Goal: Task Accomplishment & Management: Manage account settings

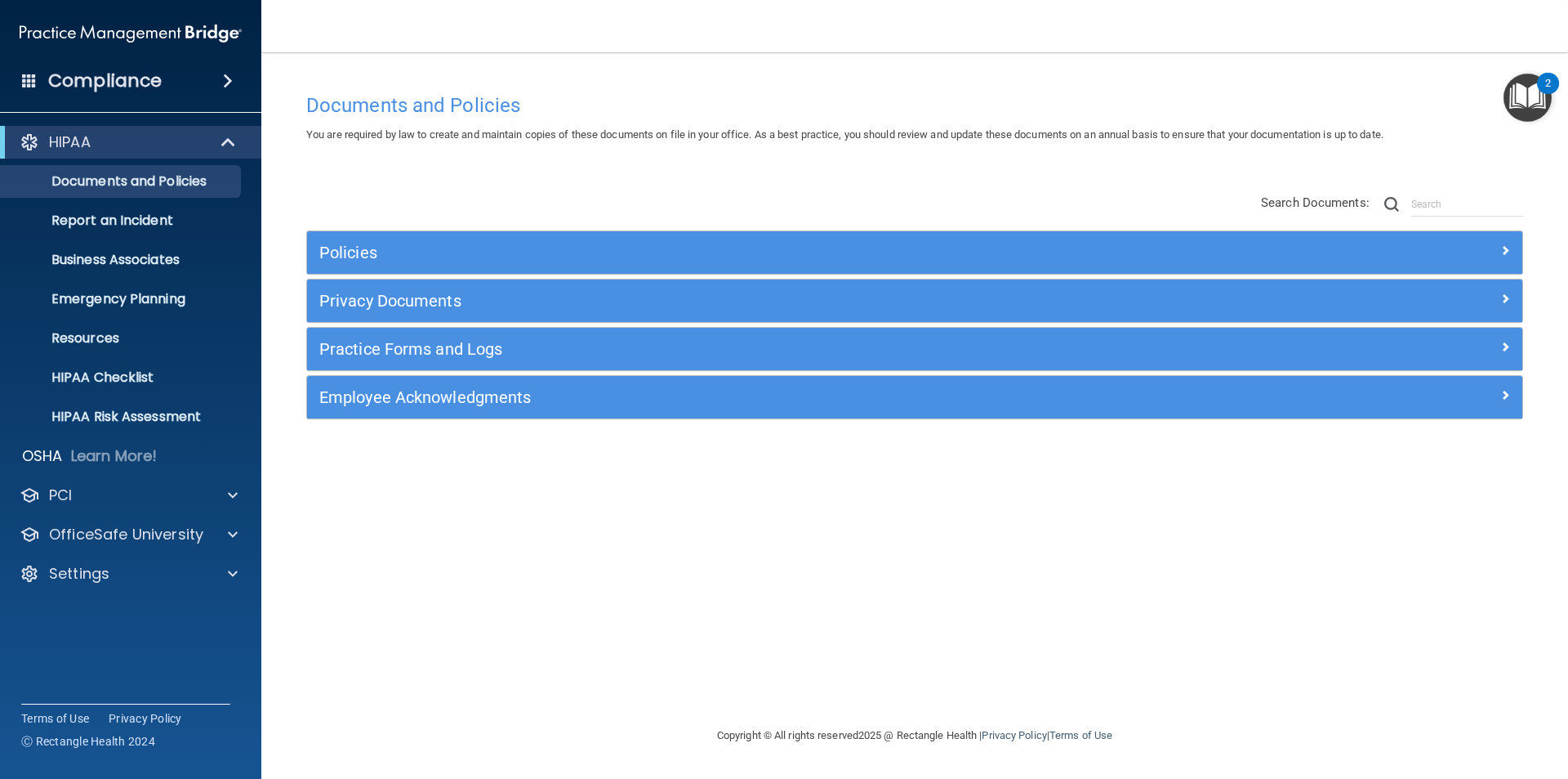
click at [1520, 85] on img "Open Resource Center, 2 new notifications" at bounding box center [1528, 97] width 48 height 48
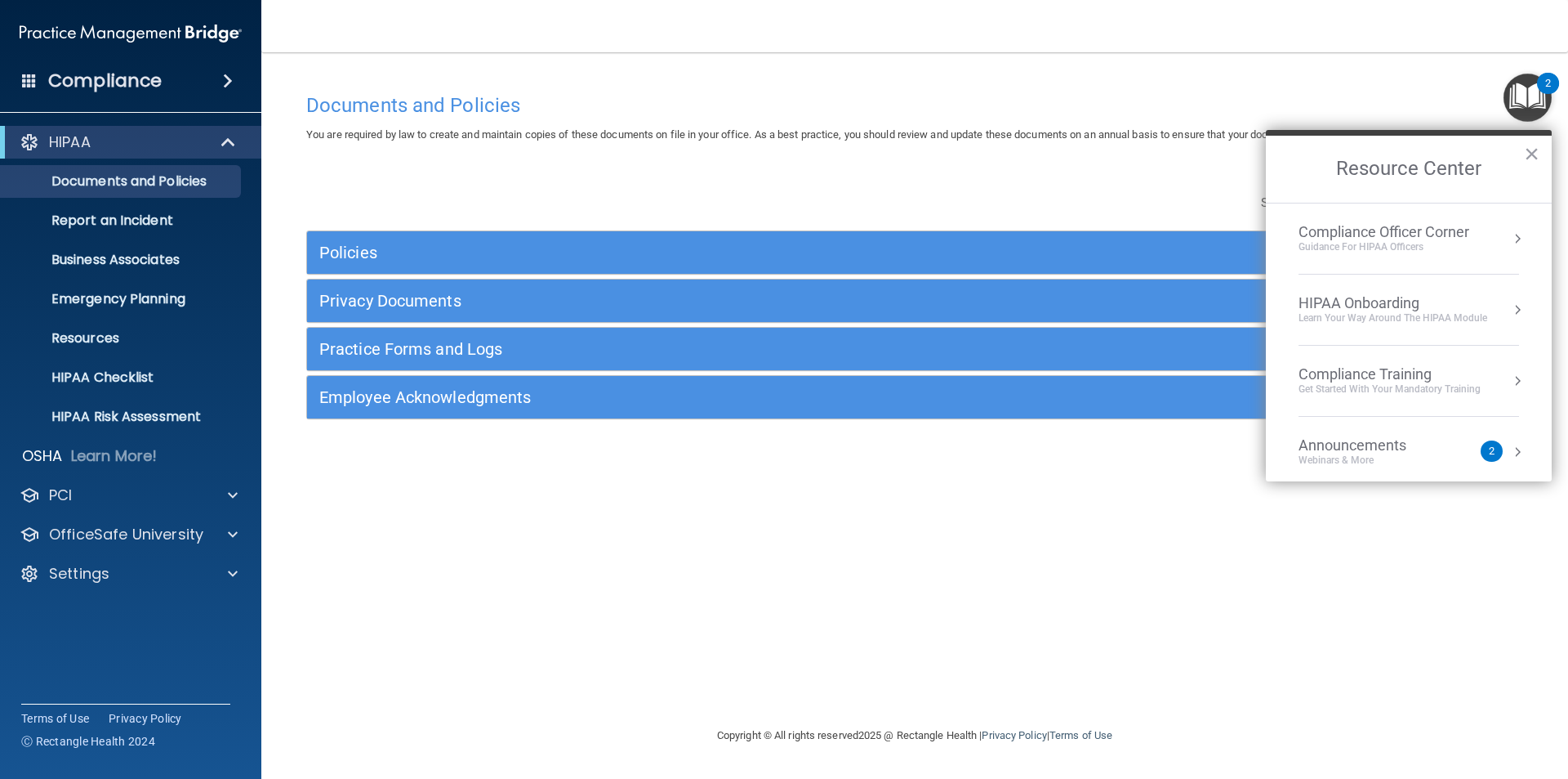
click at [1445, 237] on div "Compliance Officer Corner" at bounding box center [1383, 232] width 170 height 18
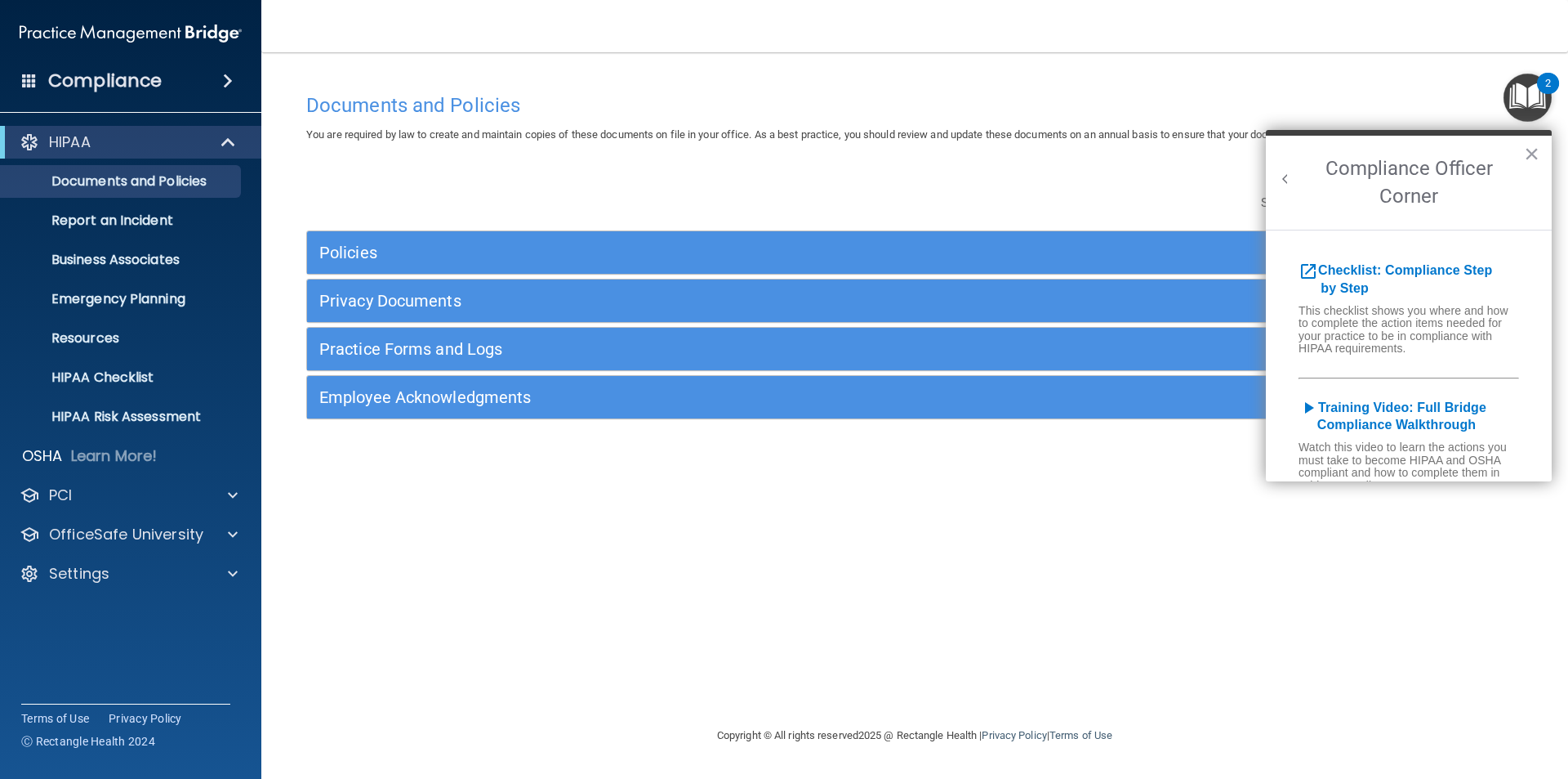
scroll to position [82, 0]
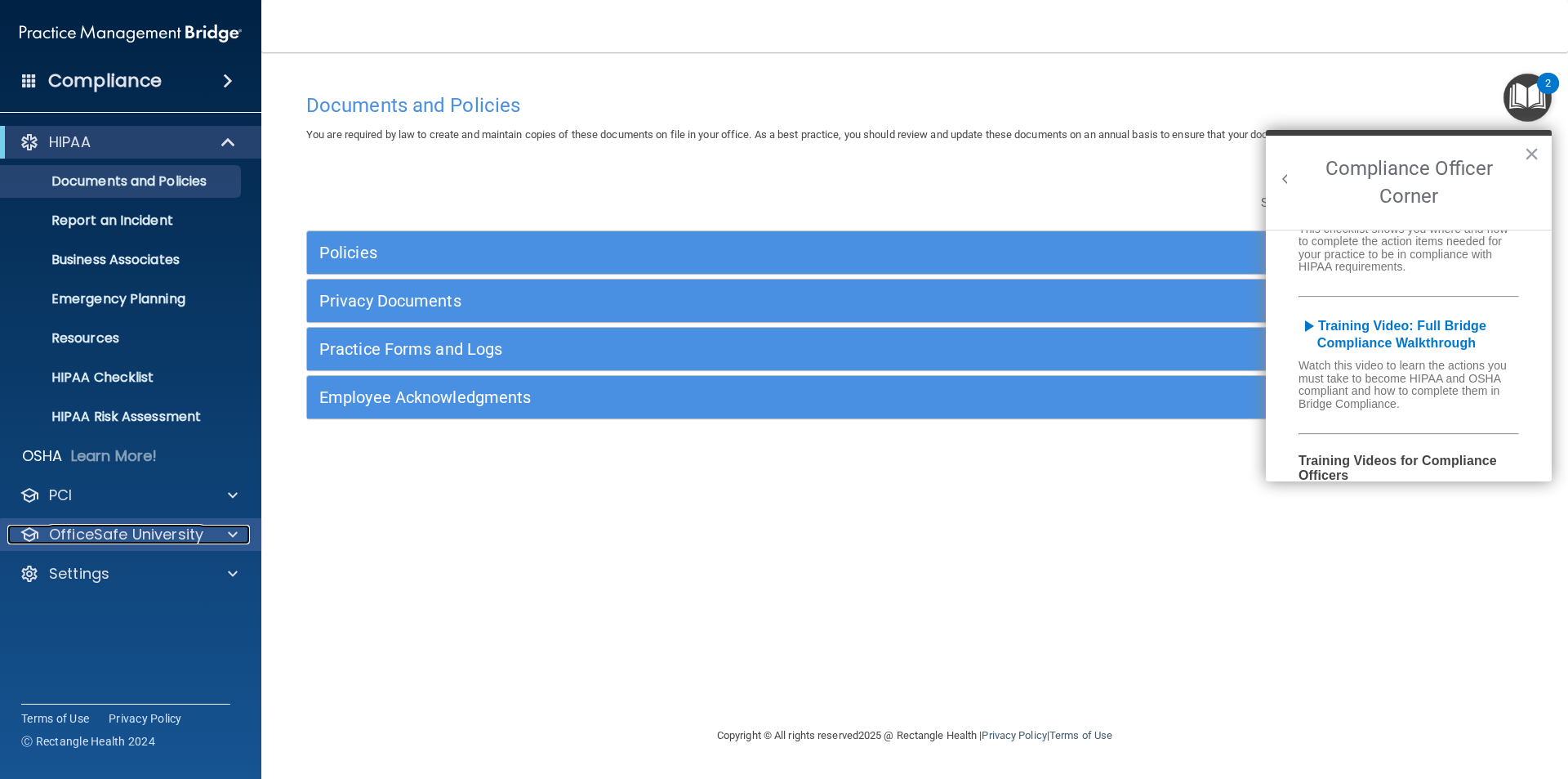
click at [227, 534] on div at bounding box center [230, 534] width 41 height 19
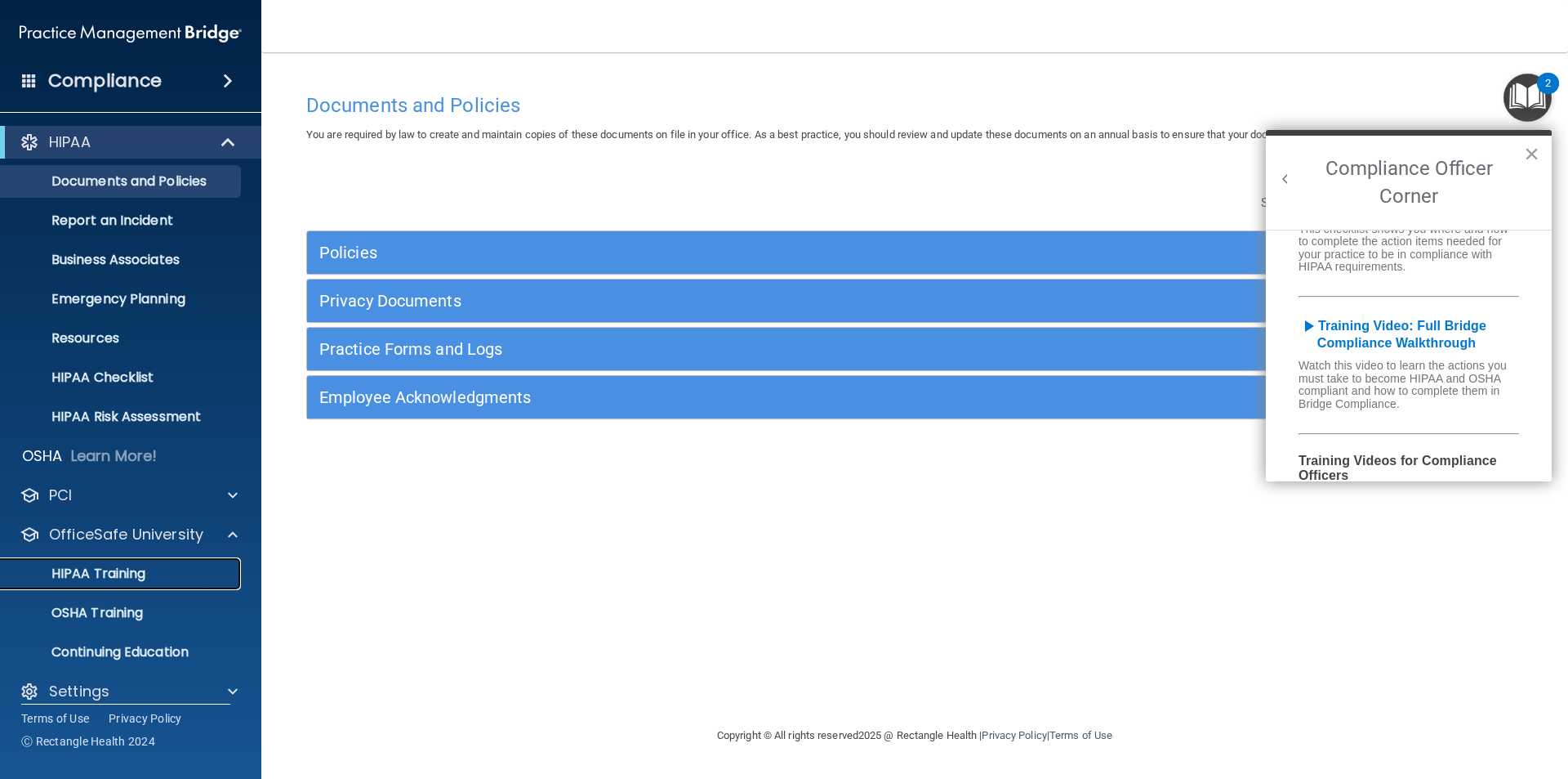
click at [113, 575] on p "HIPAA Training" at bounding box center [78, 573] width 134 height 16
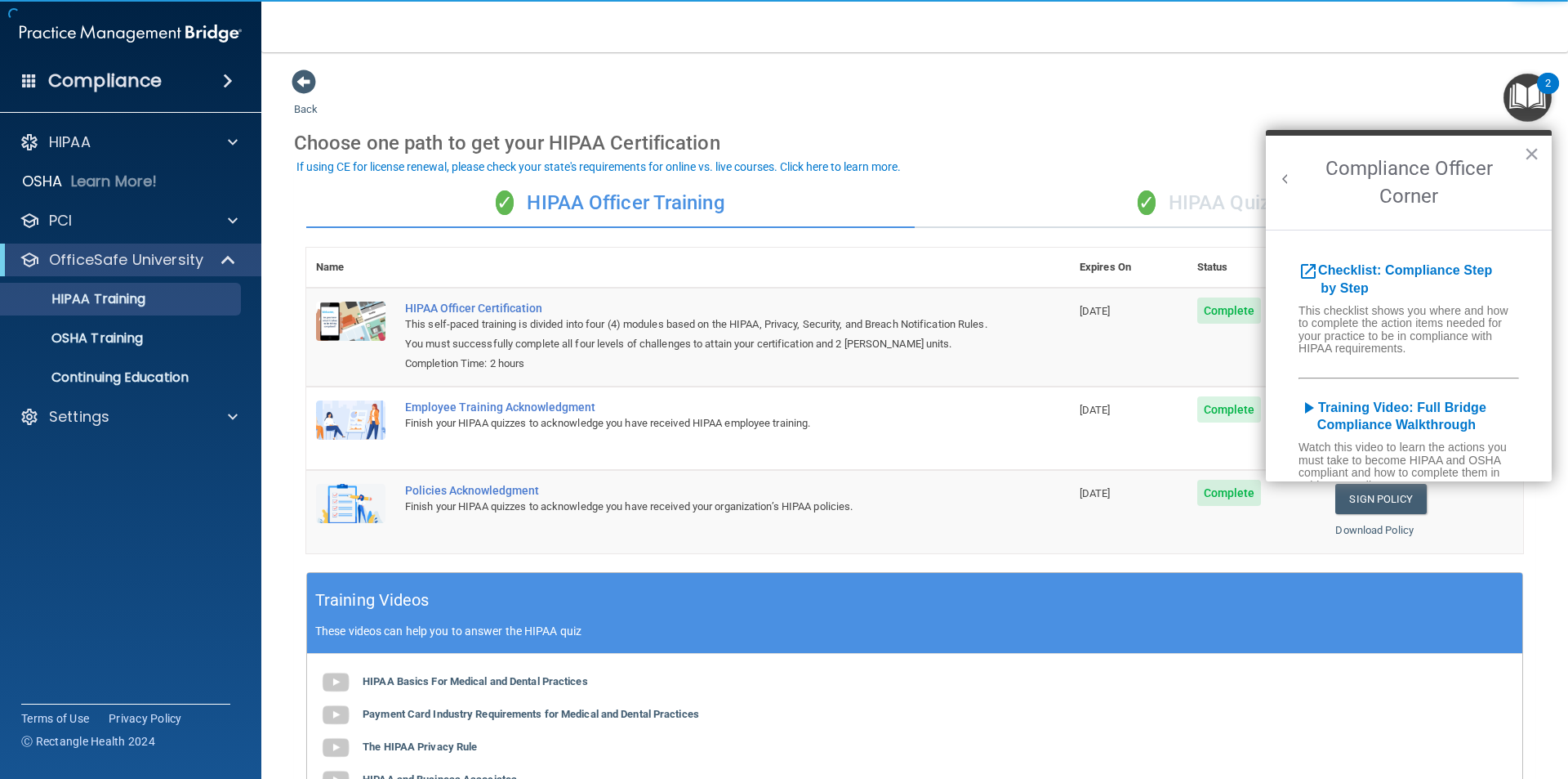
click at [1257, 65] on main "Back Choose one path to get your HIPAA Certification ✓ HIPAA Officer Training ✓…" at bounding box center [915, 415] width 1307 height 727
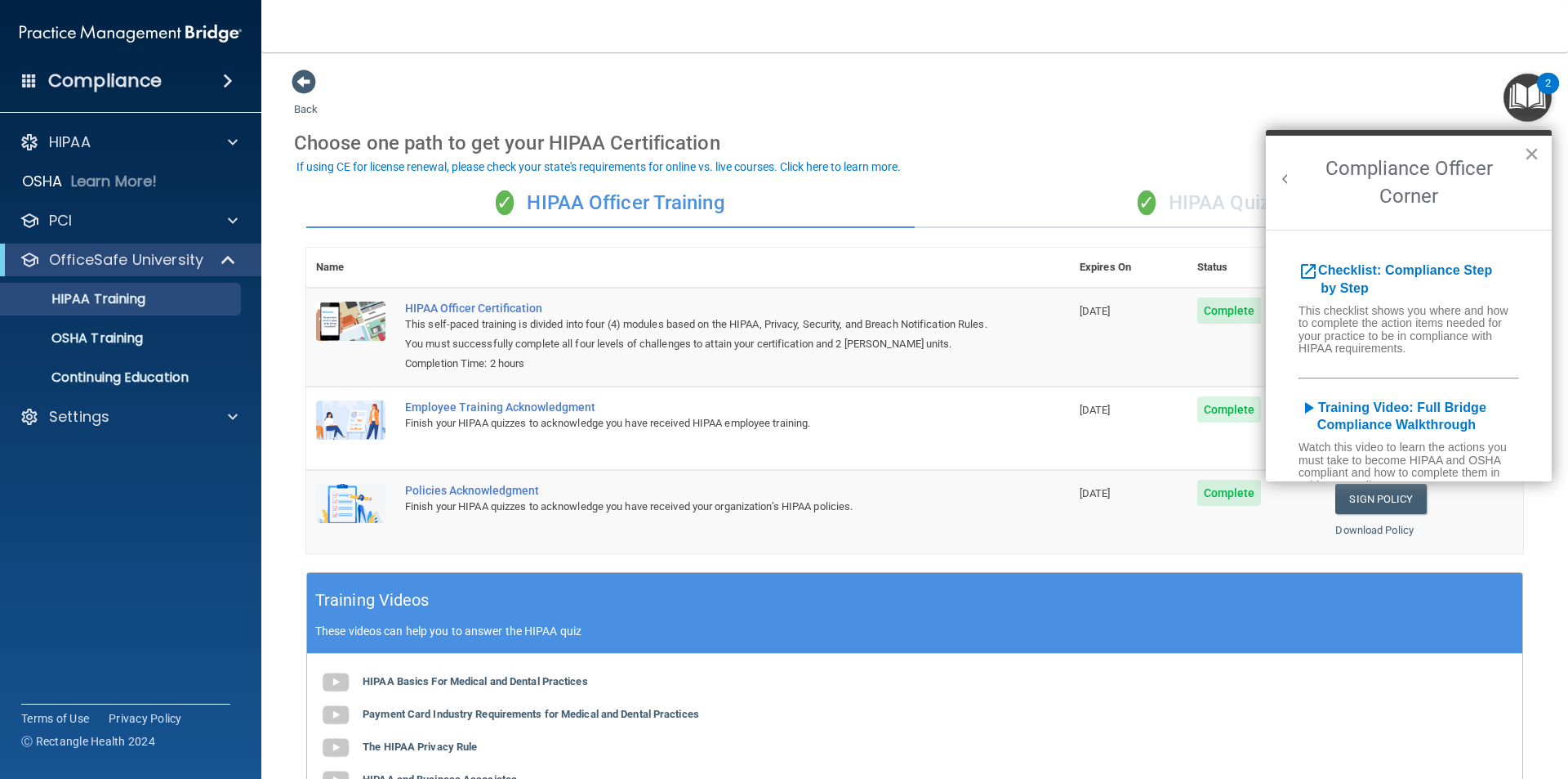
click at [1534, 148] on button "×" at bounding box center [1532, 153] width 15 height 26
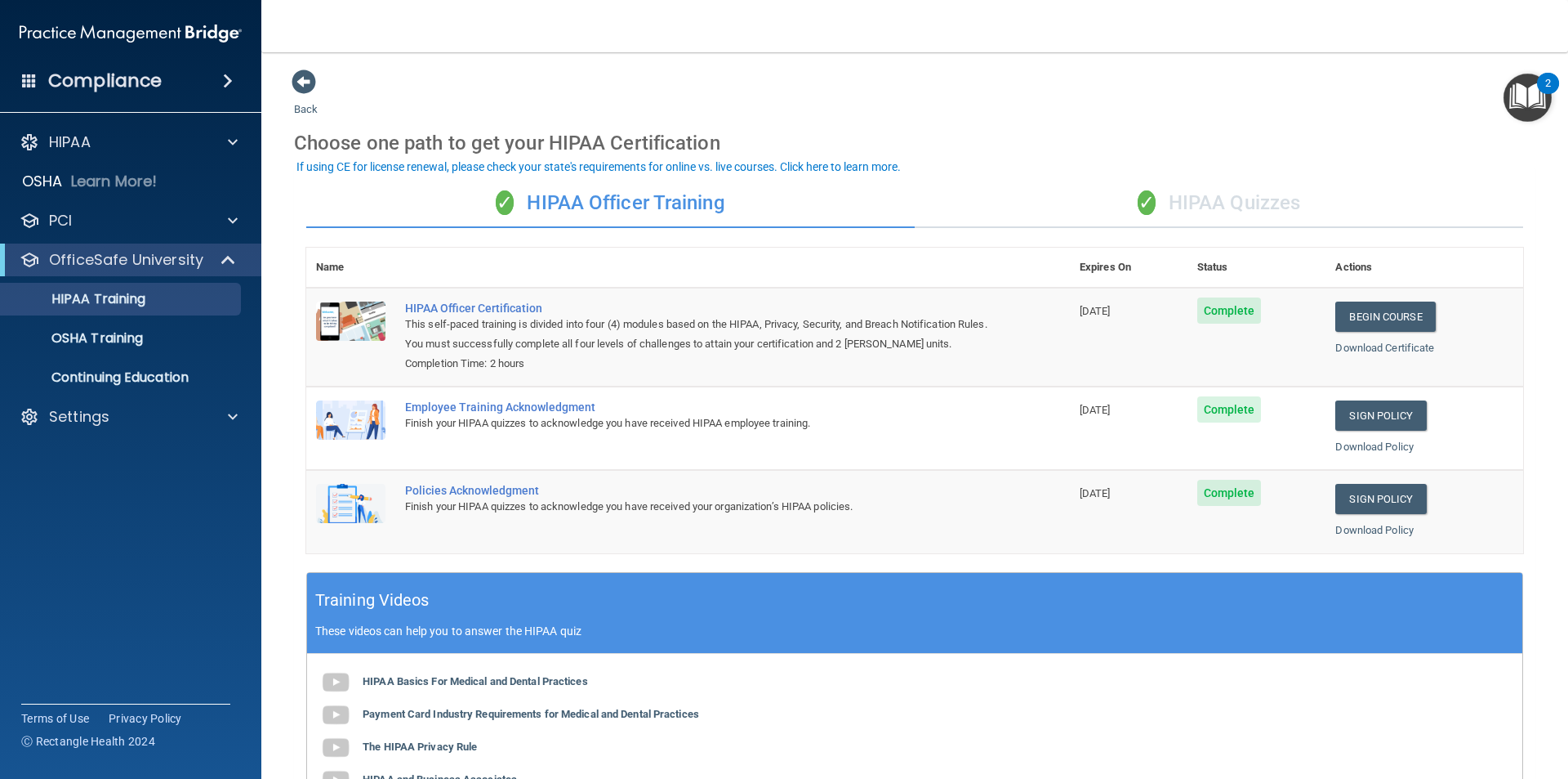
click at [1277, 203] on div "✓ HIPAA Quizzes" at bounding box center [1219, 203] width 609 height 49
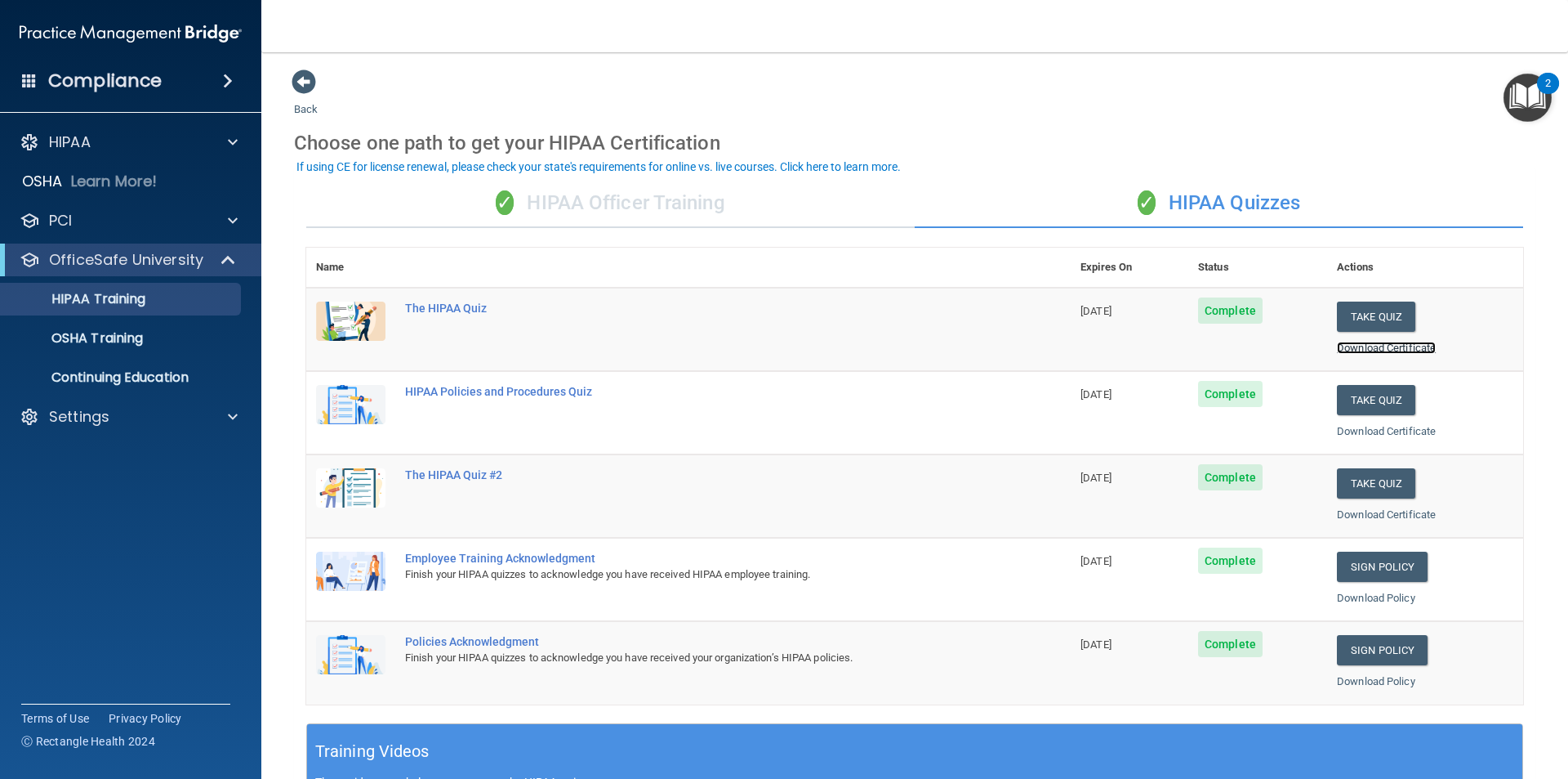
click at [1413, 345] on link "Download Certificate" at bounding box center [1387, 348] width 99 height 13
click at [794, 167] on div "If using CE for license renewal, please check your state's requirements for onl…" at bounding box center [599, 167] width 605 height 12
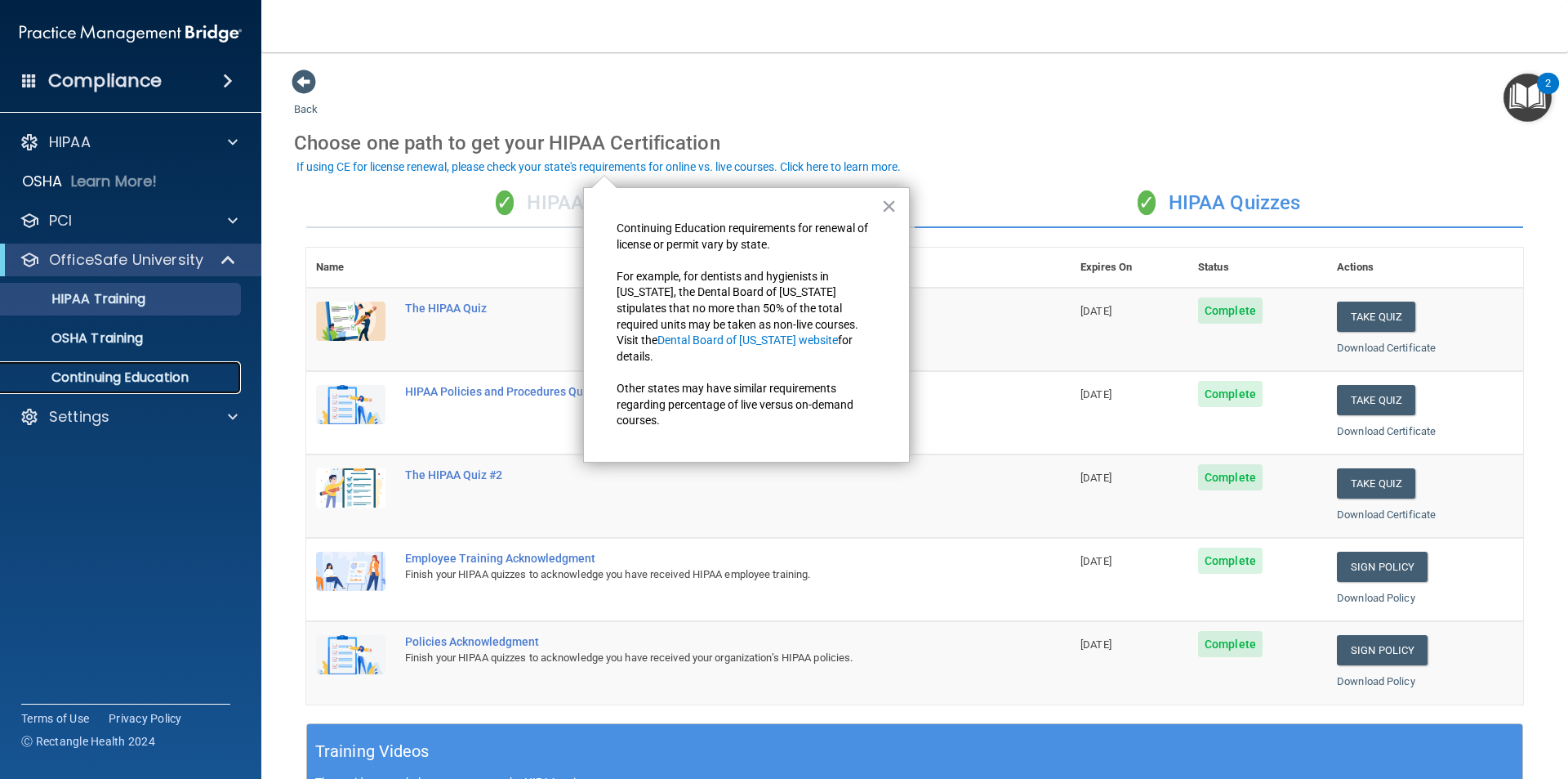
click at [150, 371] on p "Continuing Education" at bounding box center [123, 377] width 223 height 16
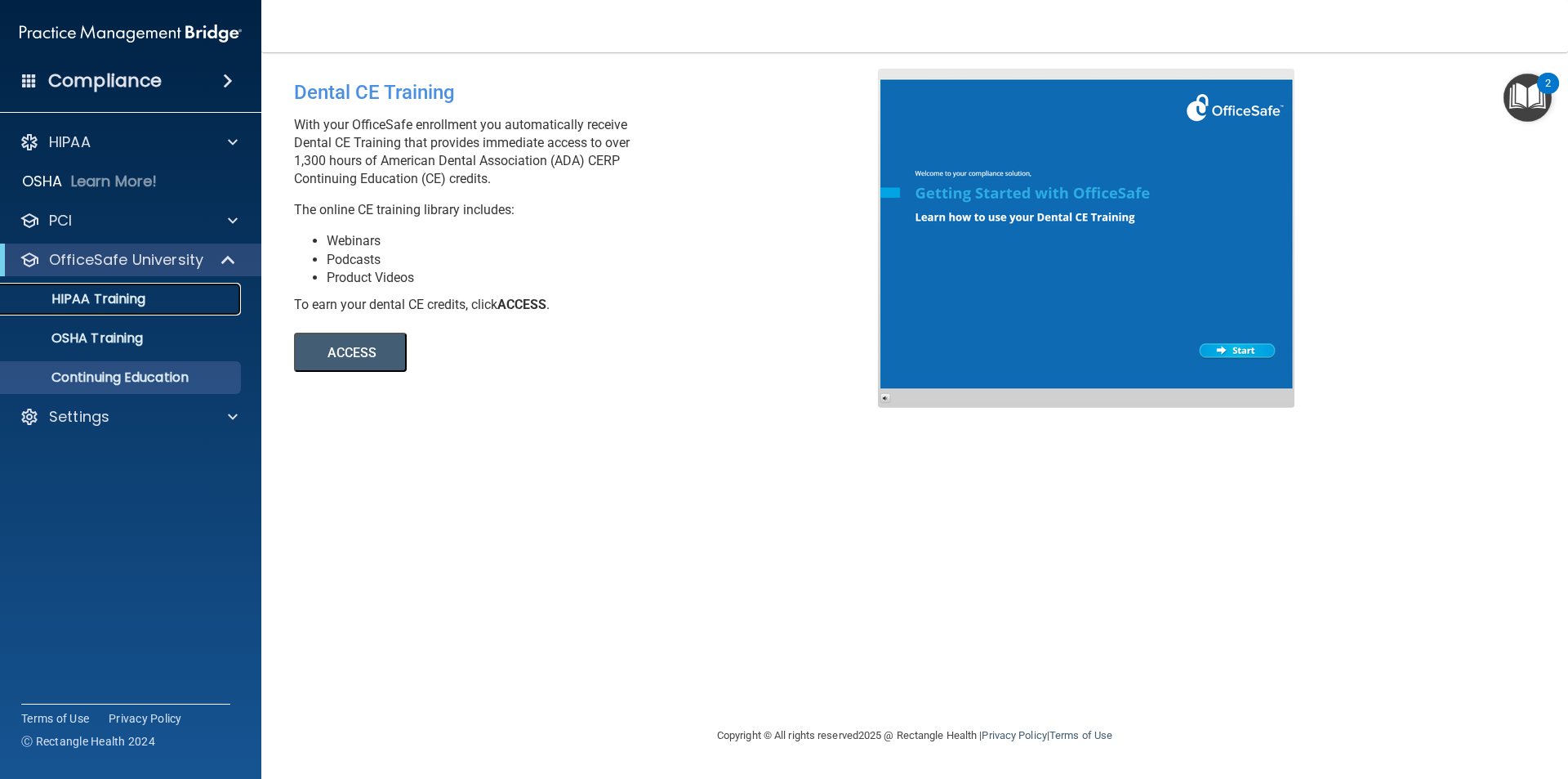
click at [138, 294] on p "HIPAA Training" at bounding box center [78, 298] width 134 height 16
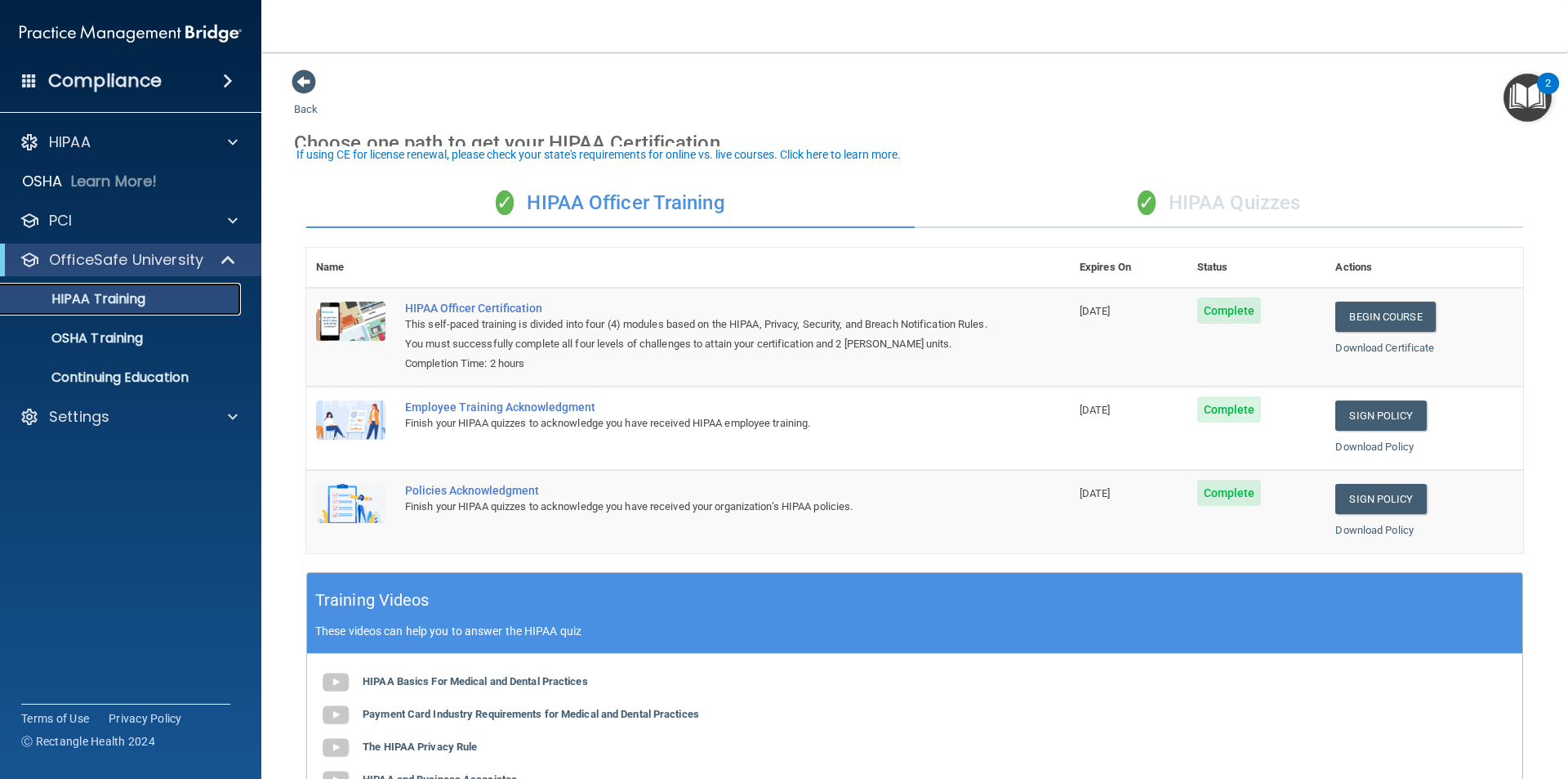
scroll to position [82, 0]
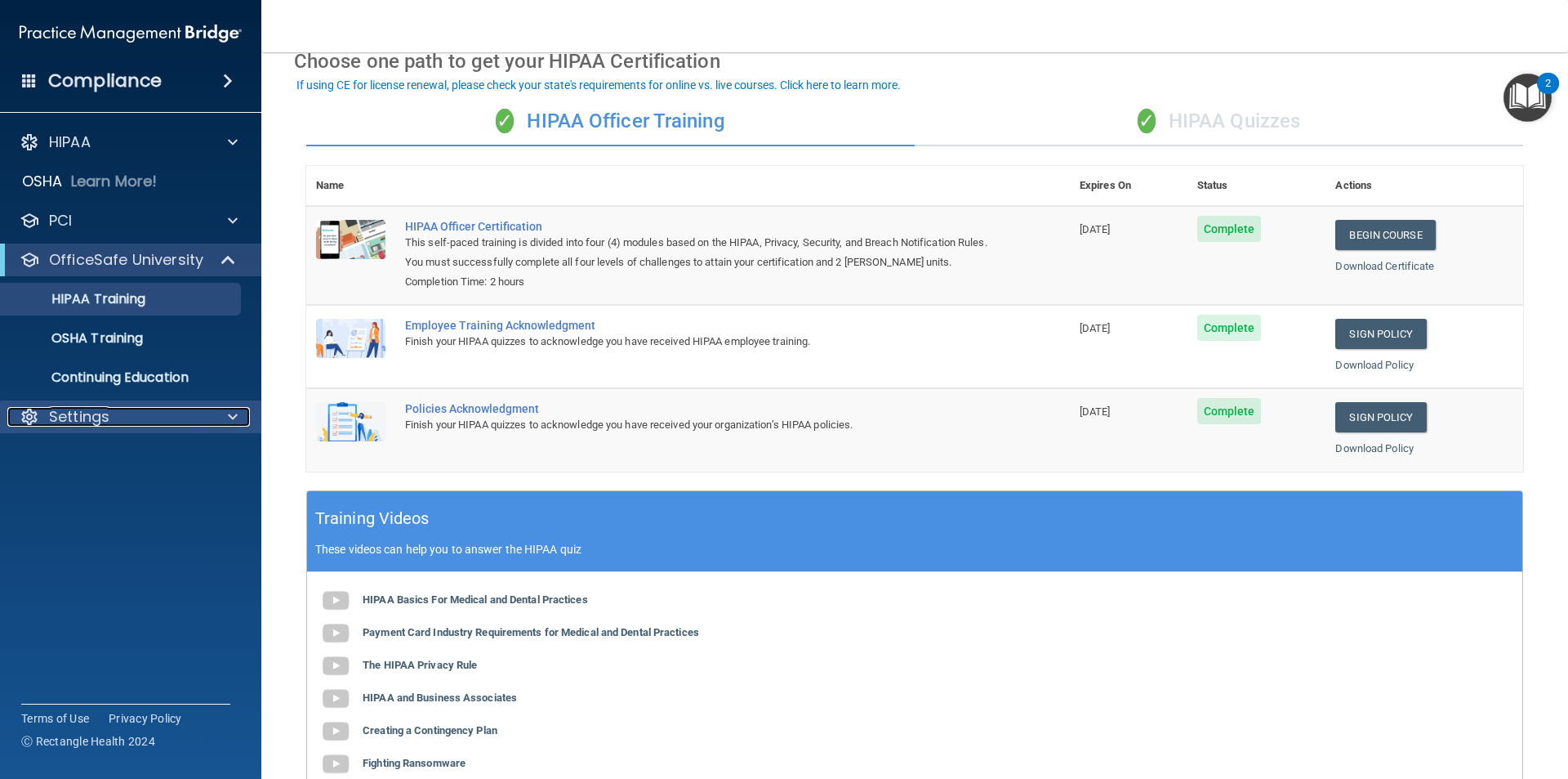
click at [139, 424] on div "Settings" at bounding box center [108, 416] width 202 height 19
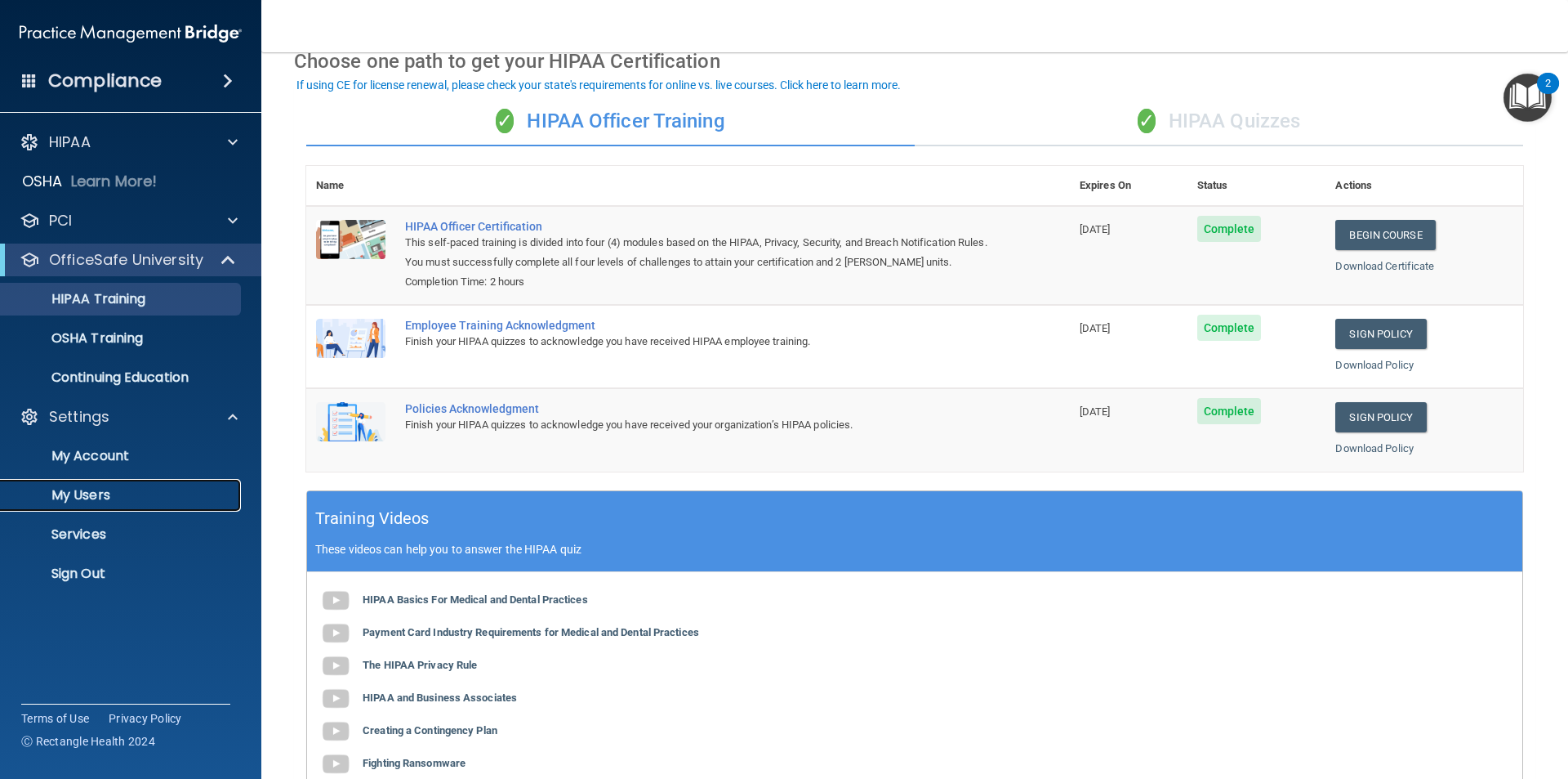
click at [85, 500] on p "My Users" at bounding box center [123, 495] width 223 height 16
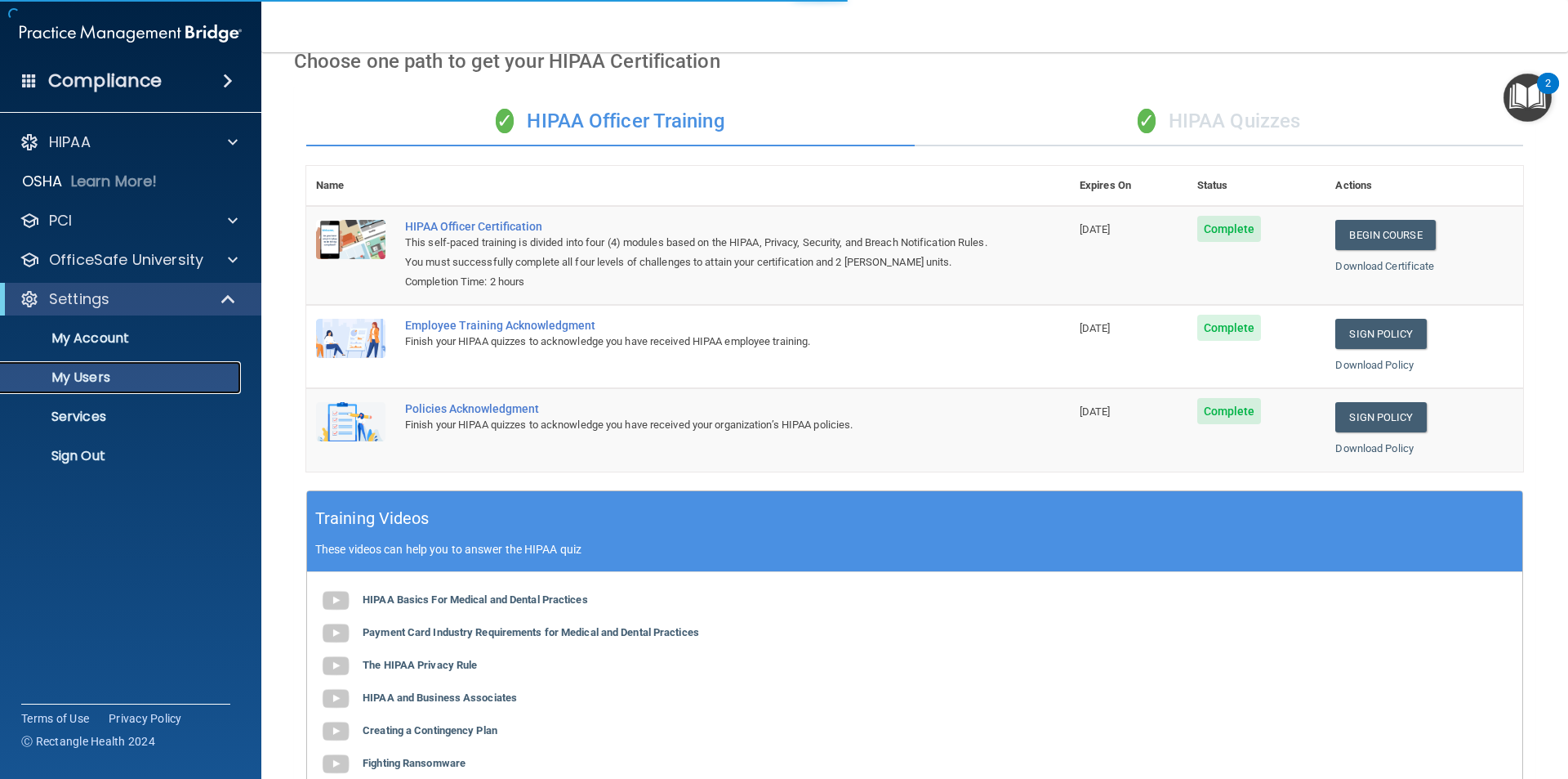
select select "20"
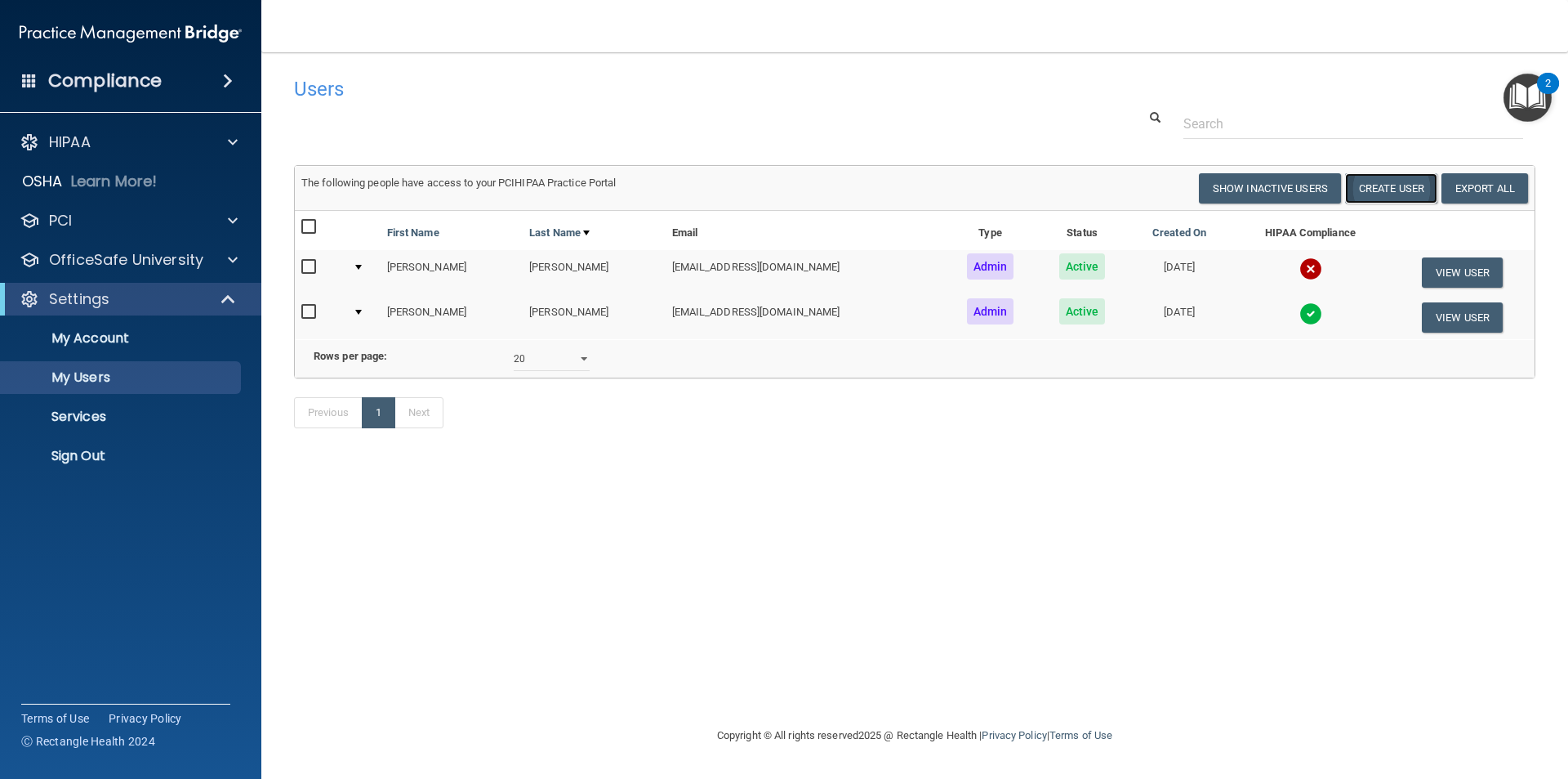
click at [1392, 187] on button "Create User" at bounding box center [1392, 188] width 92 height 30
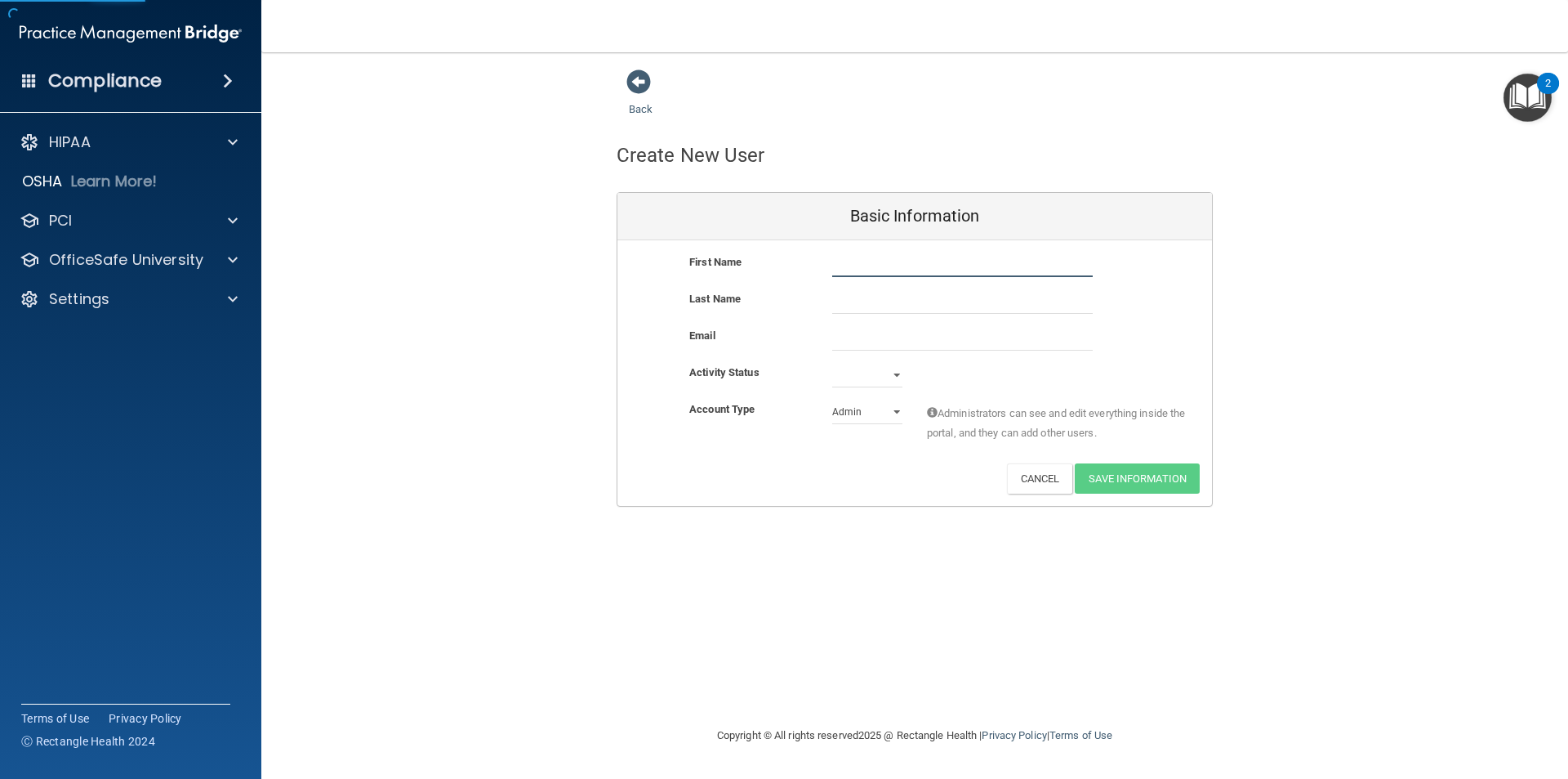
click at [861, 267] on input "text" at bounding box center [962, 265] width 260 height 24
type input "Ashley"
type input "Schneider"
click at [884, 334] on input "email" at bounding box center [962, 338] width 260 height 24
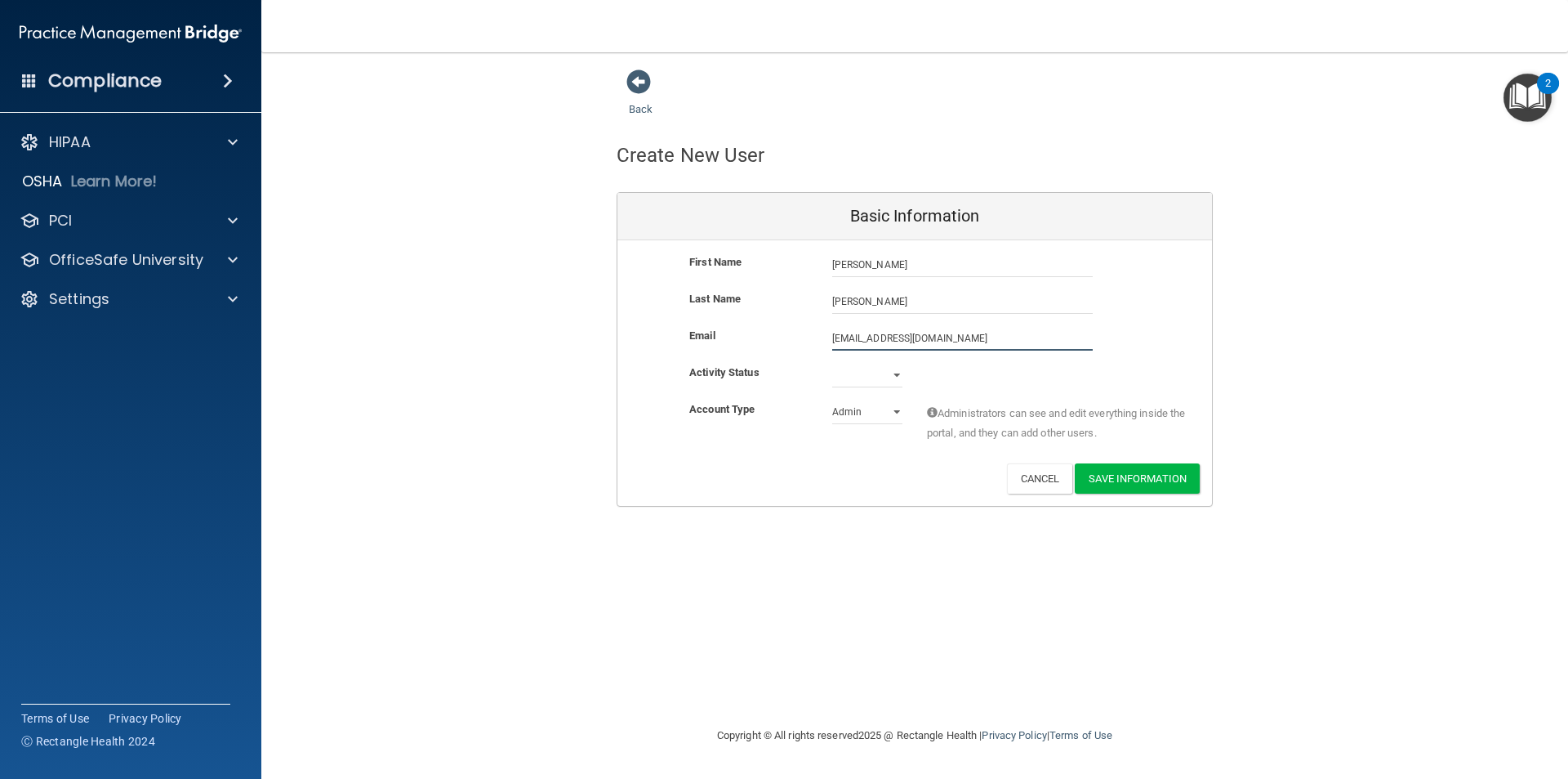
type input "ashleyschndr@gmail.com"
click at [878, 373] on select "Active Inactive" at bounding box center [868, 378] width 71 height 24
select select "active"
click at [832, 363] on select "Active Inactive" at bounding box center [868, 375] width 71 height 24
click at [864, 414] on select "Admin Member" at bounding box center [868, 412] width 71 height 24
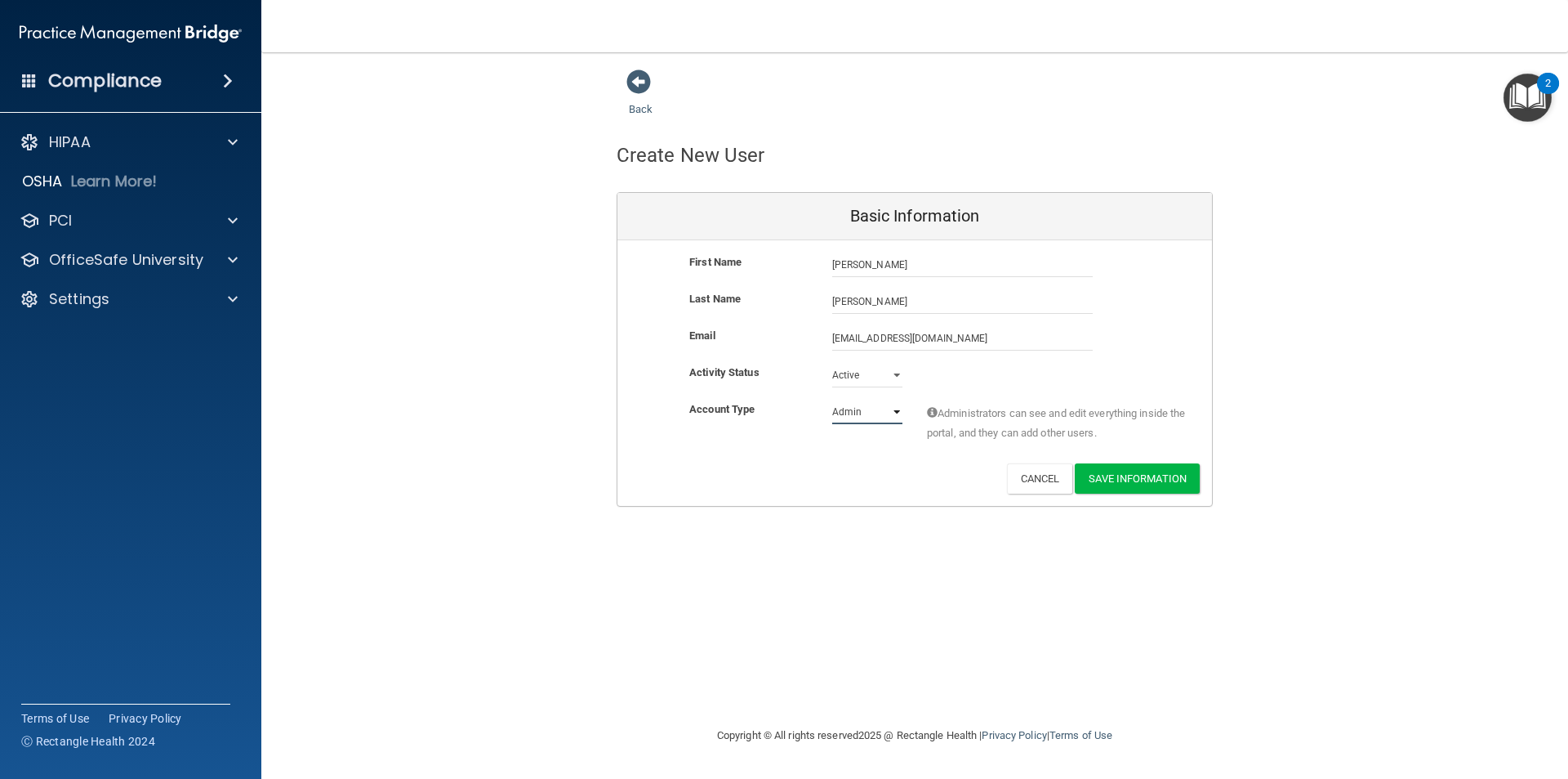
select select "practice_member"
click at [832, 400] on select "Admin Member" at bounding box center [868, 412] width 71 height 24
click at [889, 458] on div "Account Type Practice Member Admin Member Financial Institution Business Associ…" at bounding box center [915, 432] width 595 height 64
click at [1108, 487] on button "Save Information" at bounding box center [1137, 478] width 125 height 30
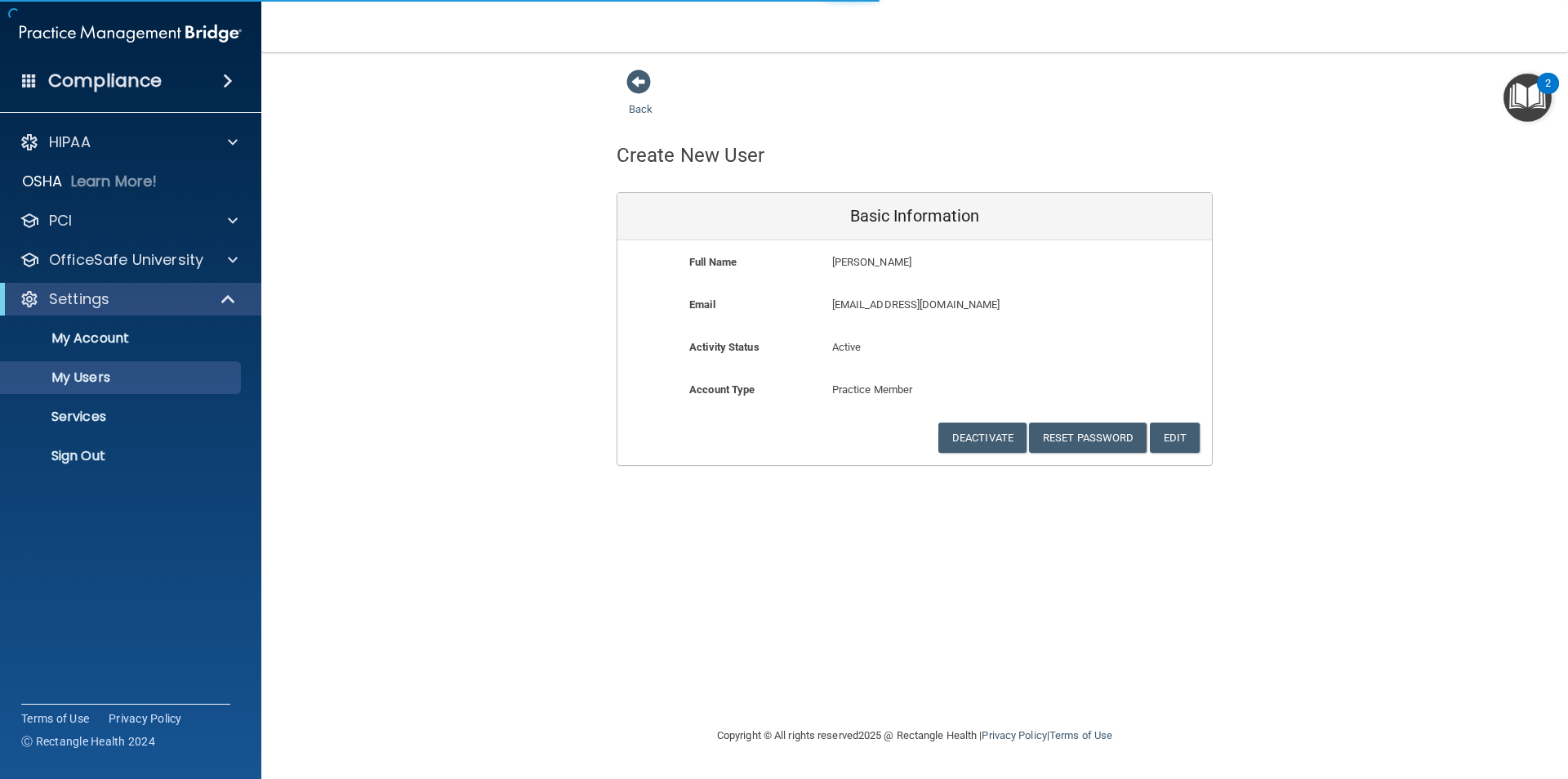
select select "20"
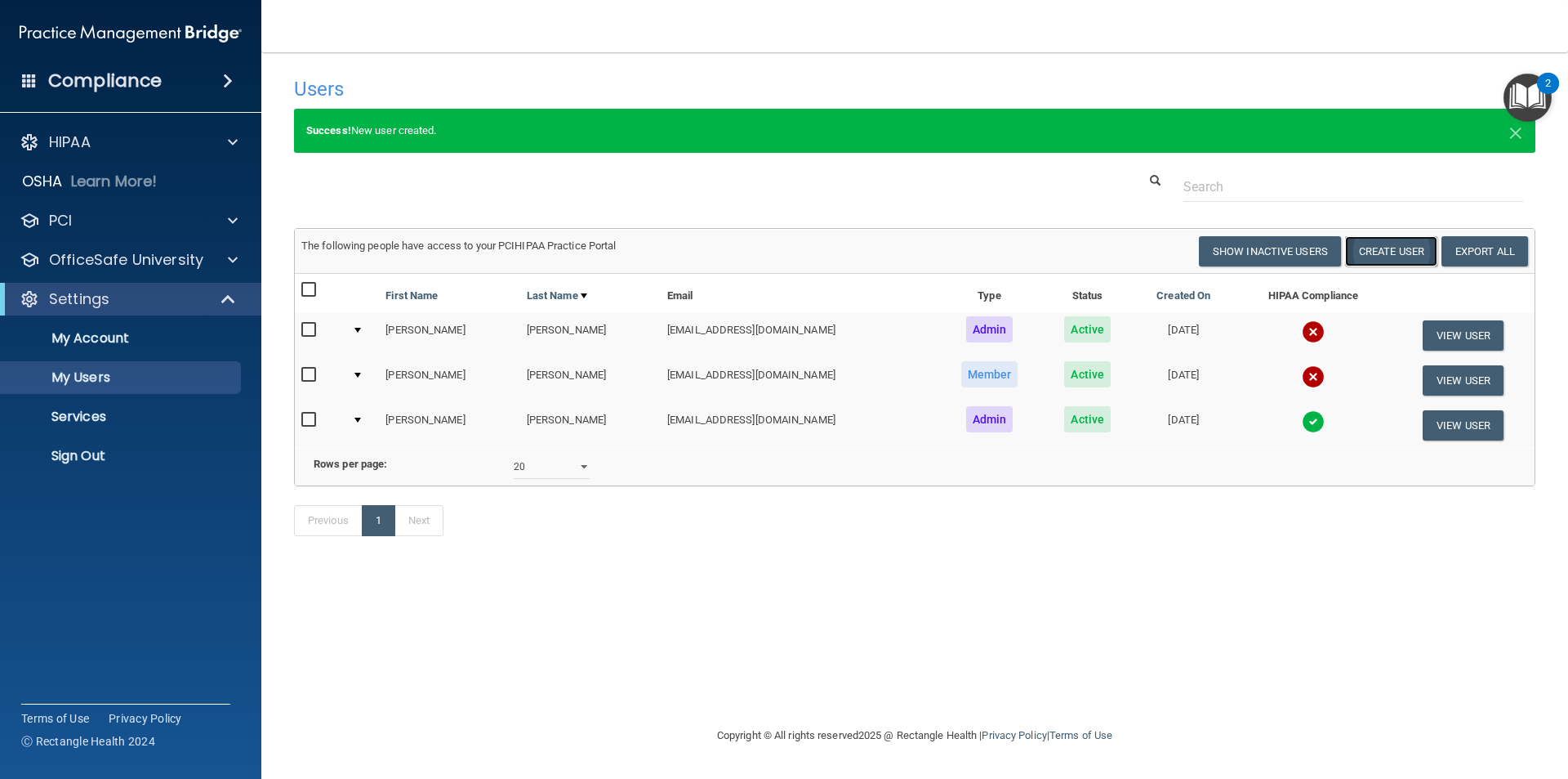
click at [1389, 256] on button "Create User" at bounding box center [1392, 251] width 92 height 30
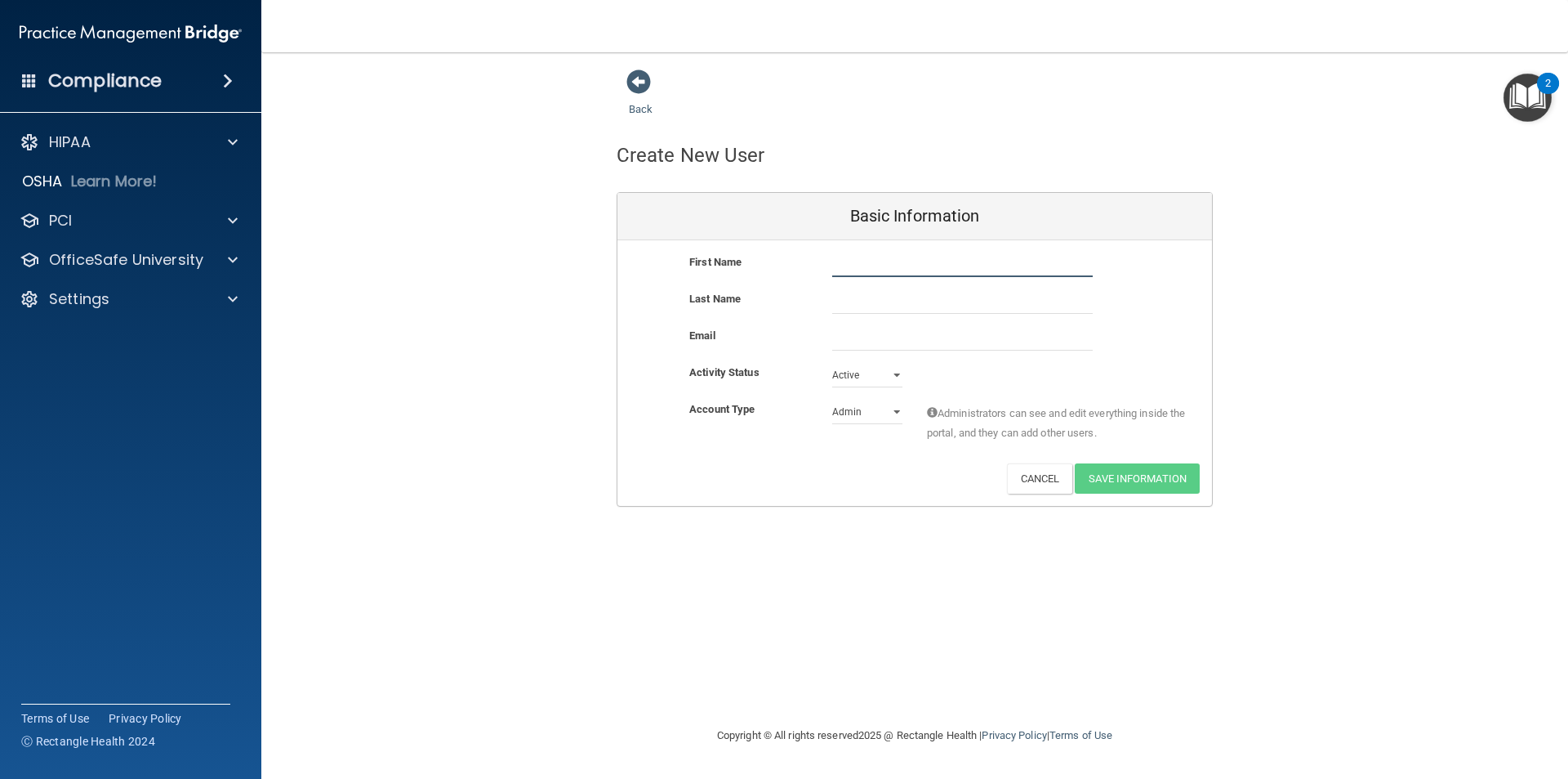
click at [894, 269] on input "text" at bounding box center [962, 265] width 260 height 24
type input "Kathryne"
type input "Williams"
type input "bkitkat90@yahoo.com"
click at [859, 417] on select "Admin Member" at bounding box center [868, 414] width 71 height 24
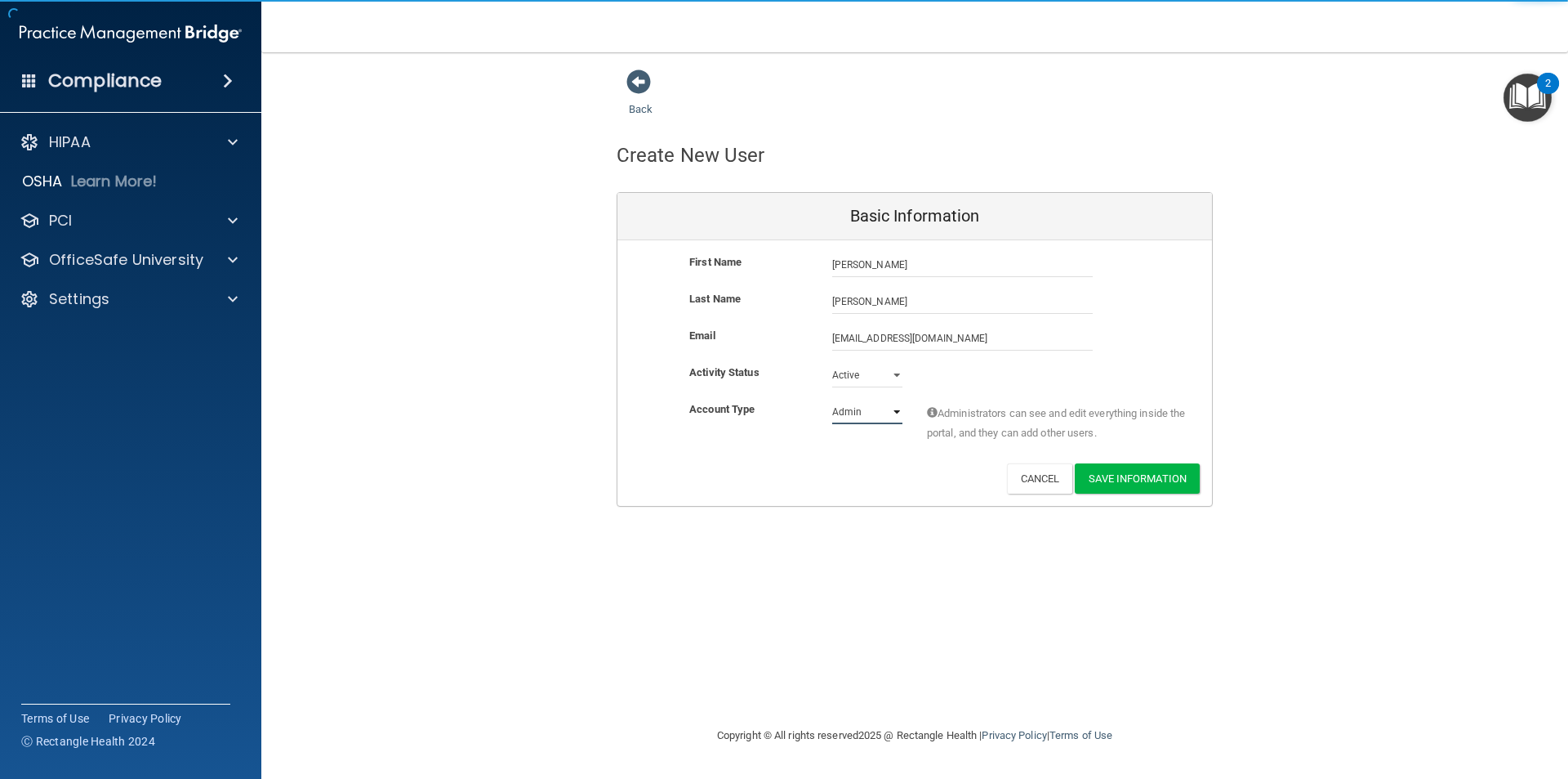
select select "practice_member"
click at [832, 400] on select "Admin Member" at bounding box center [868, 412] width 71 height 24
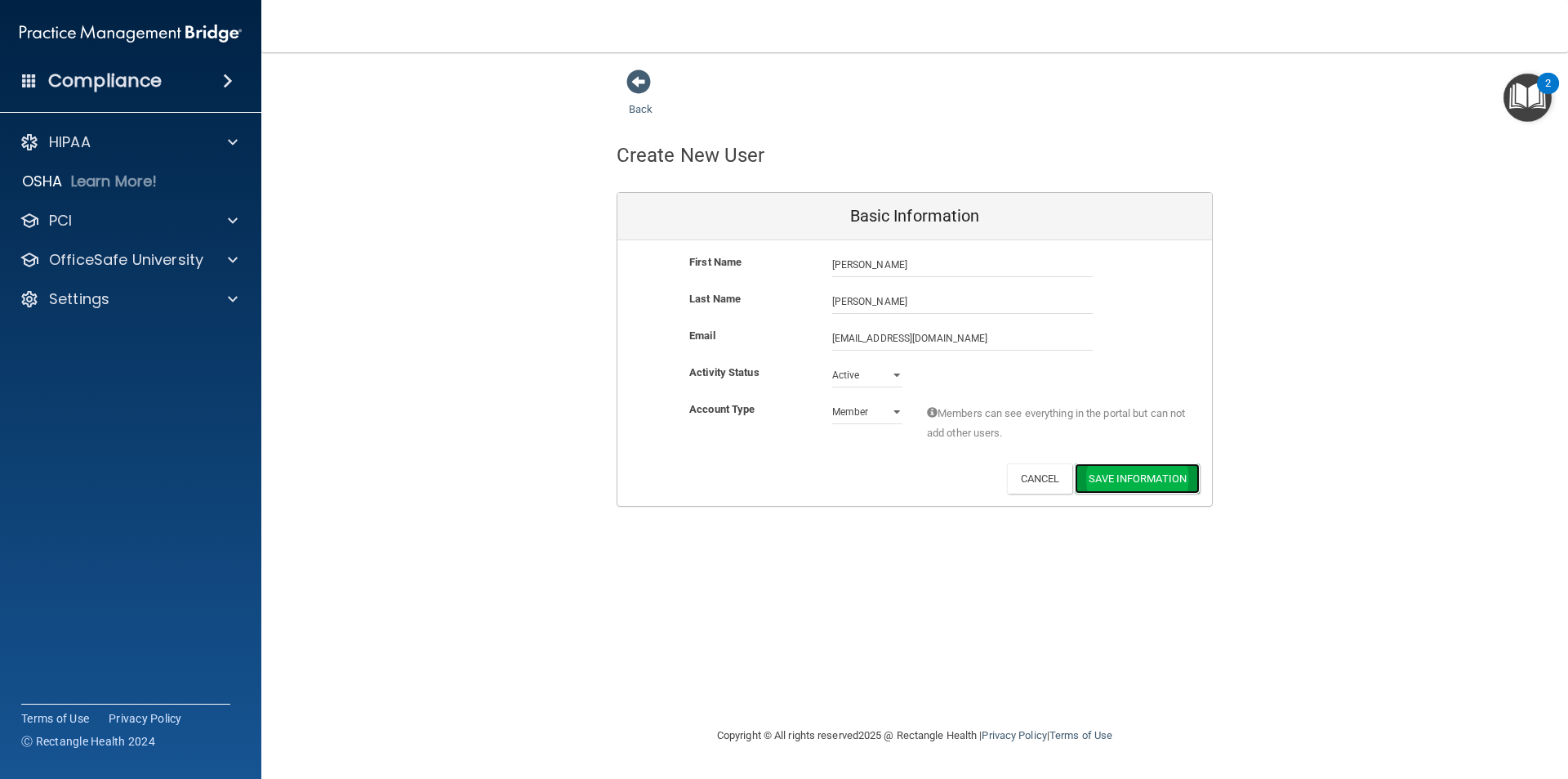
click at [1169, 477] on button "Save Information" at bounding box center [1137, 478] width 125 height 30
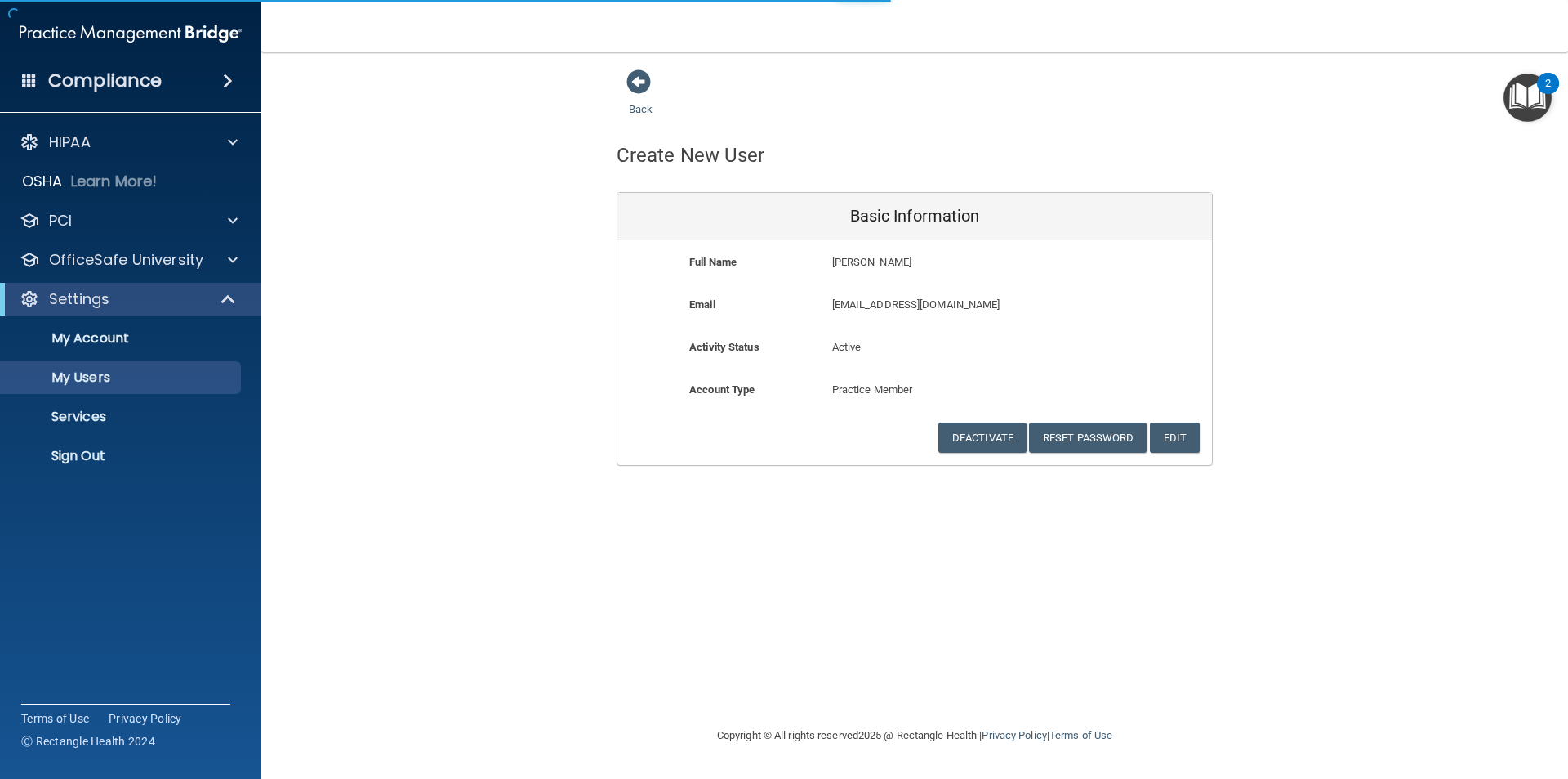
select select "20"
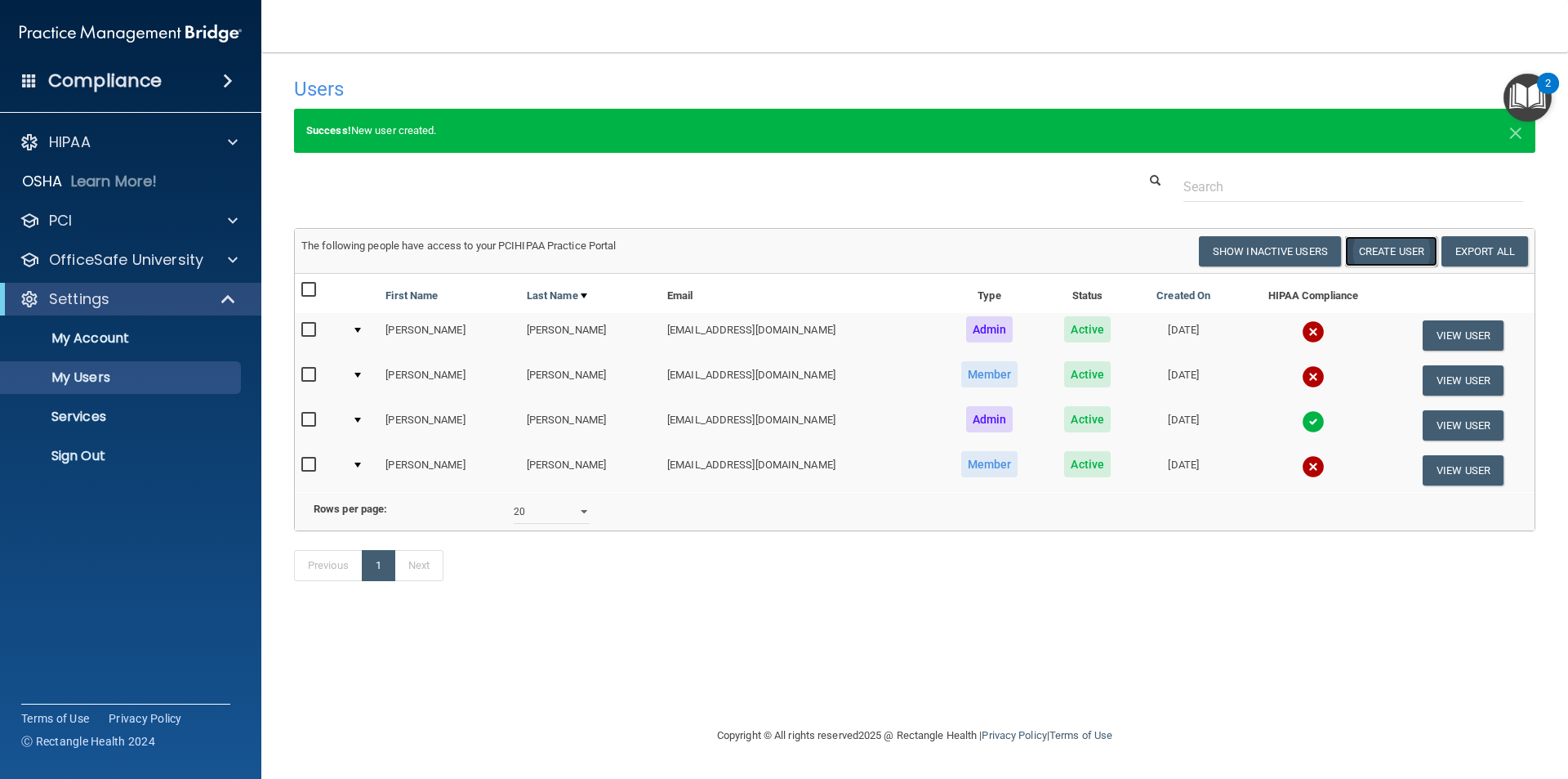
click at [1376, 248] on button "Create User" at bounding box center [1392, 251] width 92 height 30
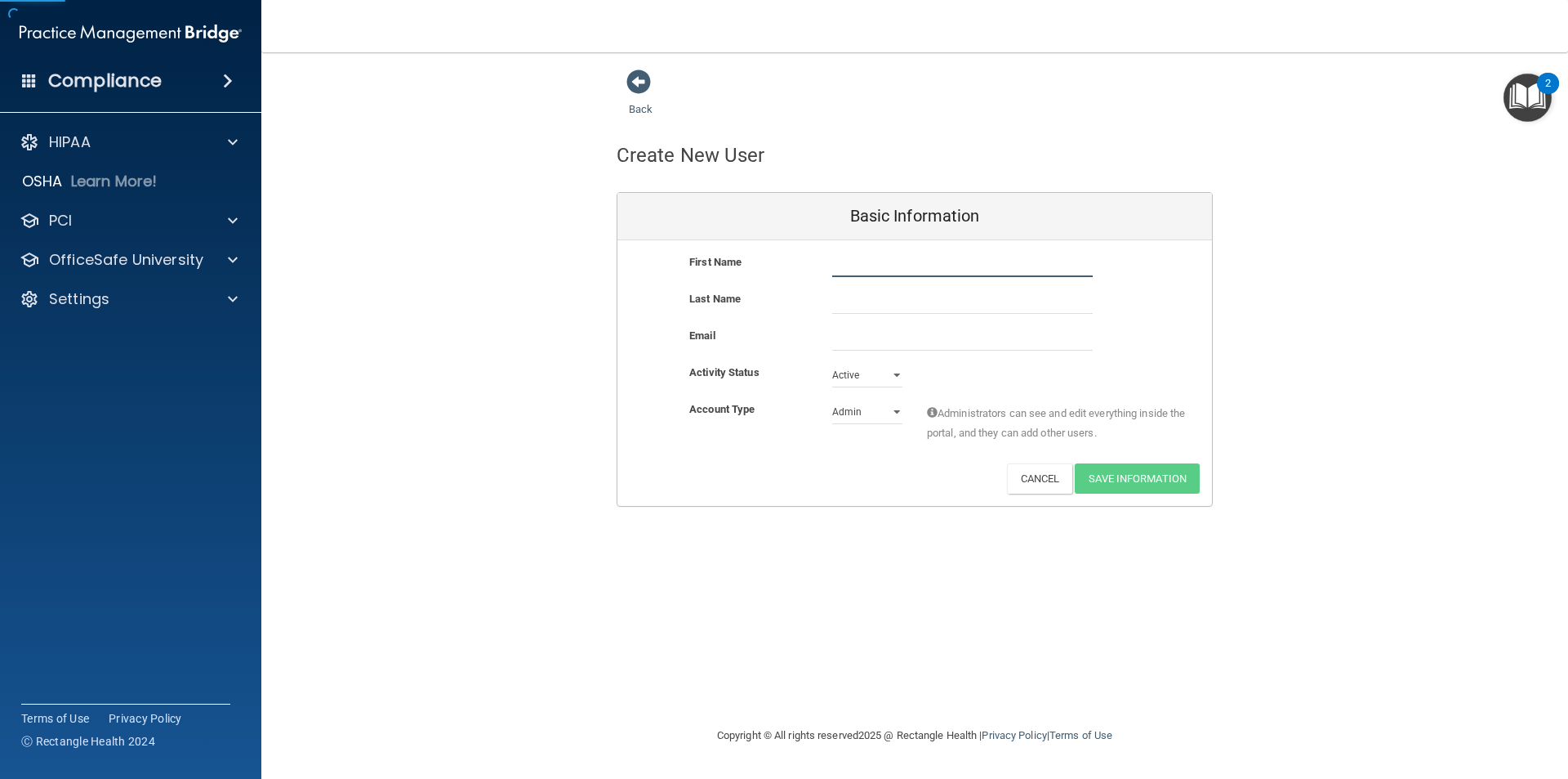
click at [973, 261] on input "text" at bounding box center [962, 265] width 260 height 24
type input "Amaiya"
type input "Bethel"
type input "amaiyacherise@gmail.com"
click at [894, 411] on select "Admin Member" at bounding box center [868, 412] width 71 height 24
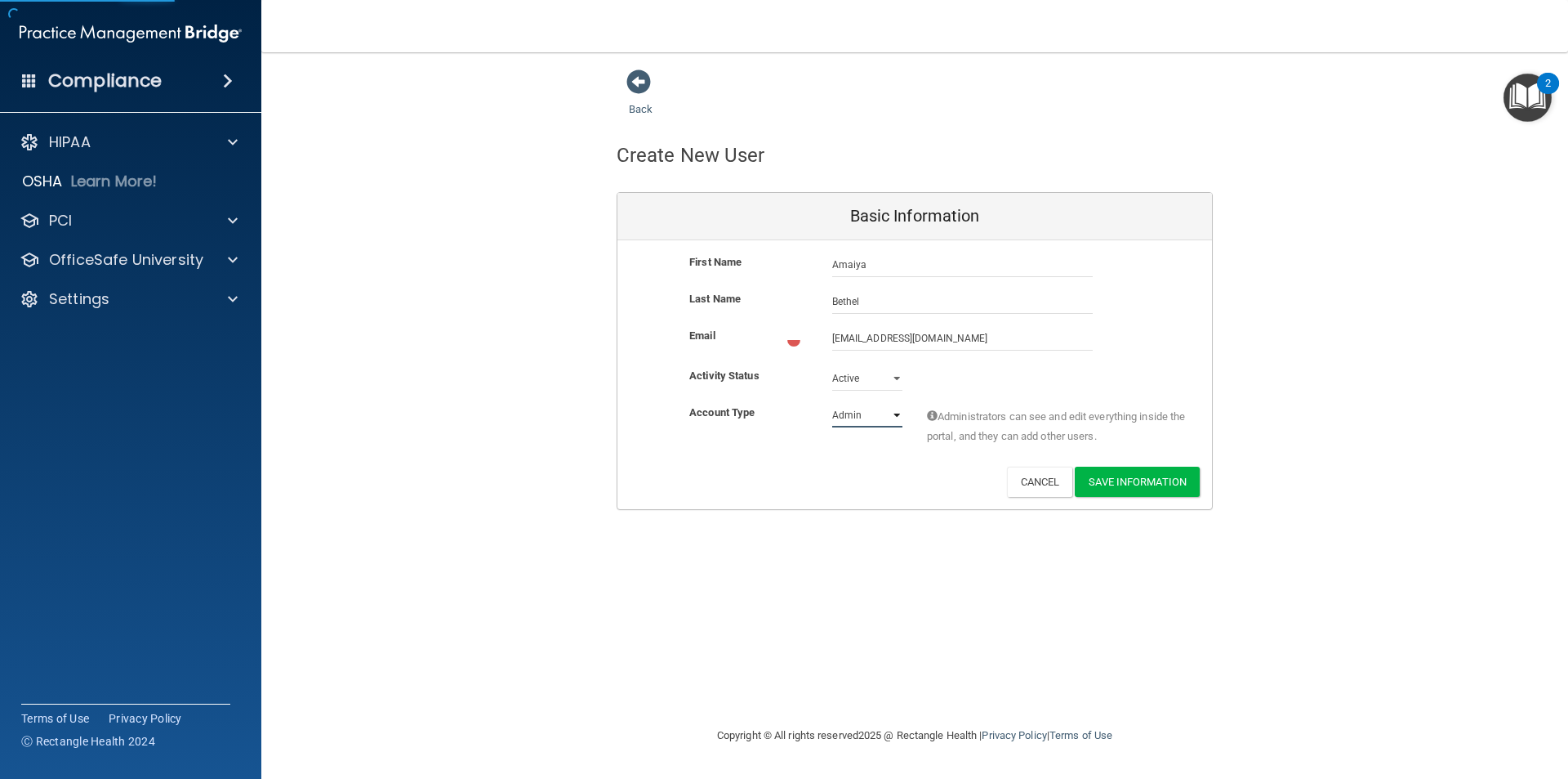
select select "practice_member"
click at [832, 403] on select "Admin Member" at bounding box center [868, 414] width 71 height 24
click at [1162, 483] on button "Save Information" at bounding box center [1137, 478] width 125 height 30
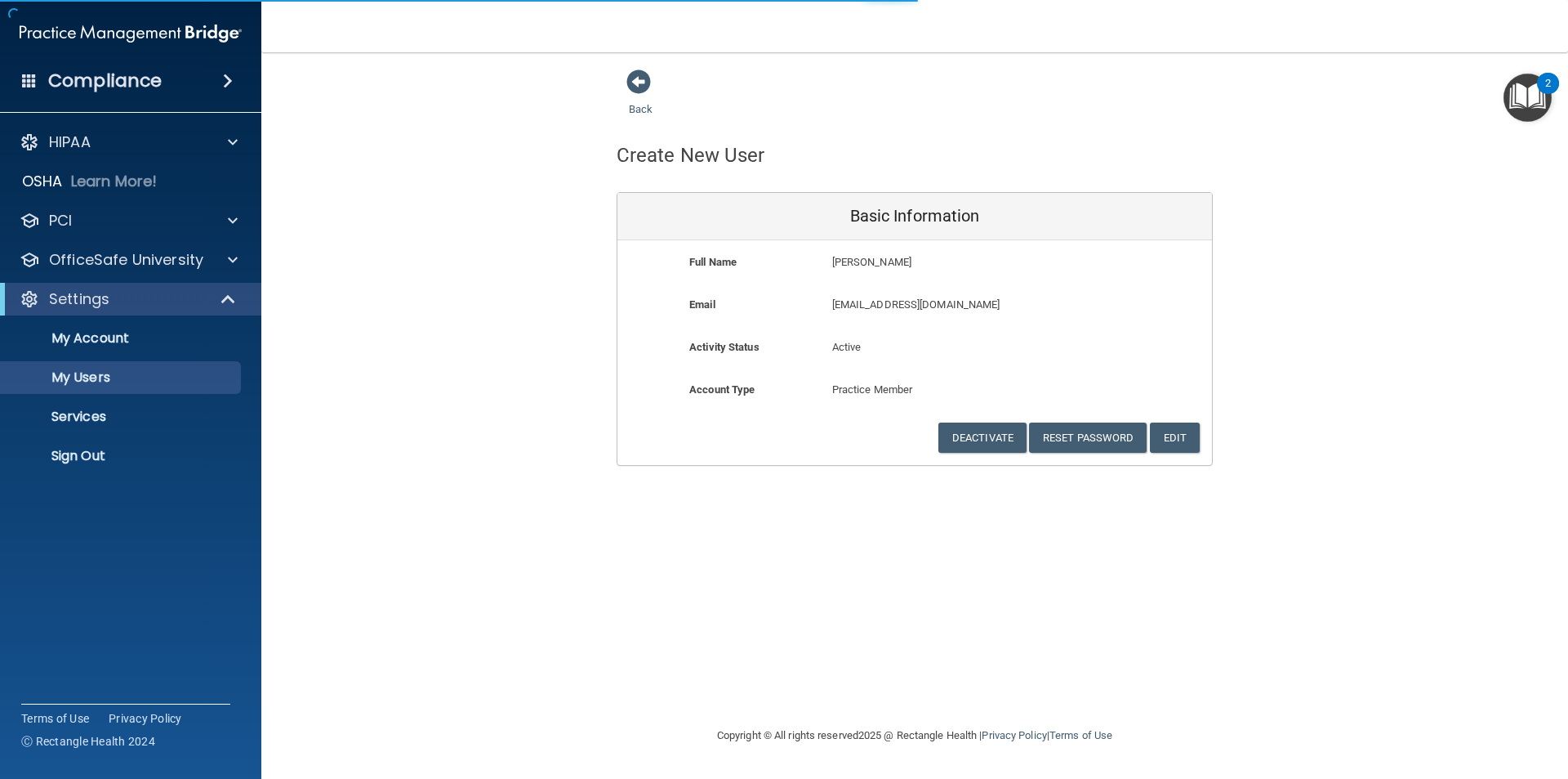
select select "20"
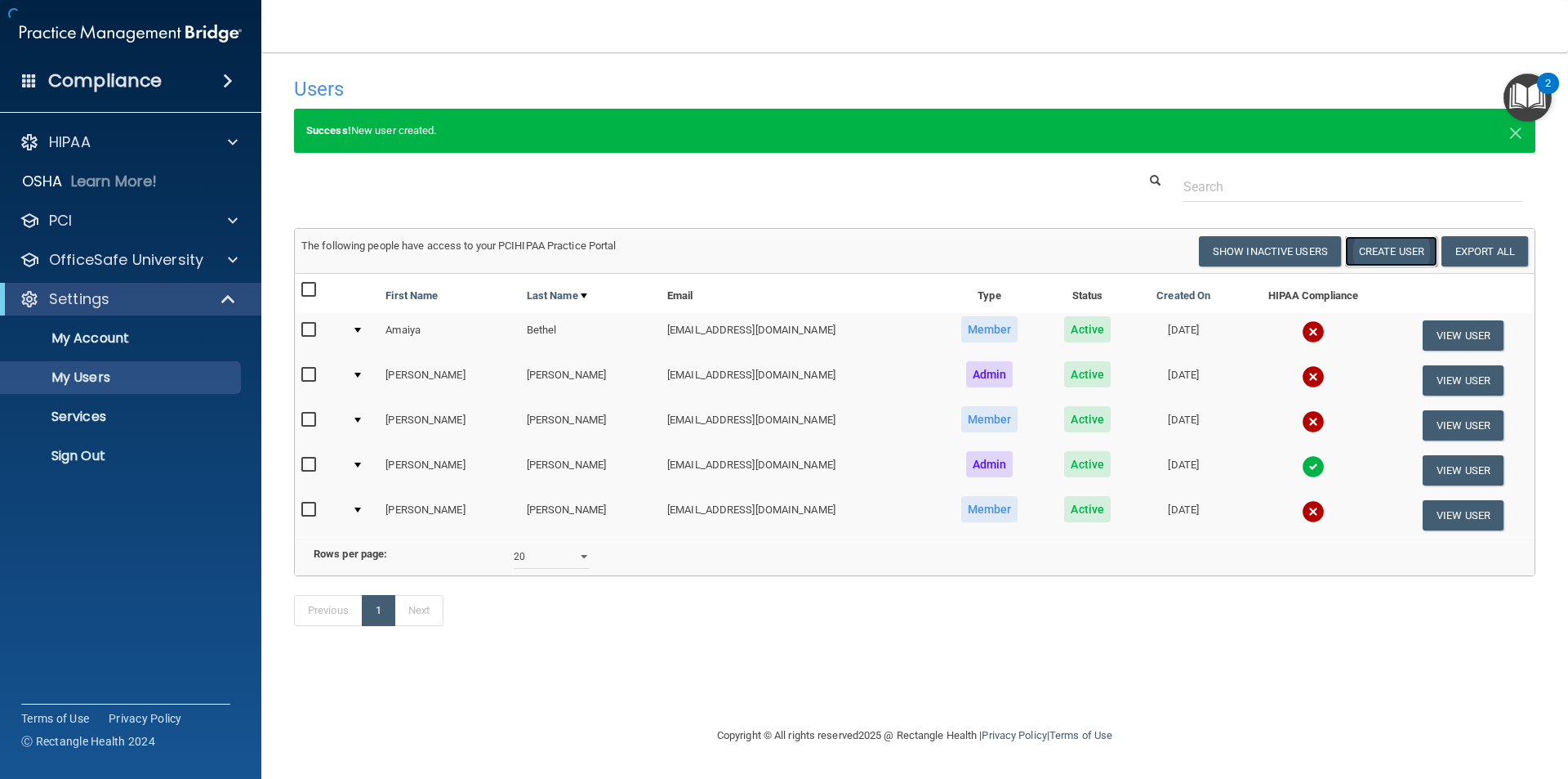
click at [1392, 249] on button "Create User" at bounding box center [1392, 251] width 92 height 30
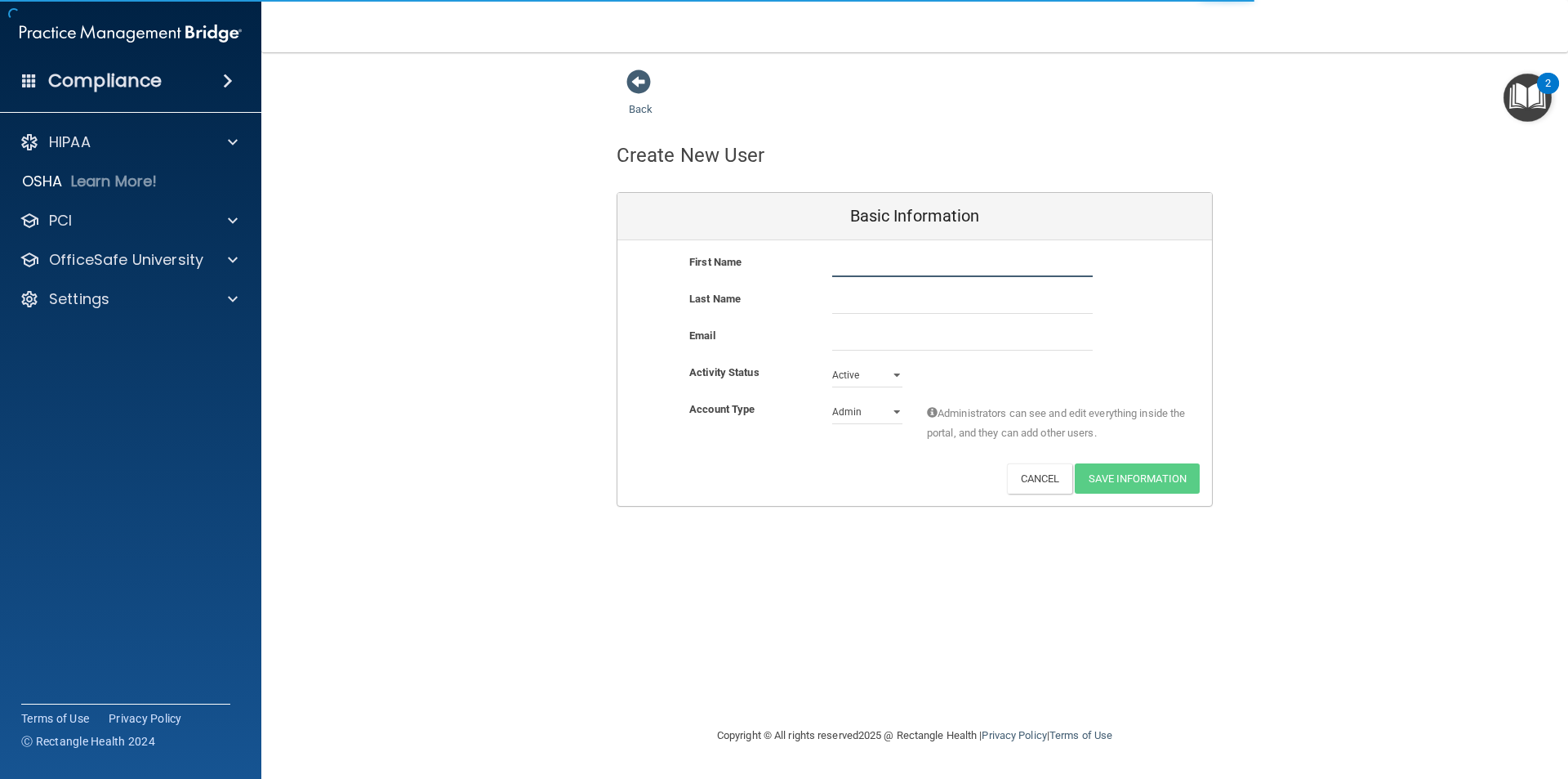
click at [935, 258] on input "text" at bounding box center [962, 265] width 260 height 24
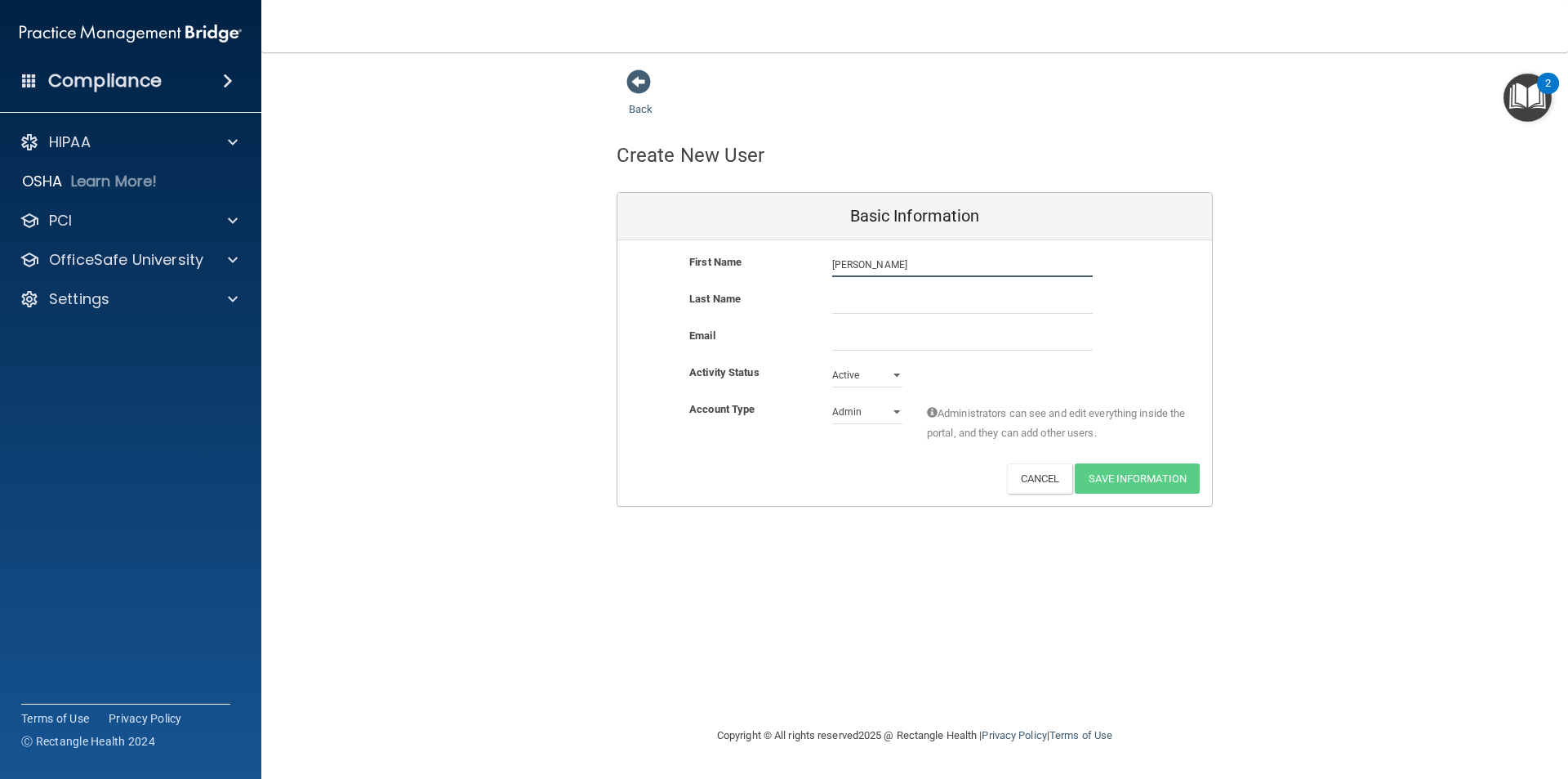
type input "Meah"
type input "Bethel"
type input "meahbethel@icloud.com"
click at [876, 416] on select "Admin Member" at bounding box center [868, 412] width 71 height 24
select select "practice_member"
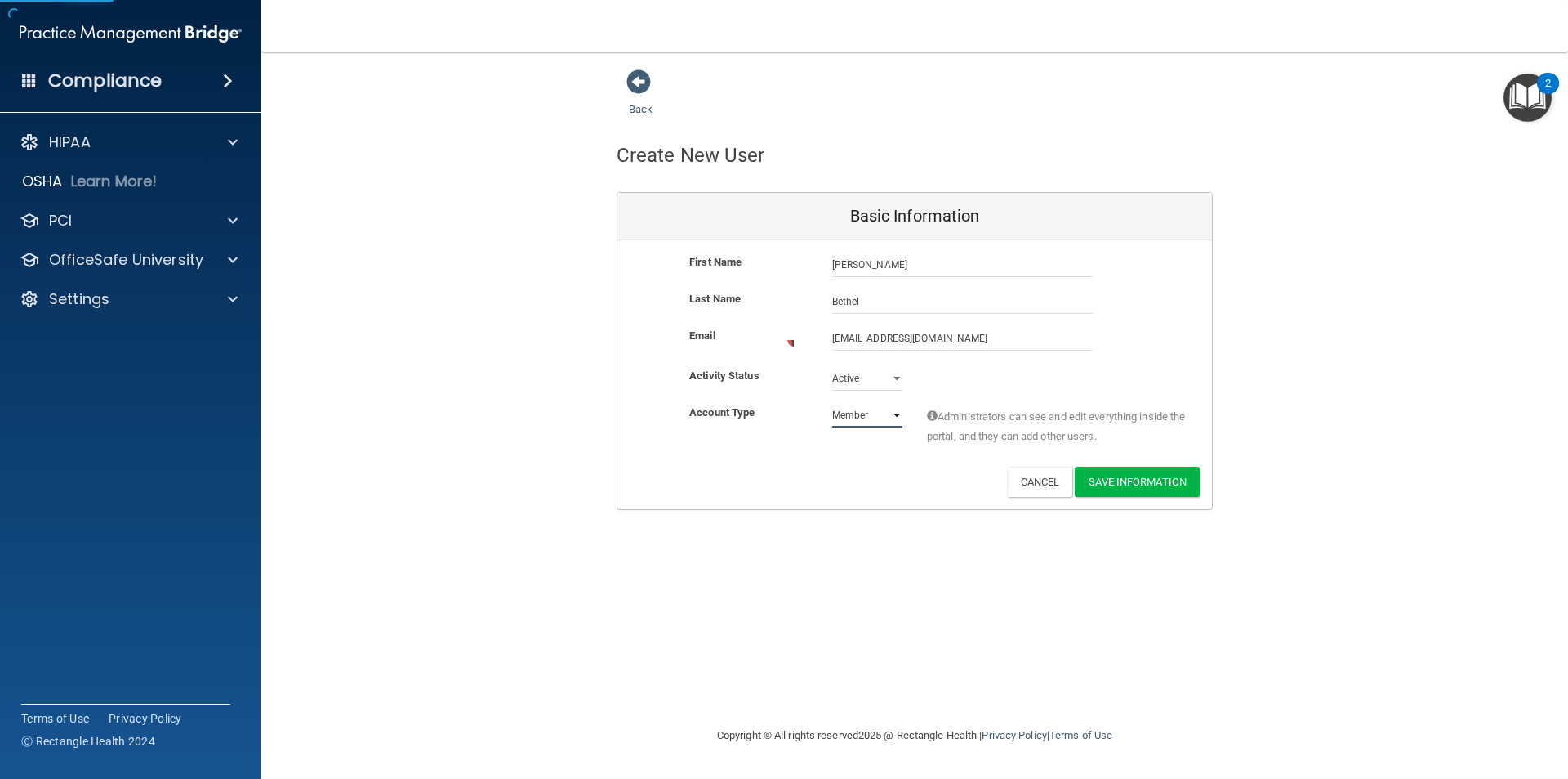
click at [832, 403] on select "Admin Member" at bounding box center [868, 414] width 71 height 24
click at [1120, 487] on button "Save Information" at bounding box center [1137, 478] width 125 height 30
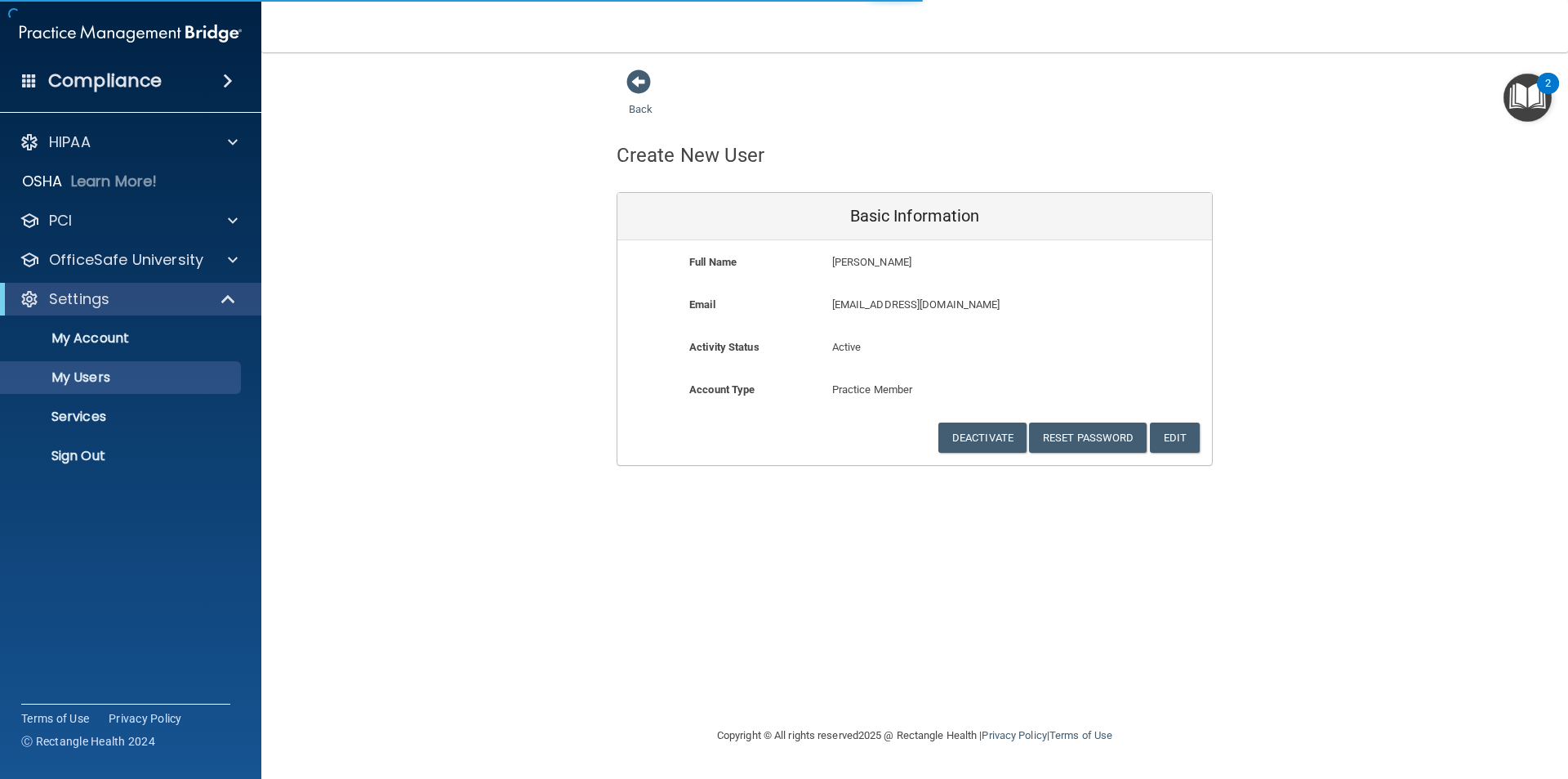
select select "20"
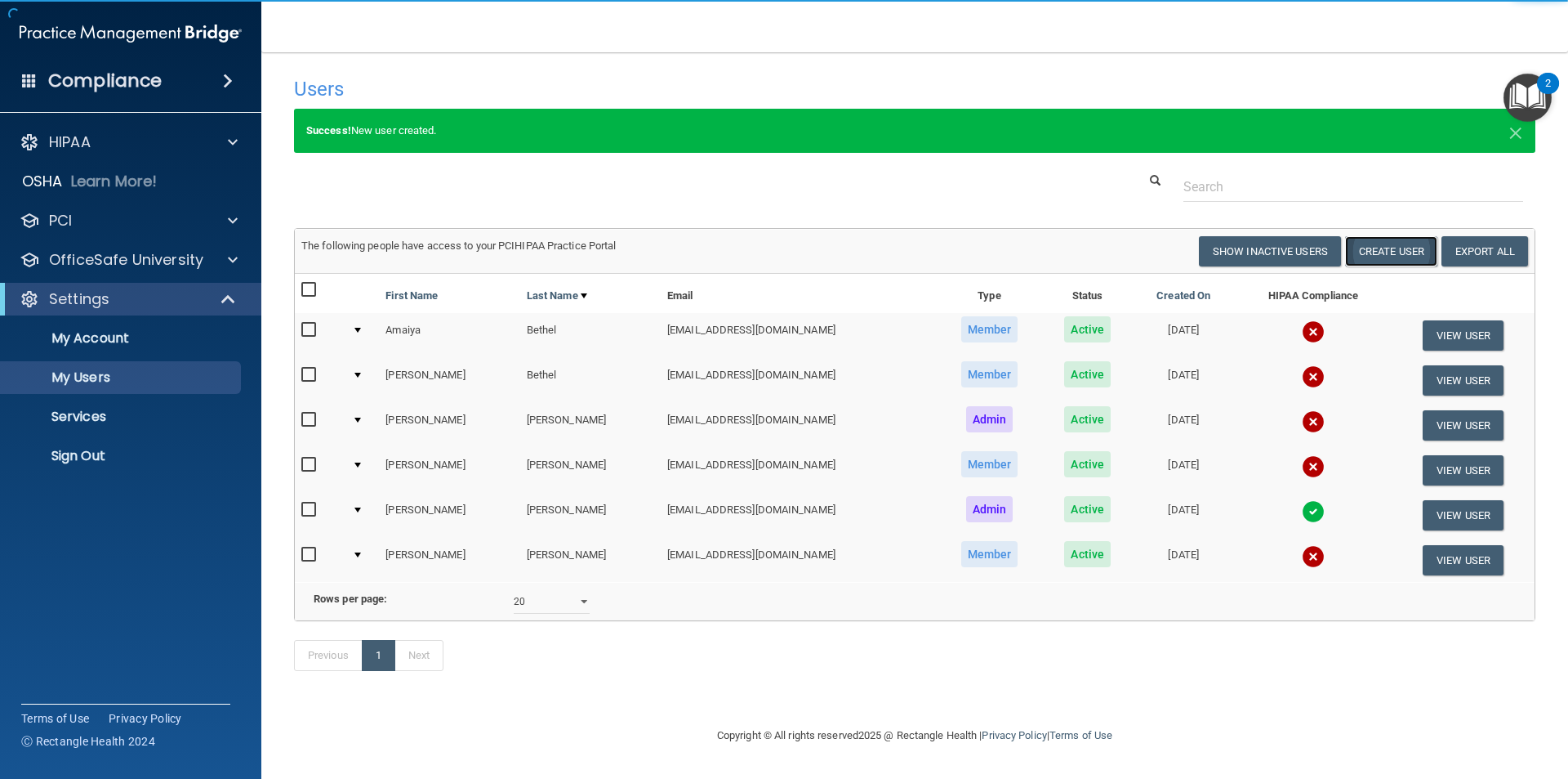
click at [1380, 242] on button "Create User" at bounding box center [1392, 251] width 92 height 30
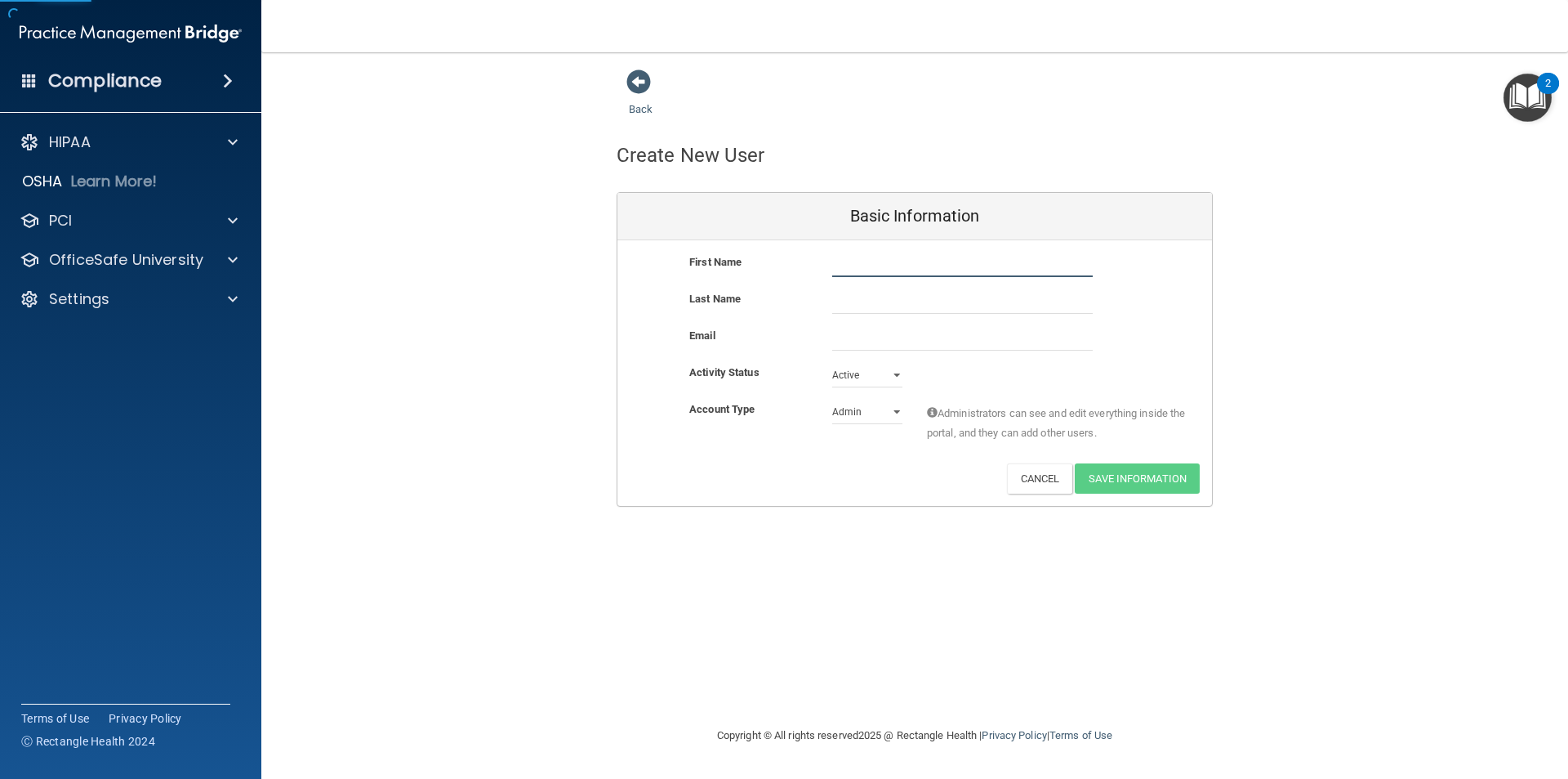
click at [903, 263] on input "text" at bounding box center [962, 265] width 260 height 24
type input "Kaley"
type input "Purdy"
click at [879, 328] on input "email" at bounding box center [962, 338] width 260 height 24
type input "kaley_purdy@yahoo.com"
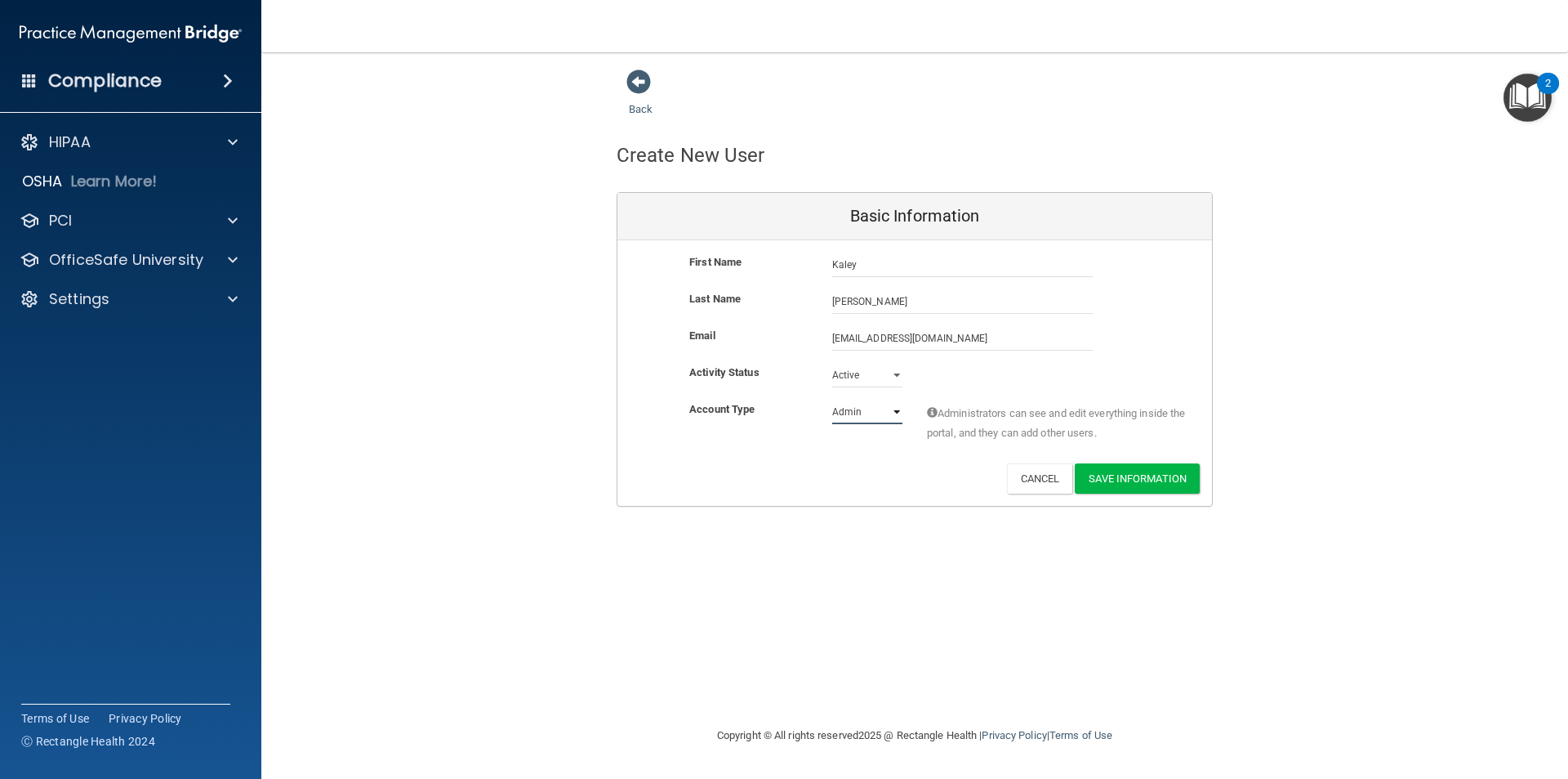
click at [868, 412] on select "Admin Member" at bounding box center [868, 412] width 71 height 24
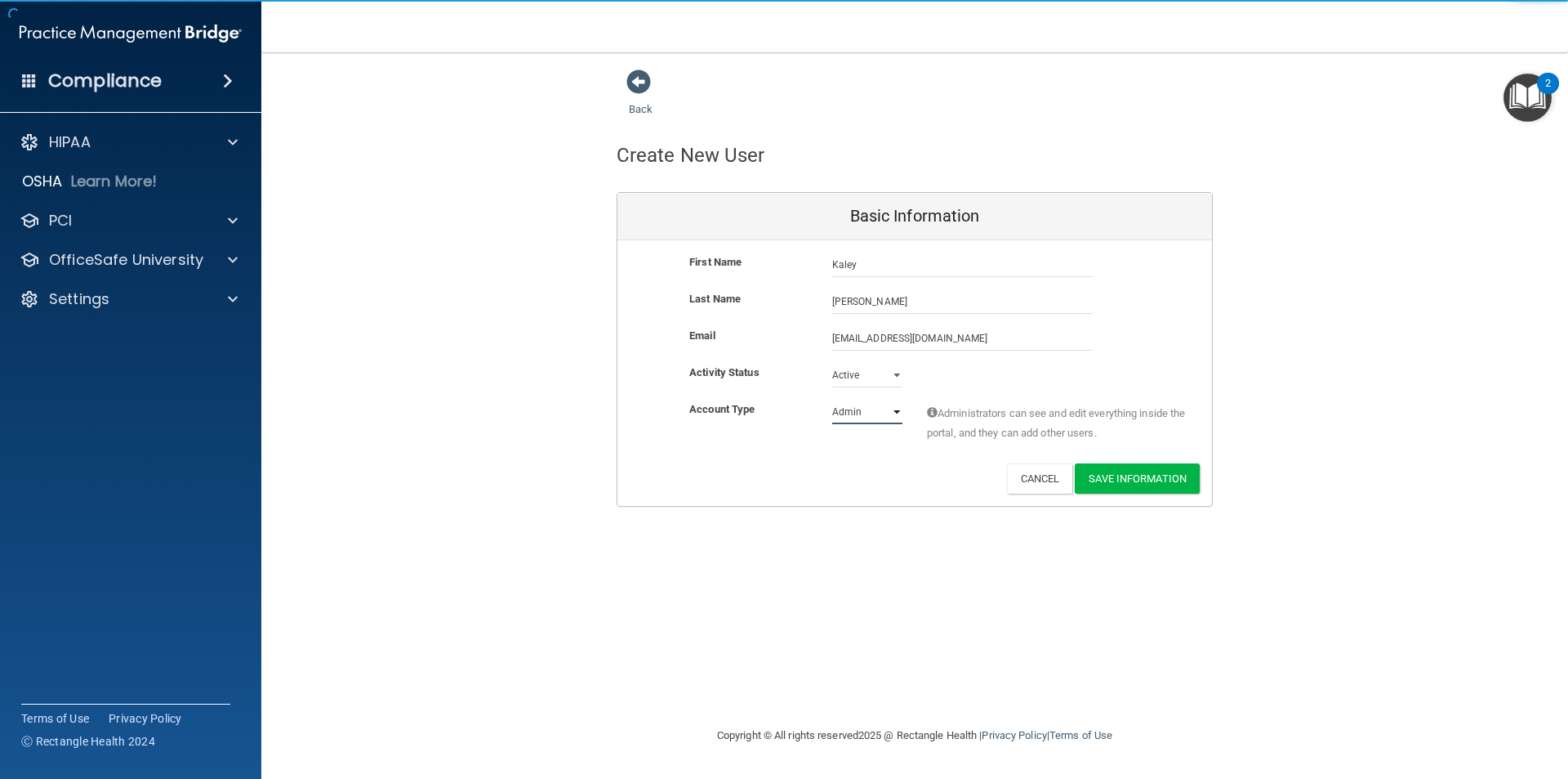
select select "practice_member"
click at [832, 400] on select "Admin Member" at bounding box center [868, 412] width 71 height 24
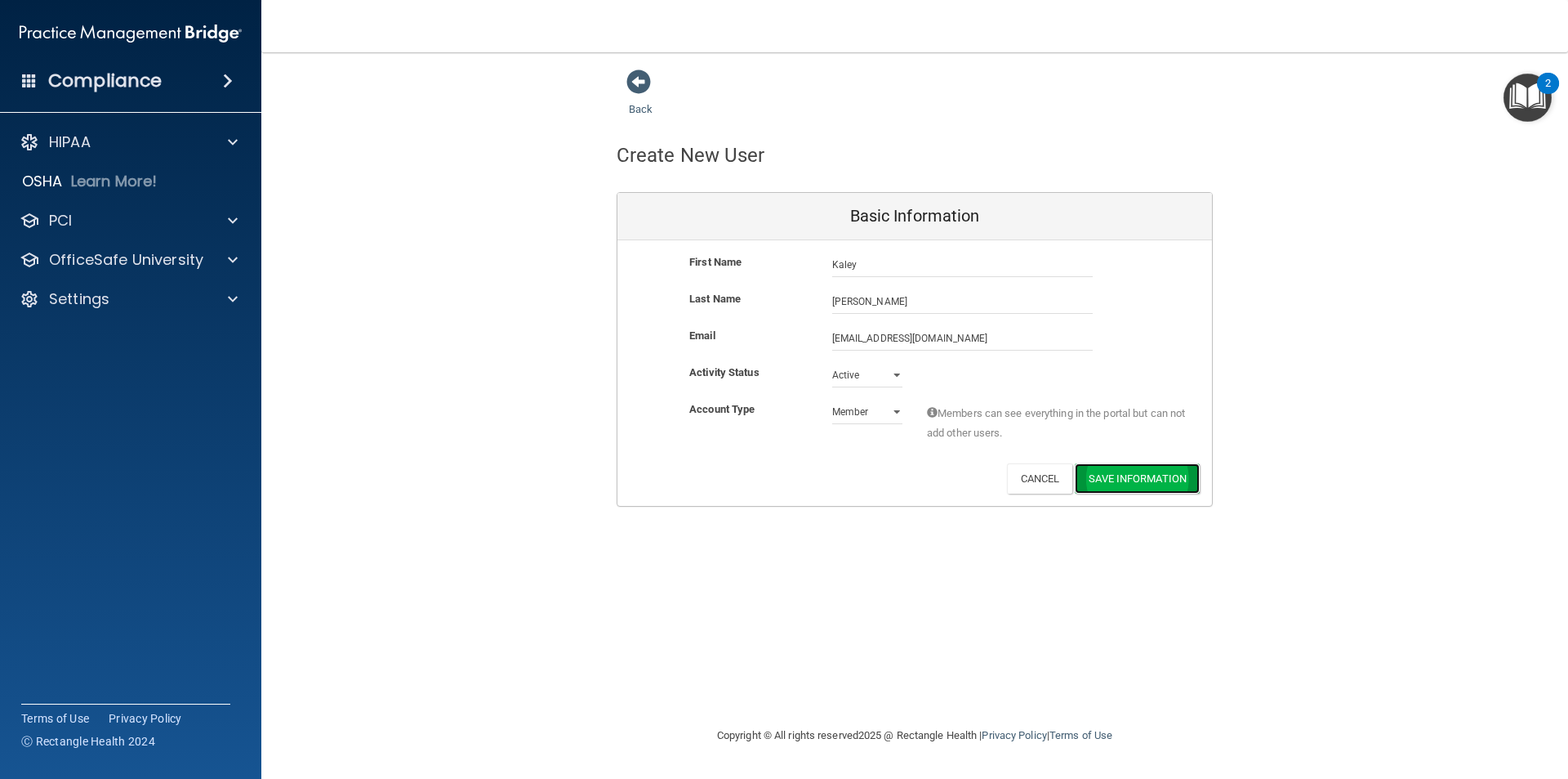
click at [1183, 482] on button "Save Information" at bounding box center [1137, 478] width 125 height 30
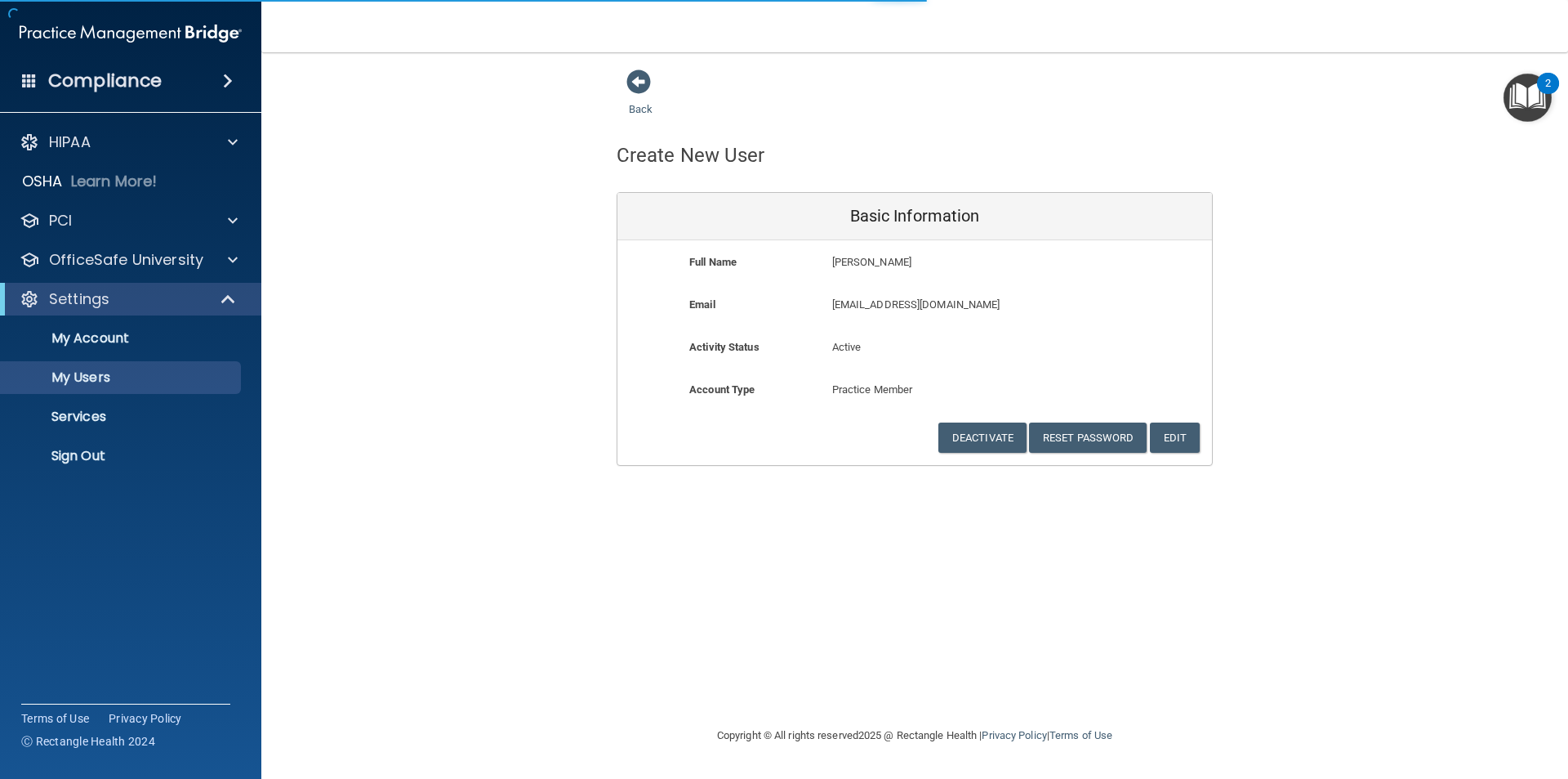
select select "20"
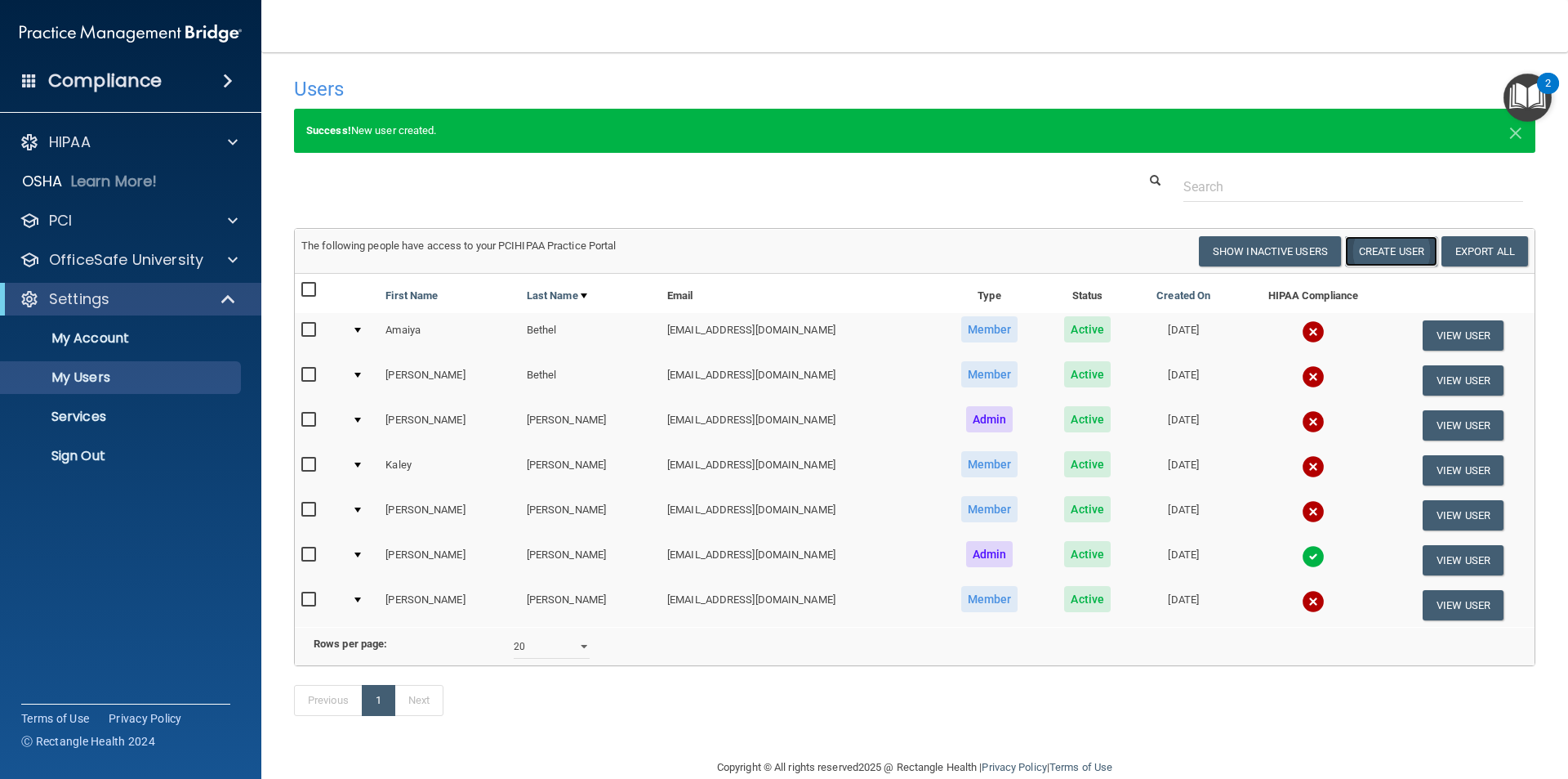
click at [1369, 248] on button "Create User" at bounding box center [1392, 251] width 92 height 30
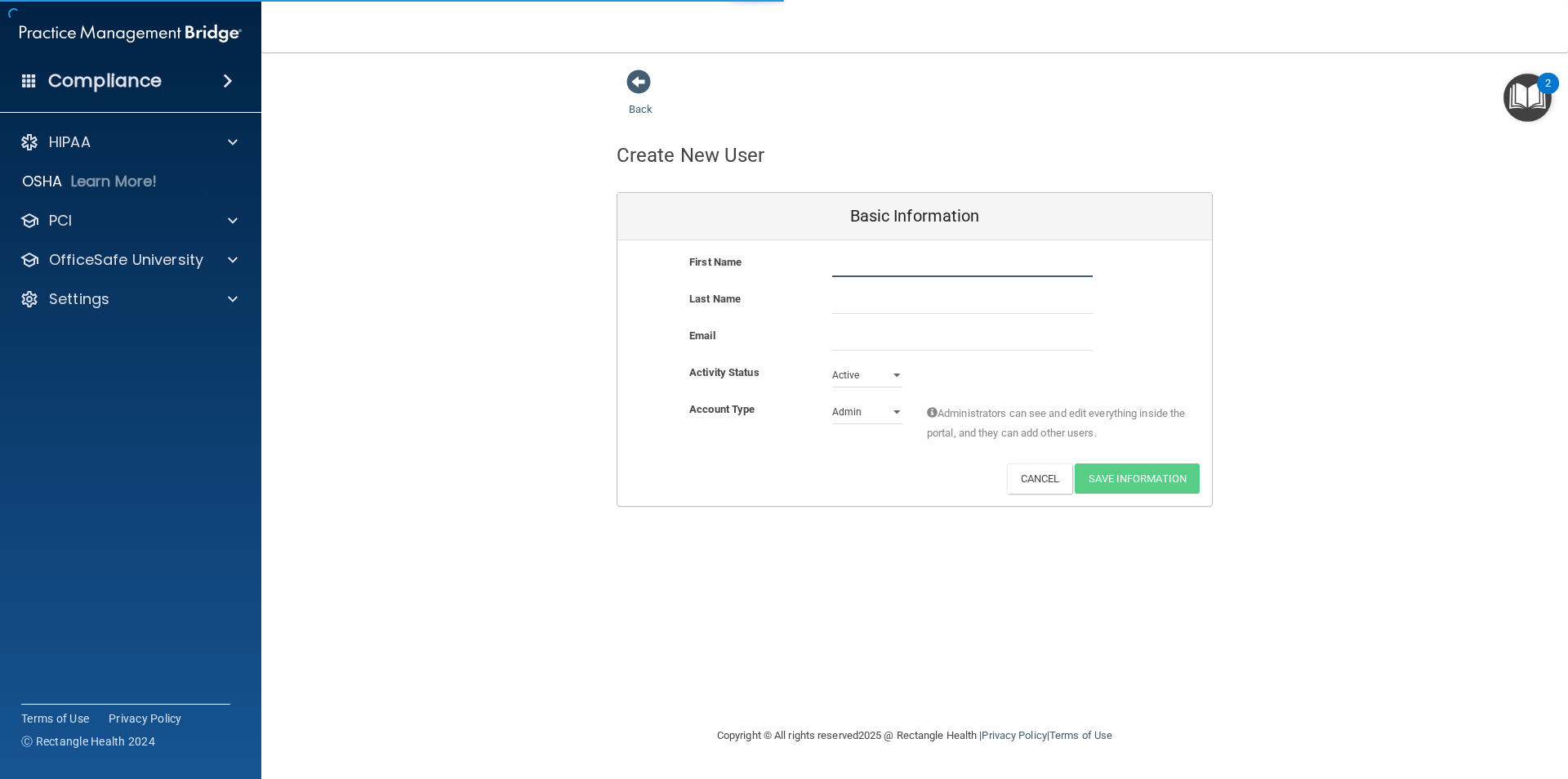
click at [934, 261] on input "text" at bounding box center [962, 265] width 260 height 24
type input "Melissa"
click at [896, 338] on input "email" at bounding box center [962, 338] width 260 height 24
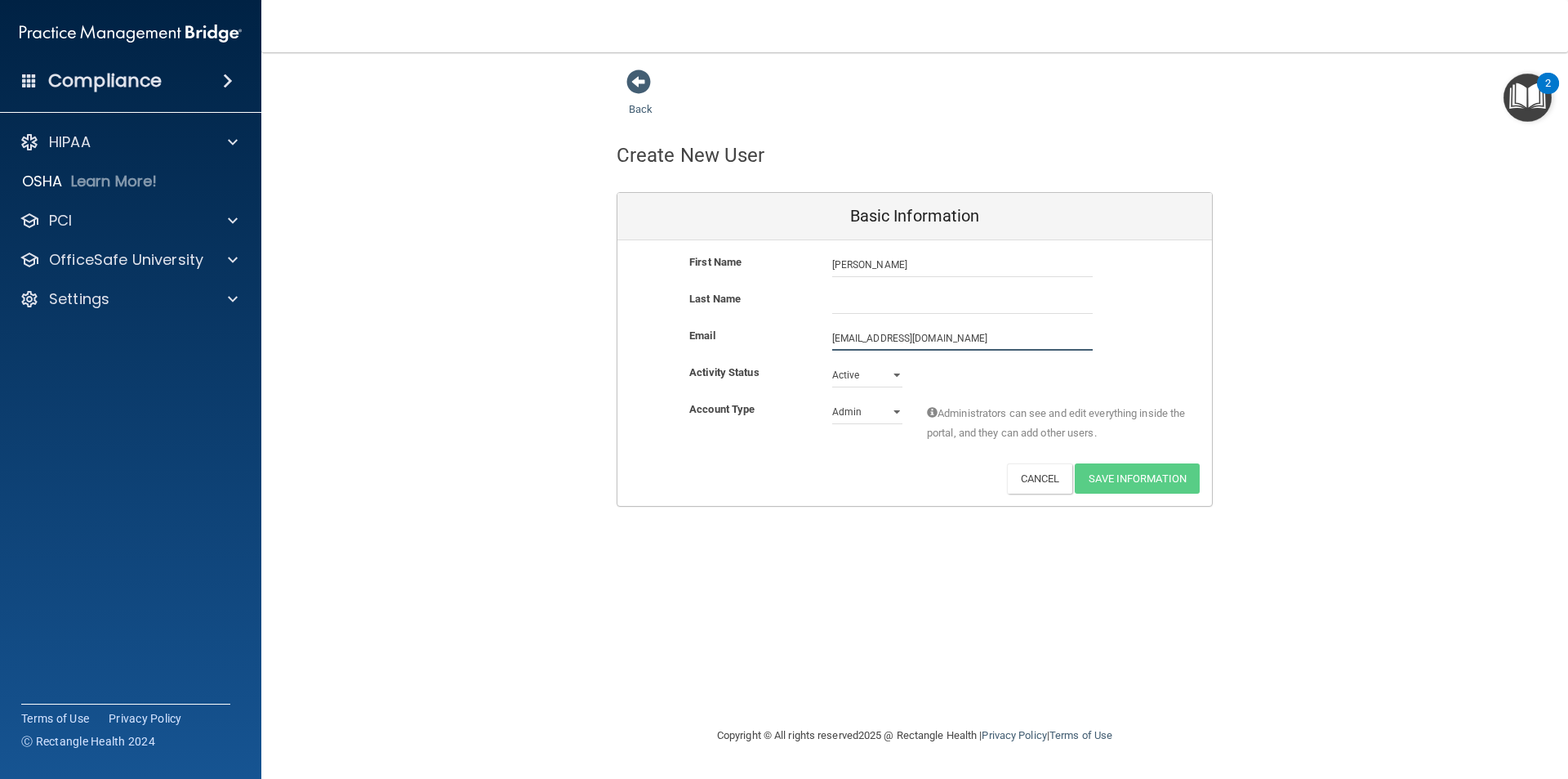
type input "melissad9181@gmail.com"
click at [877, 293] on input "text" at bounding box center [962, 301] width 260 height 24
click at [914, 298] on input "text" at bounding box center [962, 301] width 260 height 24
type input "Warren"
click at [1348, 318] on div "Back Create New User Basic Information First Name Melissa Warren Melissa Last N…" at bounding box center [915, 287] width 1241 height 438
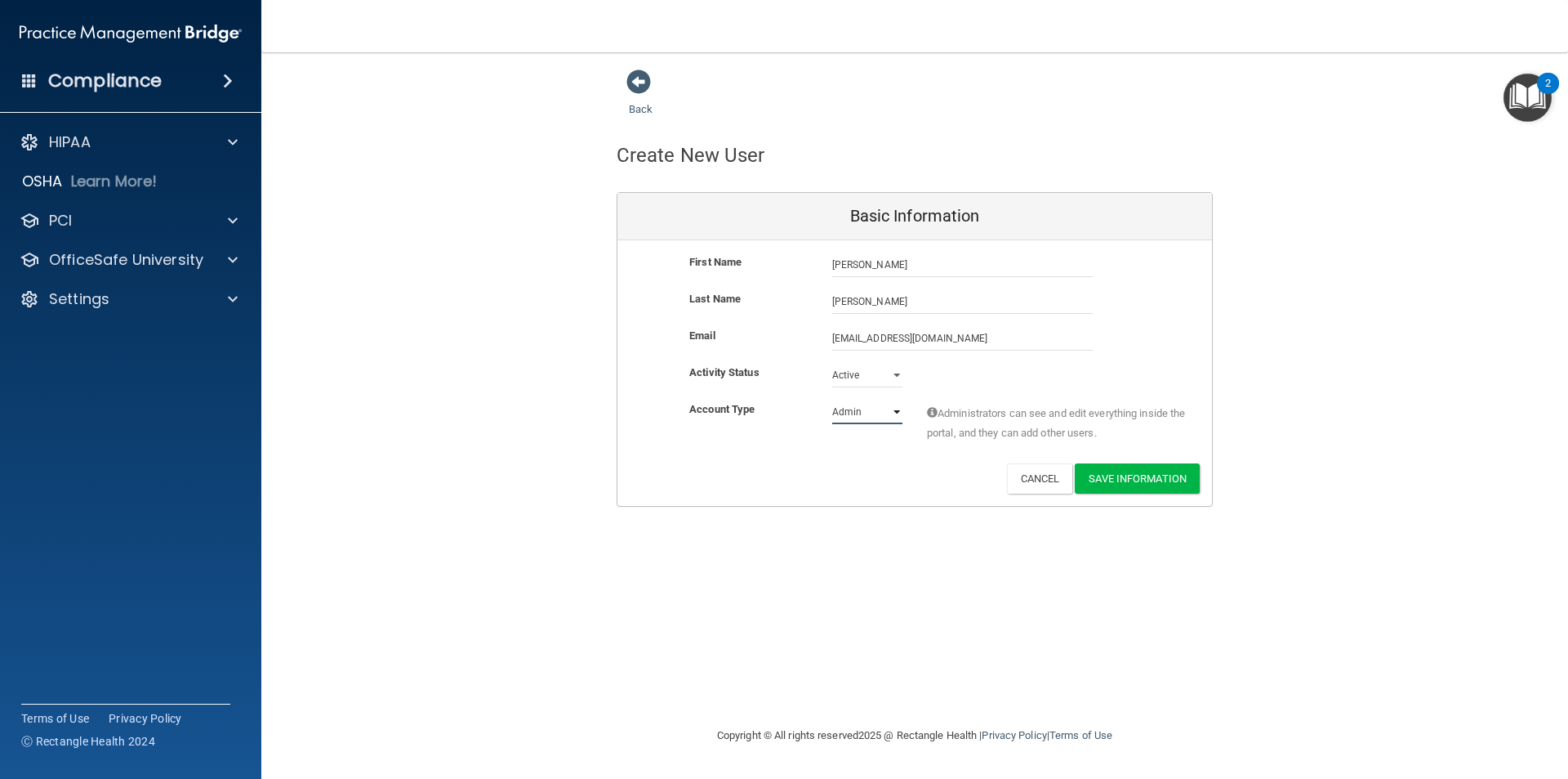
click at [894, 412] on select "Admin Member" at bounding box center [868, 412] width 71 height 24
select select "practice_member"
click at [832, 400] on select "Admin Member" at bounding box center [868, 412] width 71 height 24
click at [1152, 475] on button "Save Information" at bounding box center [1137, 478] width 125 height 30
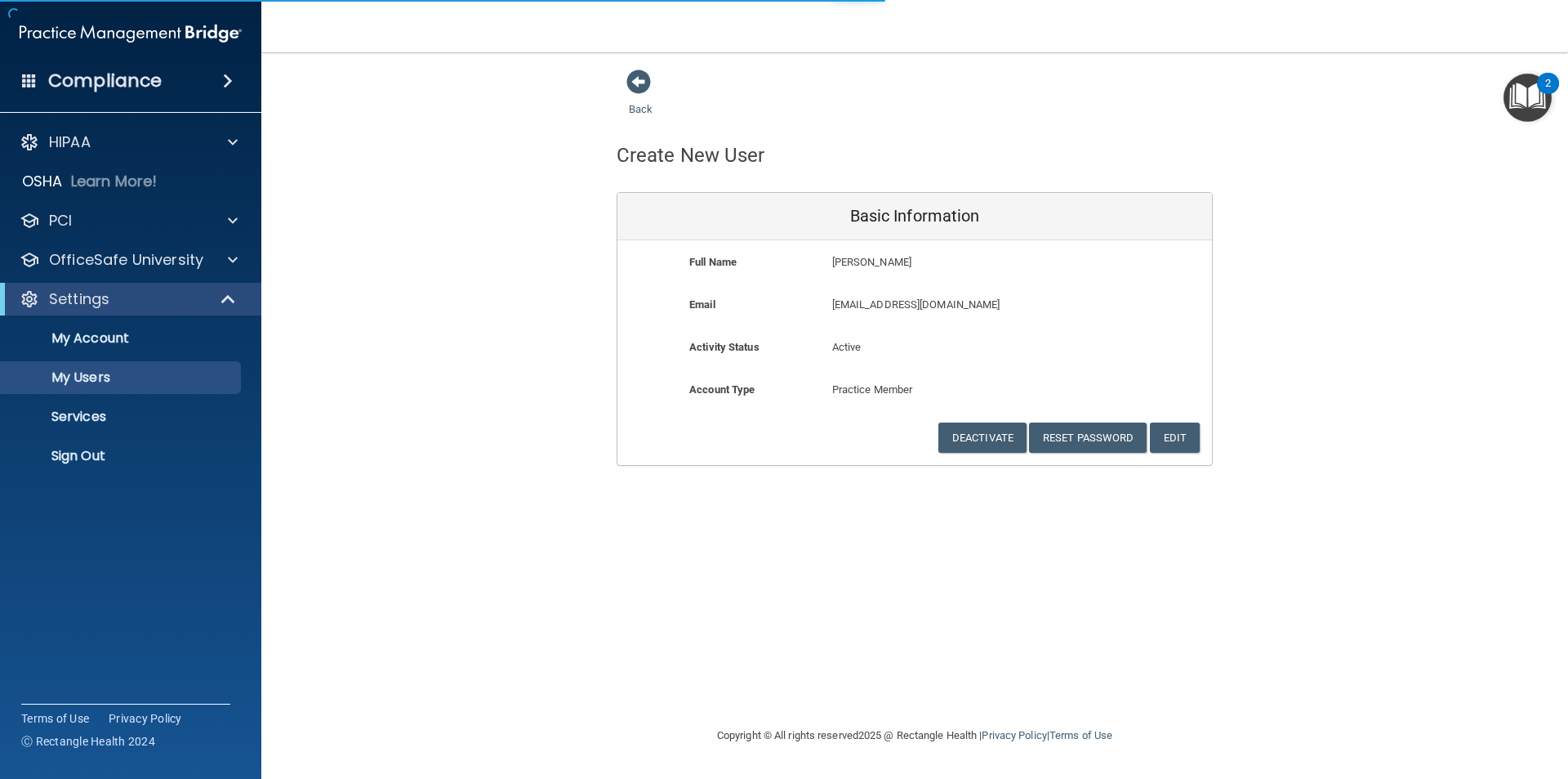
select select "20"
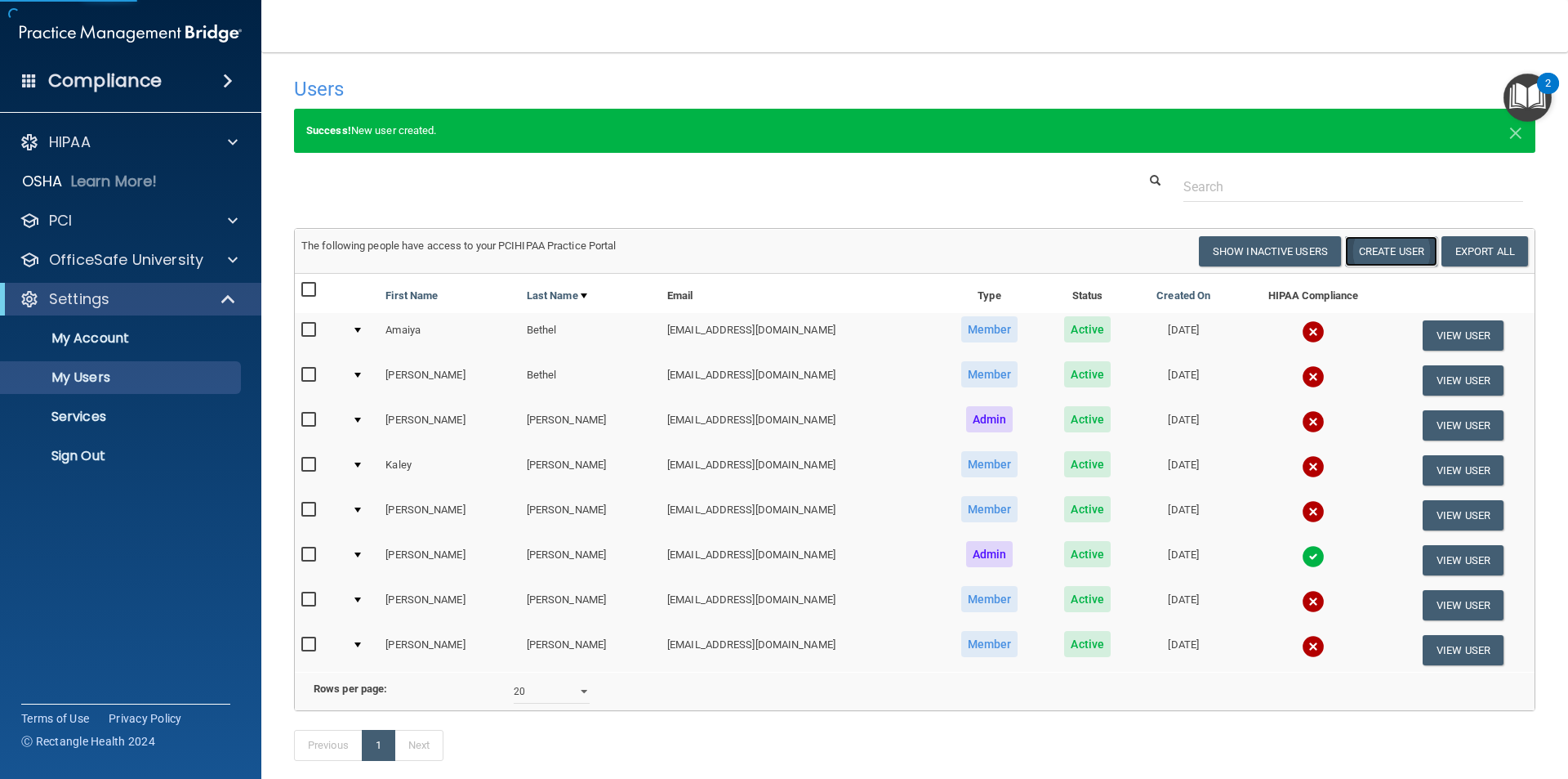
click at [1389, 247] on button "Create User" at bounding box center [1392, 251] width 92 height 30
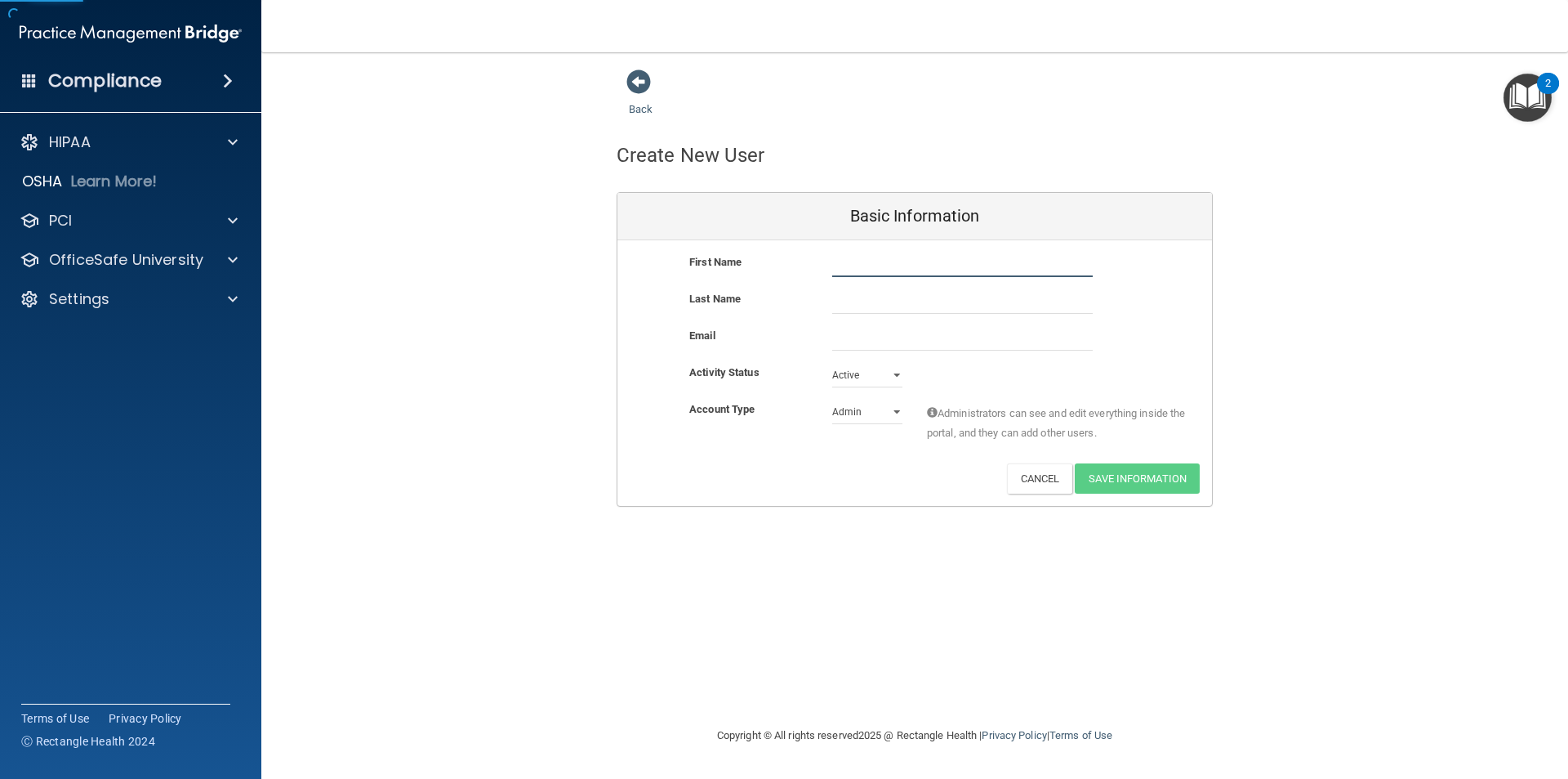
click at [862, 268] on input "text" at bounding box center [962, 265] width 260 height 24
type input "Adam"
type input "Williams"
type input "awill1187@gmail.com"
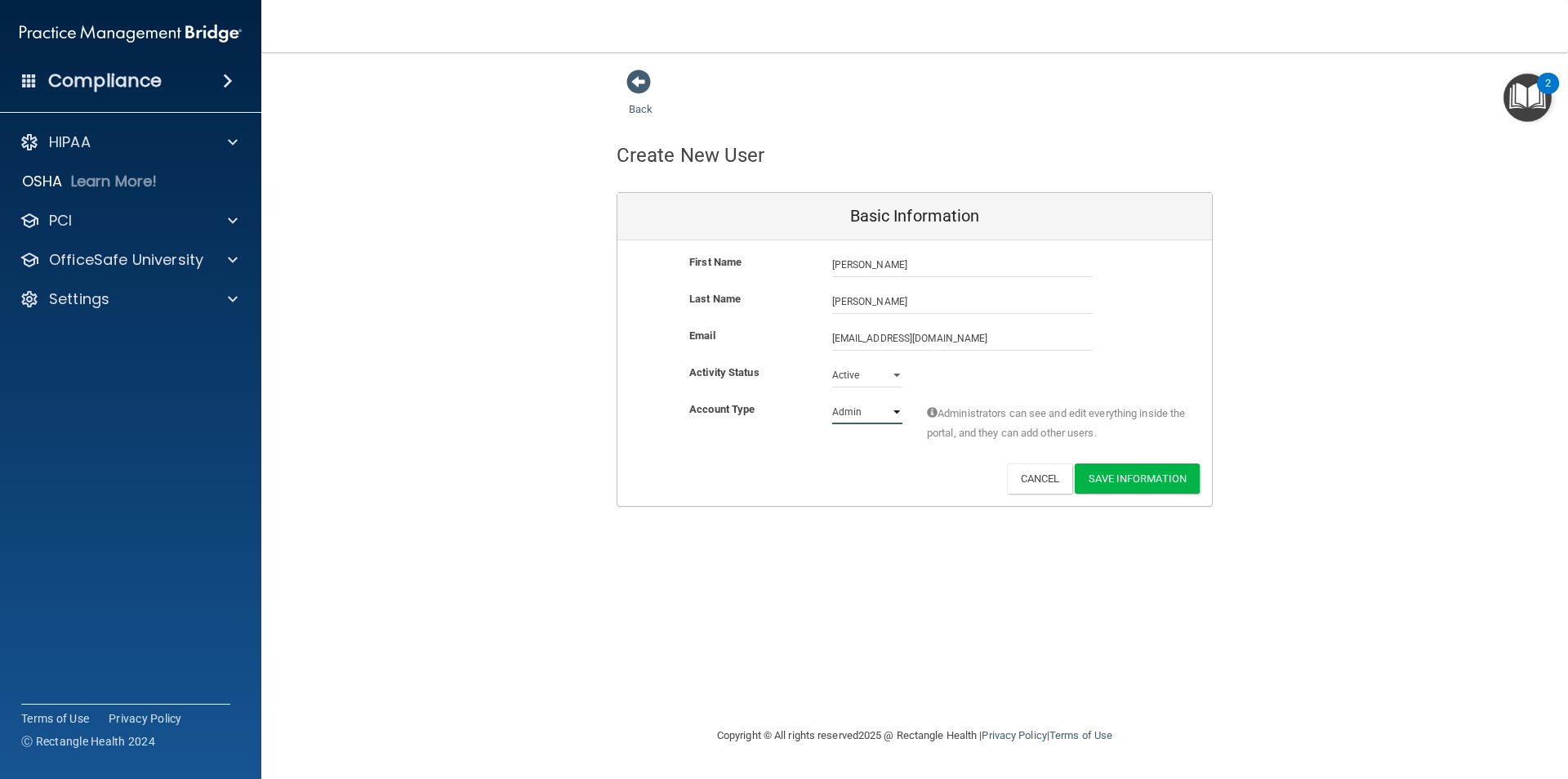
click at [878, 419] on select "Admin Member" at bounding box center [868, 412] width 71 height 24
select select "practice_member"
click at [832, 403] on select "Admin Member" at bounding box center [868, 414] width 71 height 24
click at [1139, 483] on button "Save Information" at bounding box center [1137, 478] width 125 height 30
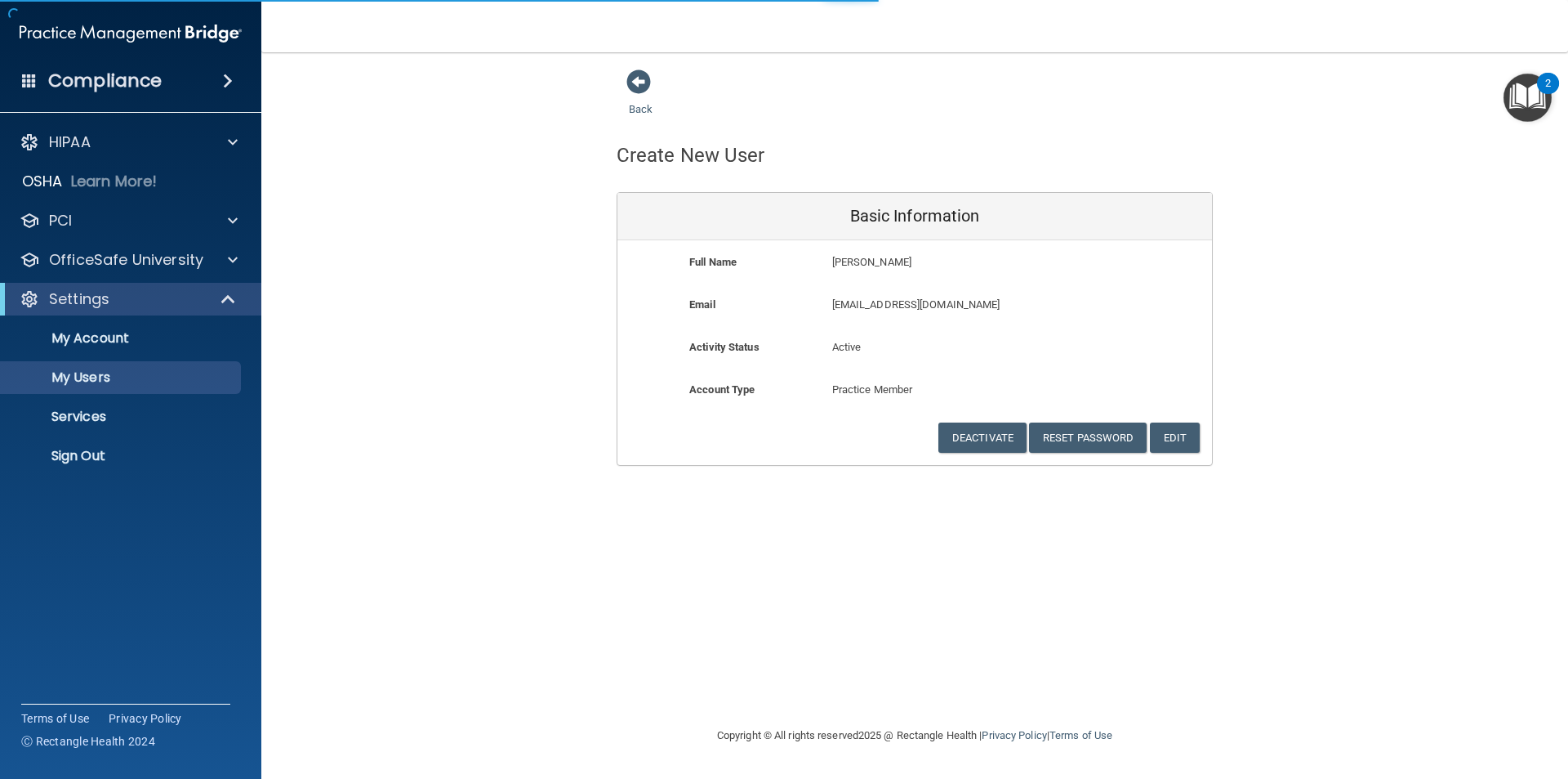
select select "20"
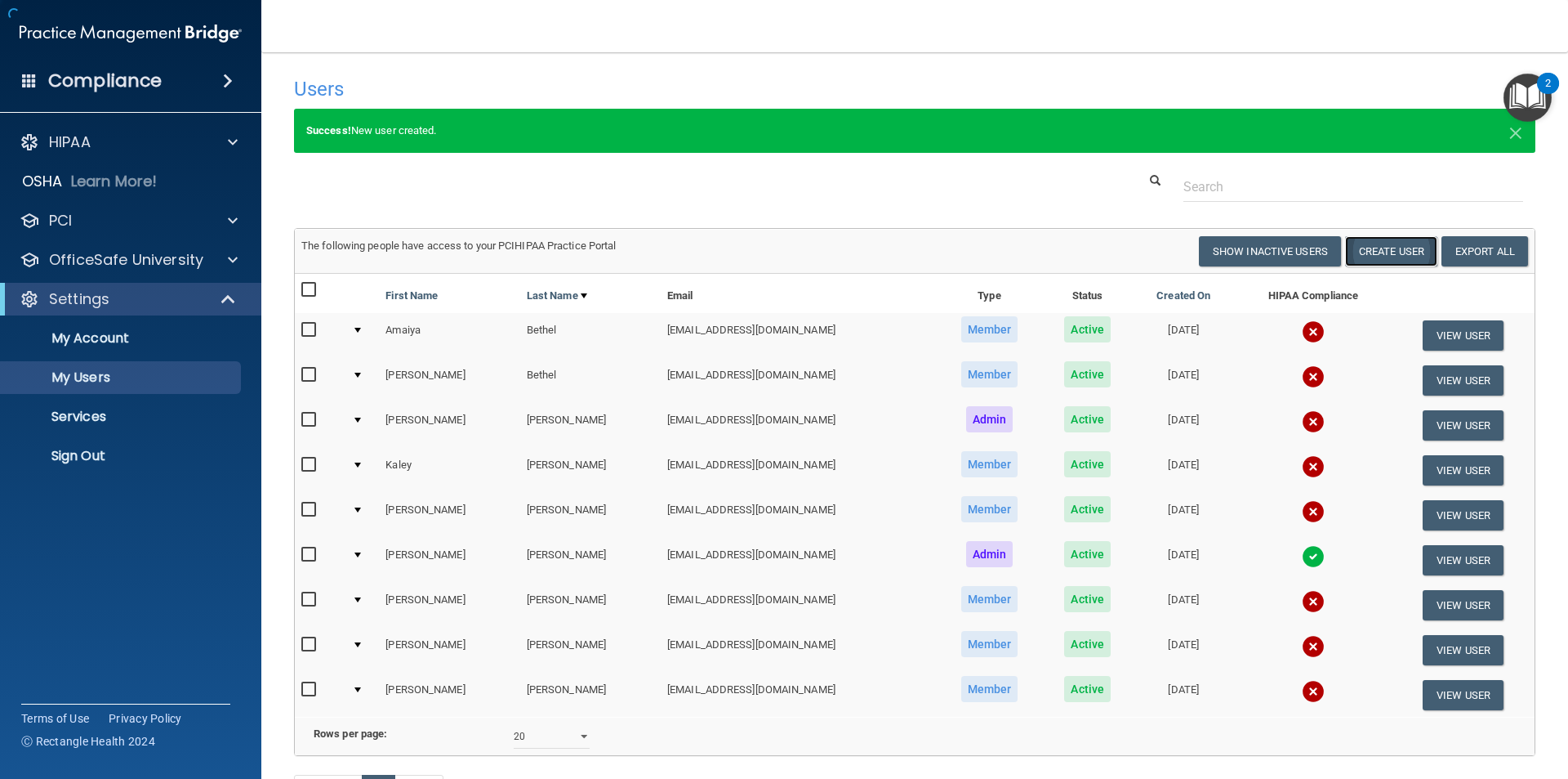
click at [1366, 254] on button "Create User" at bounding box center [1392, 251] width 92 height 30
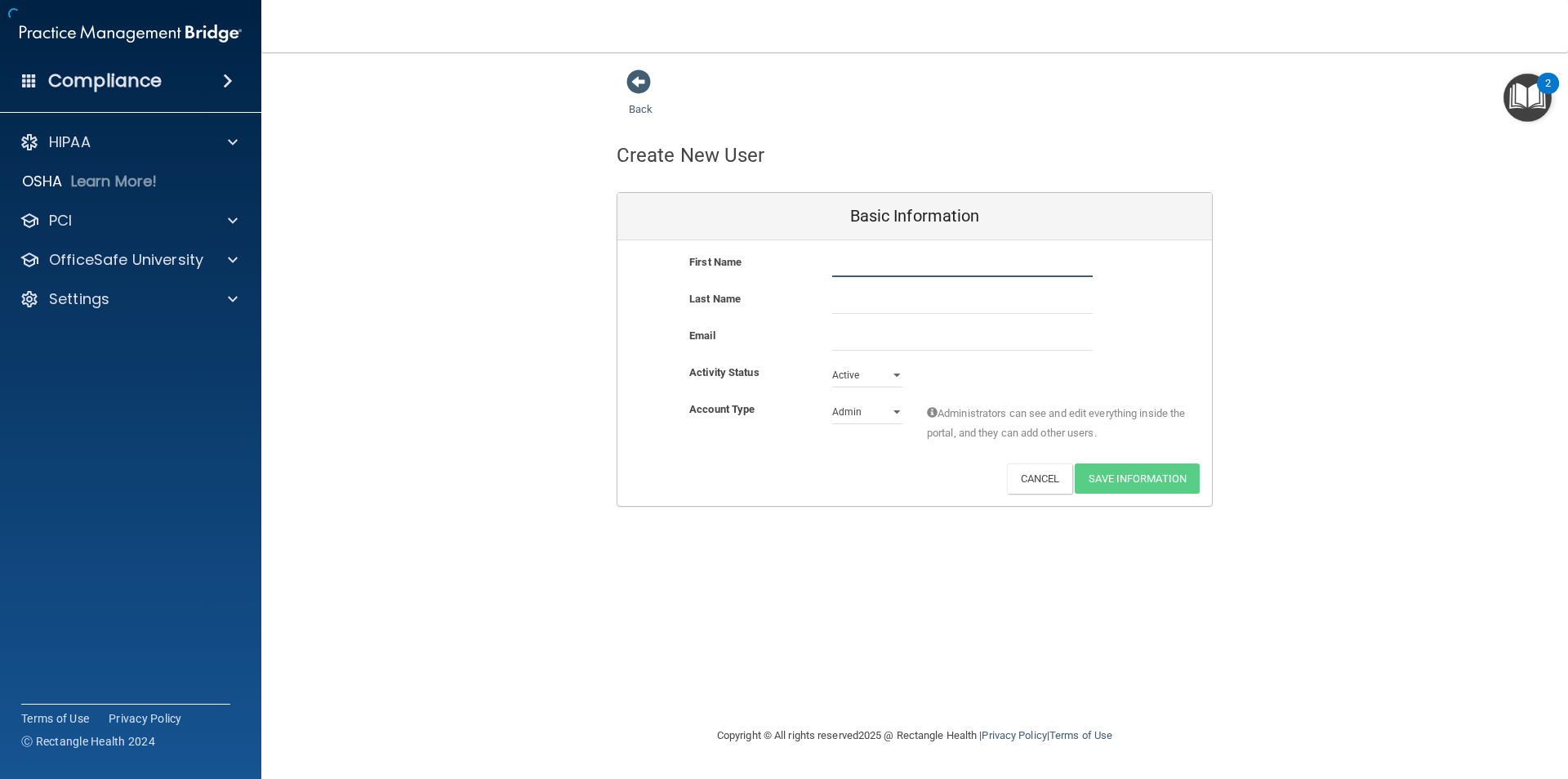
click at [902, 253] on input "text" at bounding box center [962, 265] width 260 height 24
click at [853, 271] on input "Merrry" at bounding box center [962, 265] width 260 height 24
type input "Merry"
click at [847, 291] on input "text" at bounding box center [962, 301] width 260 height 24
click at [871, 293] on input "text" at bounding box center [962, 301] width 260 height 24
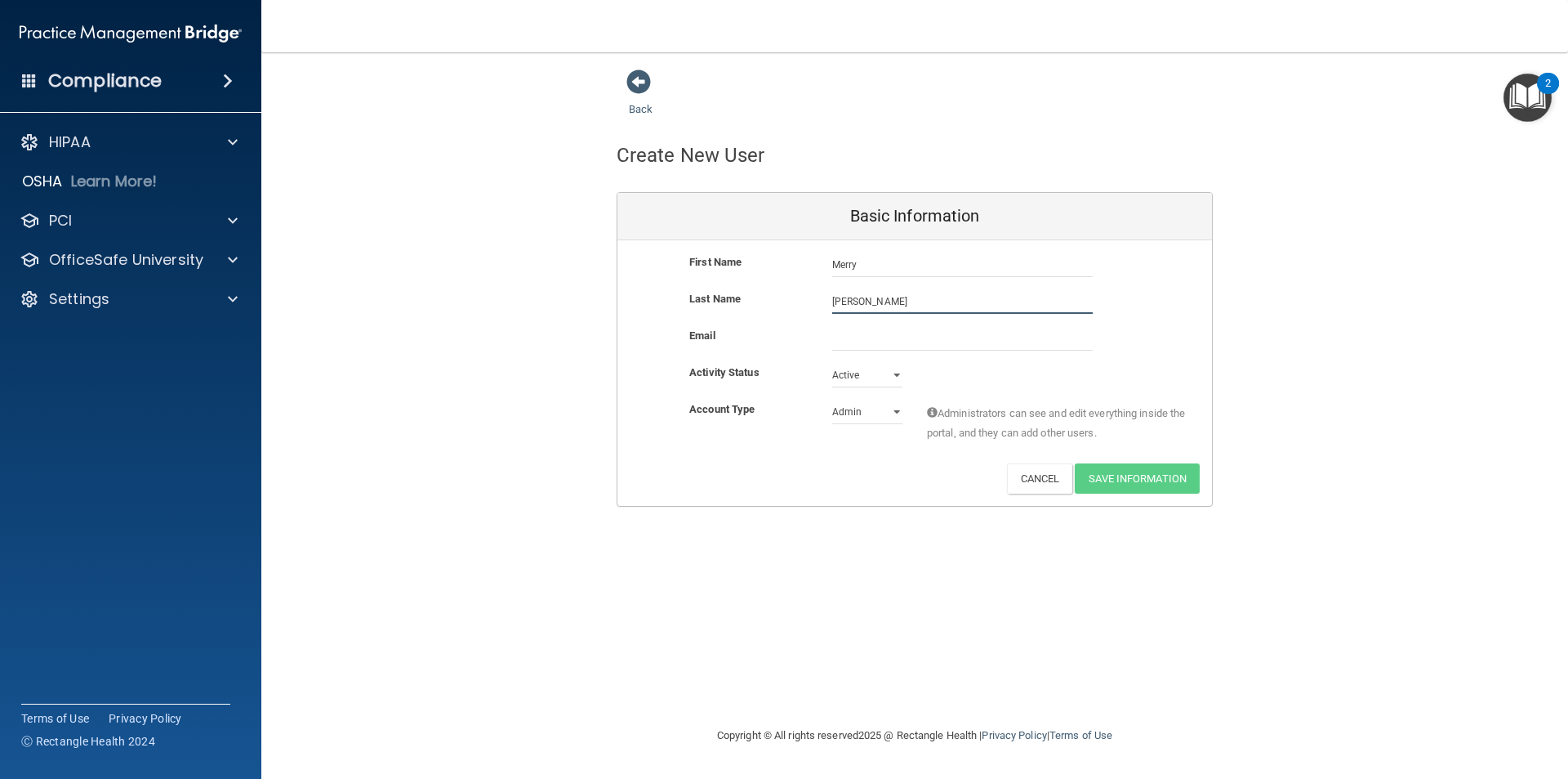
type input "Simmons"
click at [865, 340] on input "email" at bounding box center [962, 338] width 260 height 24
type input "7mcash@gmail.com"
click at [865, 419] on select "Admin Member" at bounding box center [868, 412] width 71 height 24
select select "practice_member"
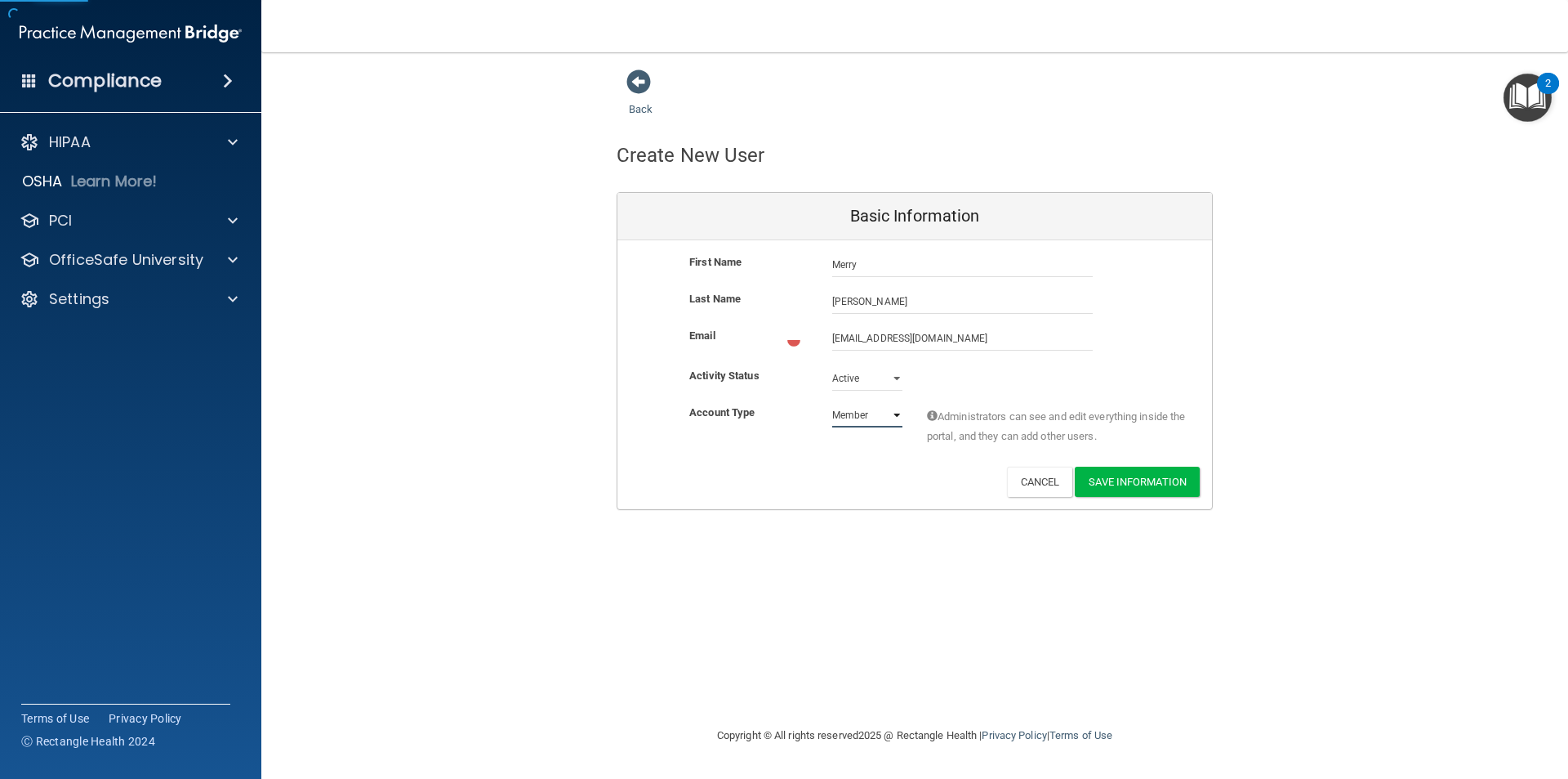
click at [832, 403] on select "Admin Member" at bounding box center [868, 414] width 71 height 24
click at [1141, 487] on button "Save Information" at bounding box center [1137, 478] width 125 height 30
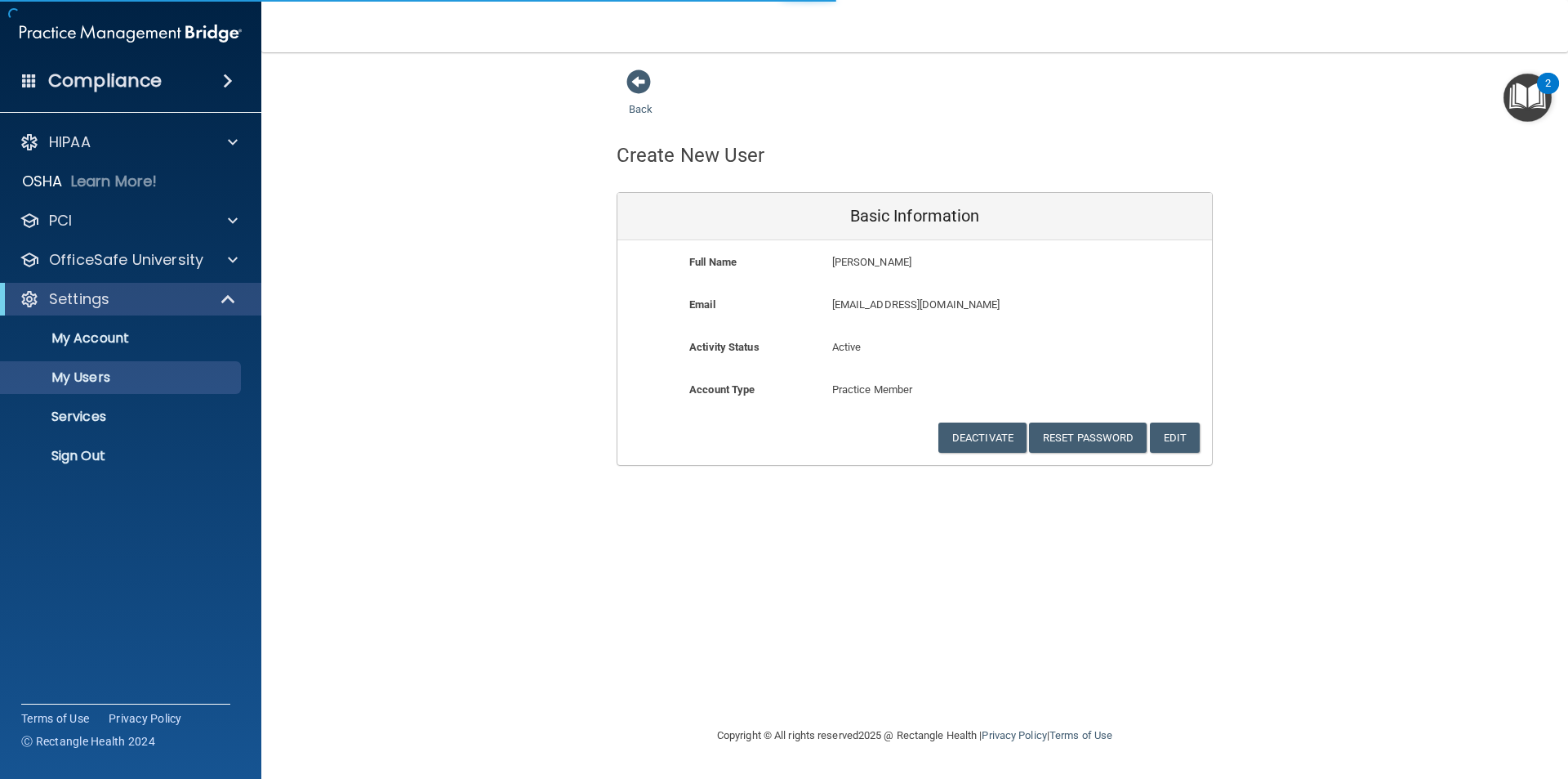
select select "20"
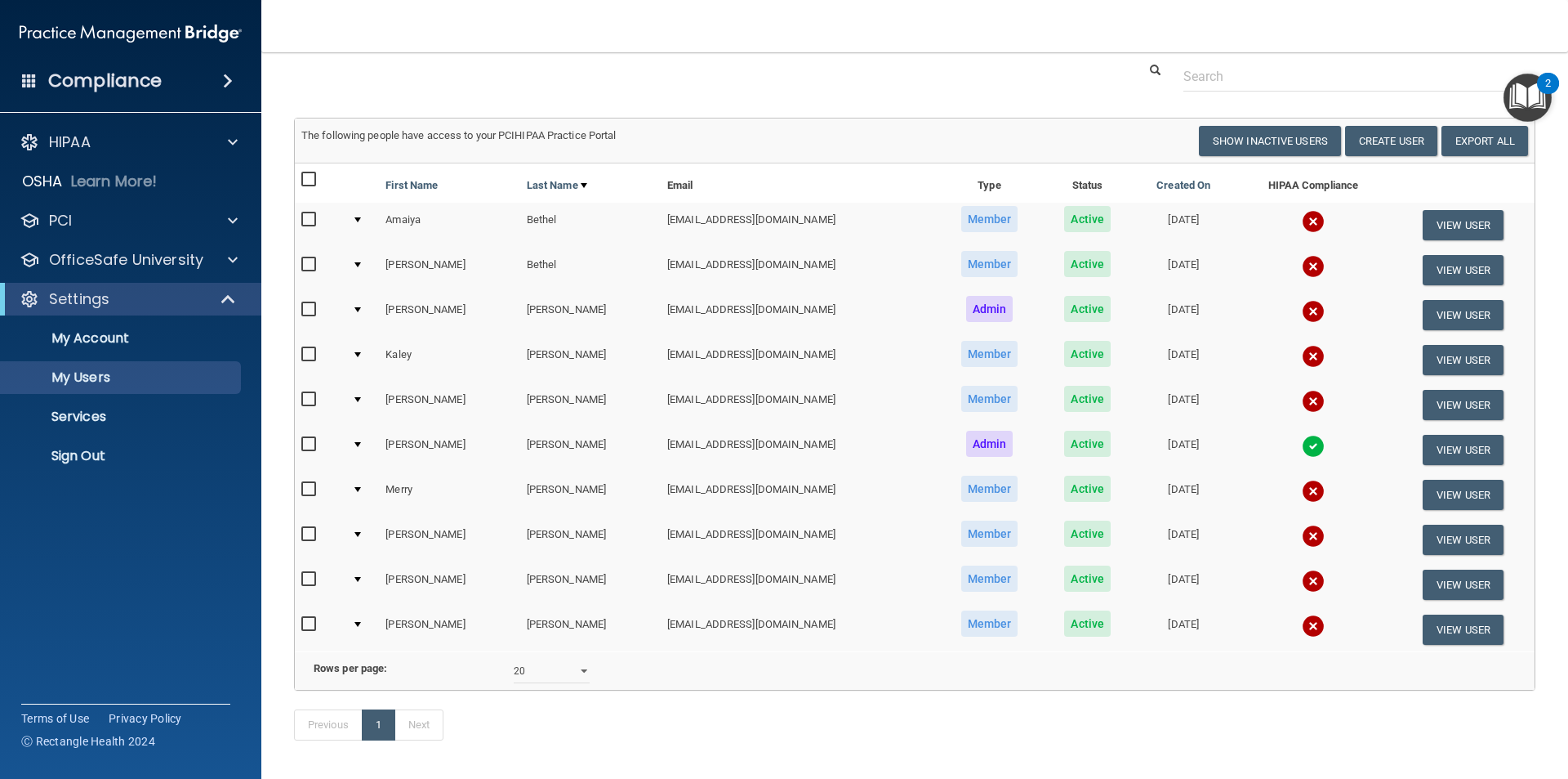
scroll to position [82, 0]
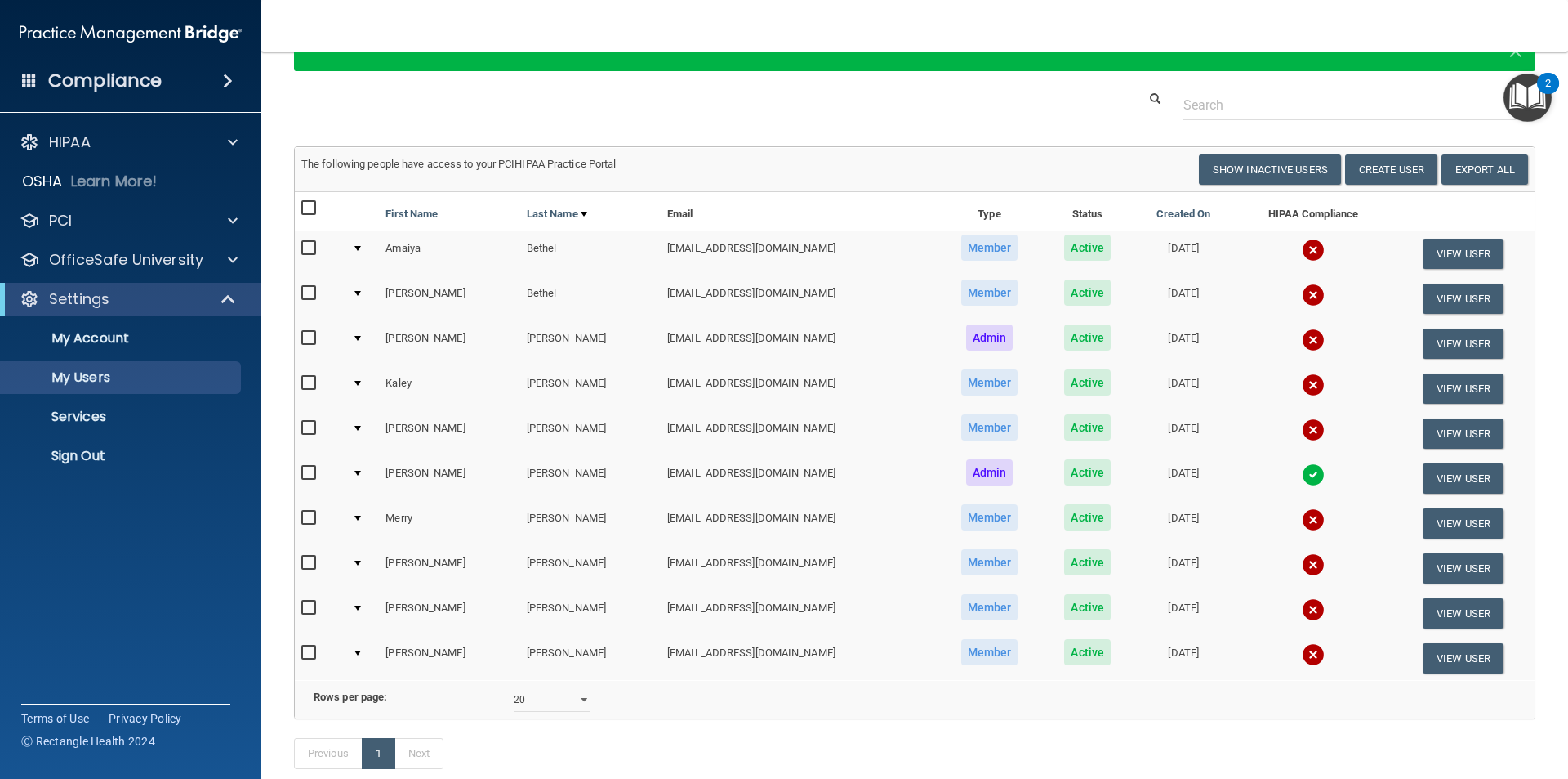
click at [1534, 88] on img "Open Resource Center, 2 new notifications" at bounding box center [1528, 97] width 48 height 48
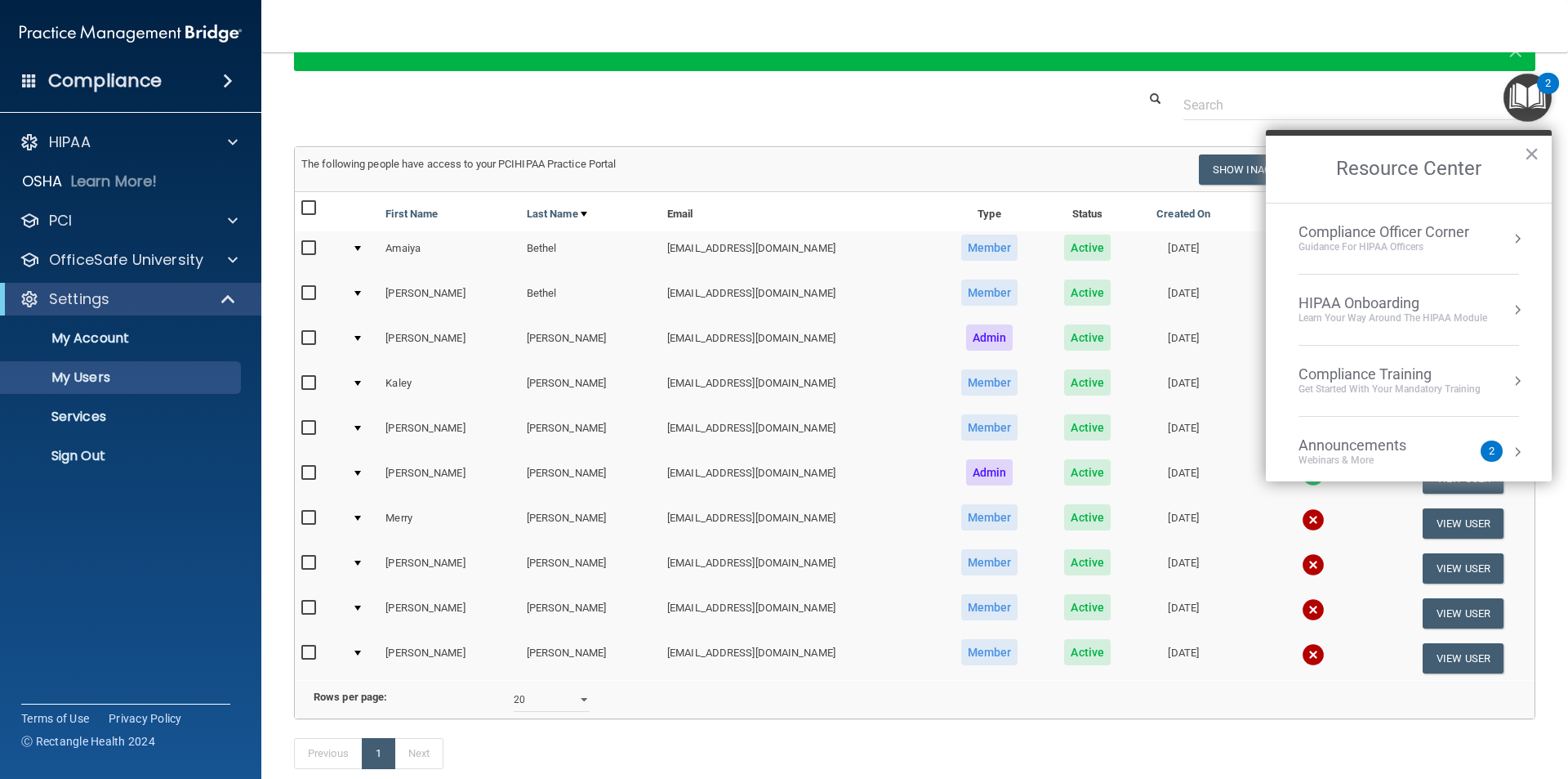
click at [1423, 318] on div "Learn Your Way around the HIPAA module" at bounding box center [1392, 318] width 189 height 14
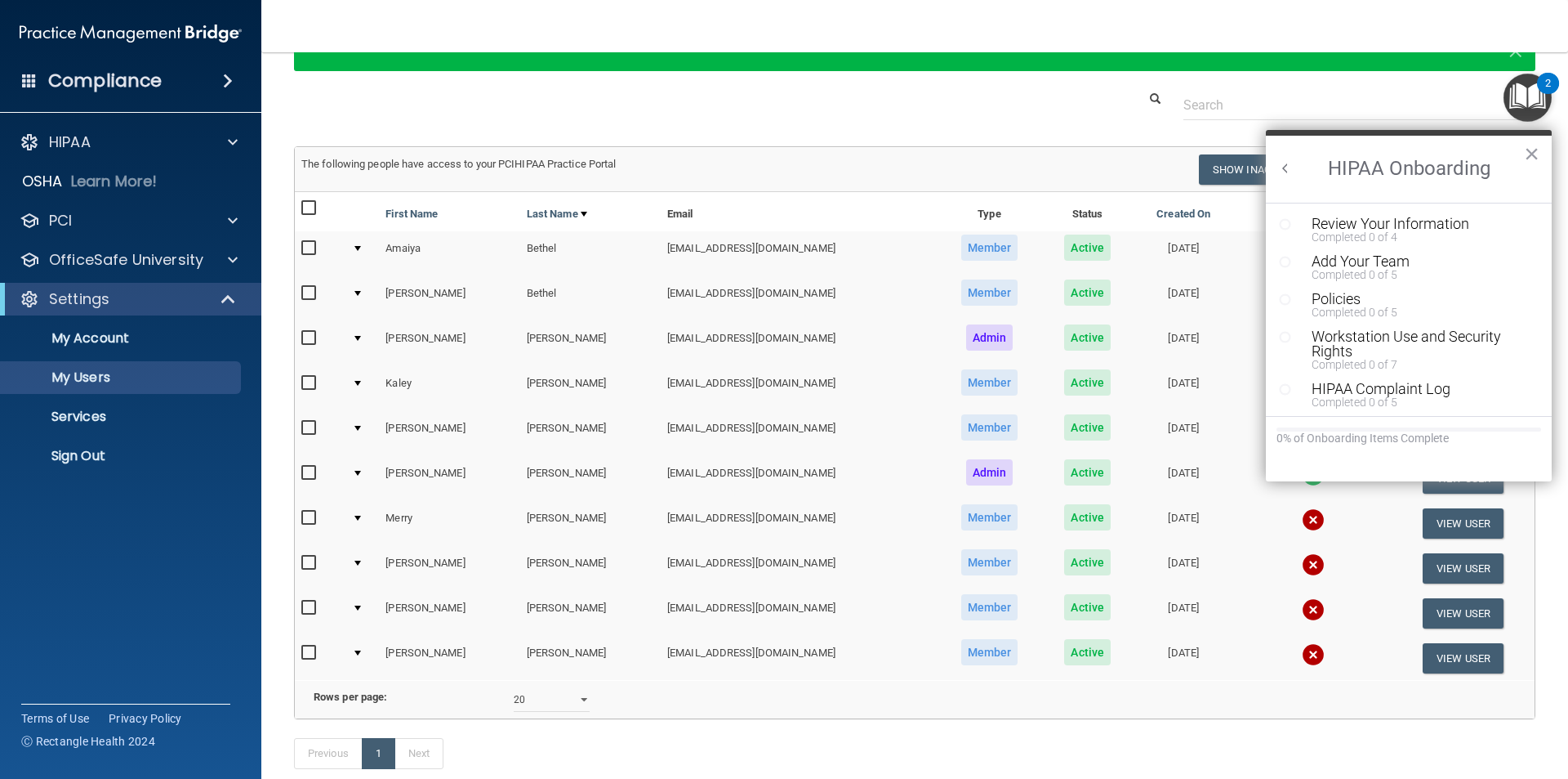
scroll to position [0, 0]
click at [1334, 298] on div "Policies" at bounding box center [1415, 299] width 207 height 15
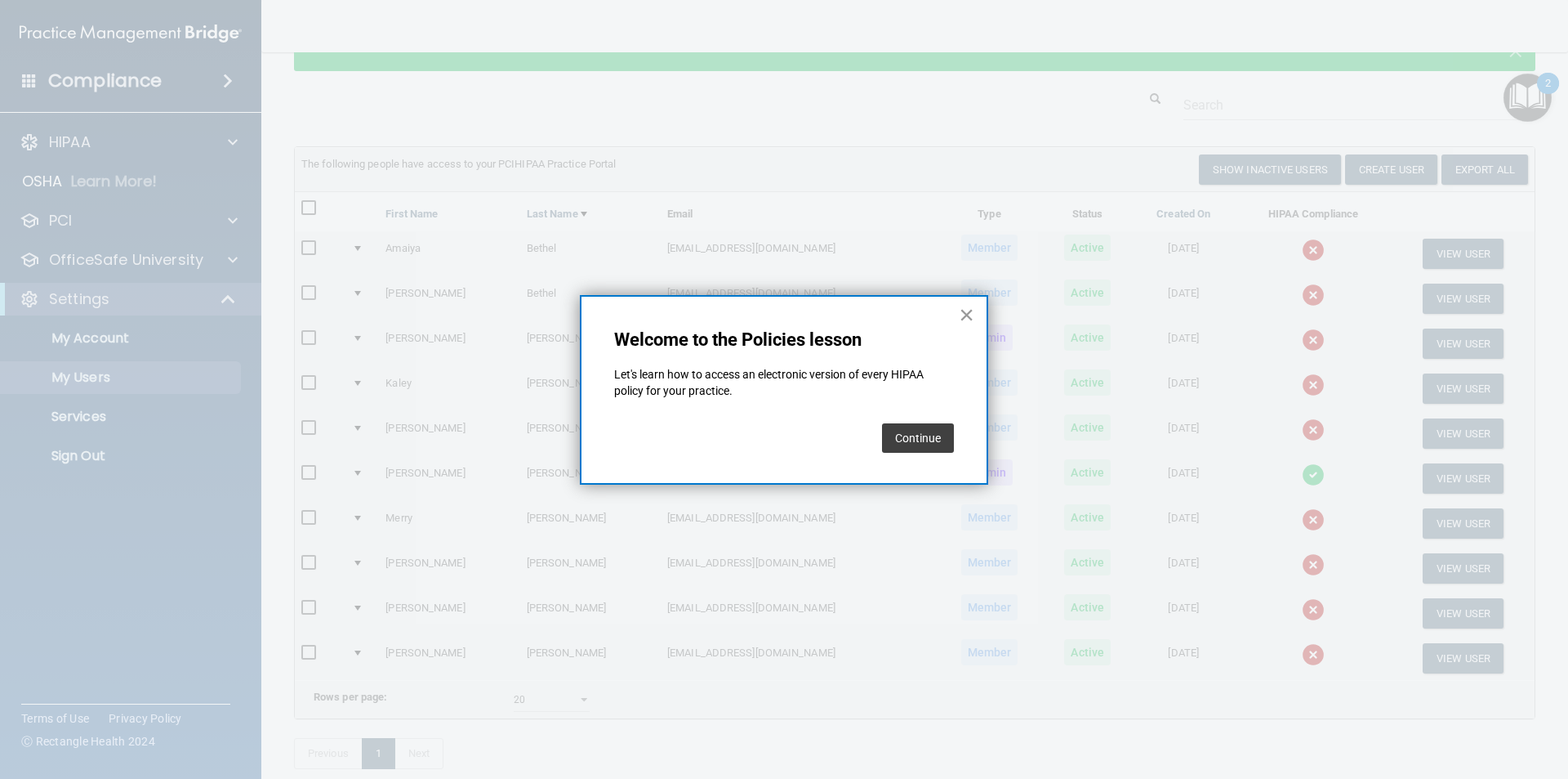
click at [969, 313] on button "×" at bounding box center [967, 314] width 15 height 26
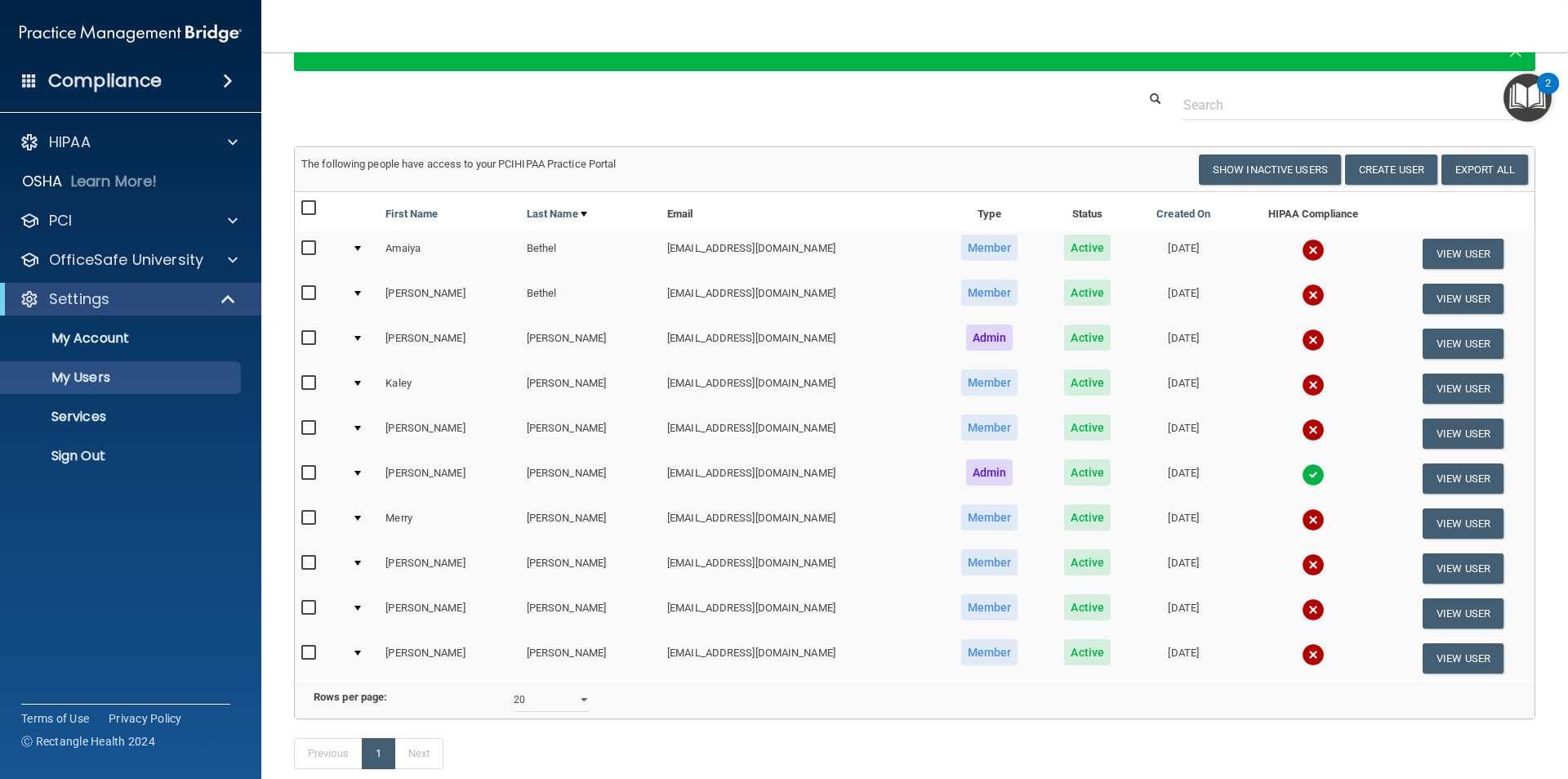
click at [969, 107] on div at bounding box center [915, 105] width 1266 height 30
click at [783, 113] on div at bounding box center [915, 105] width 1266 height 30
click at [131, 342] on p "My Account" at bounding box center [123, 338] width 223 height 16
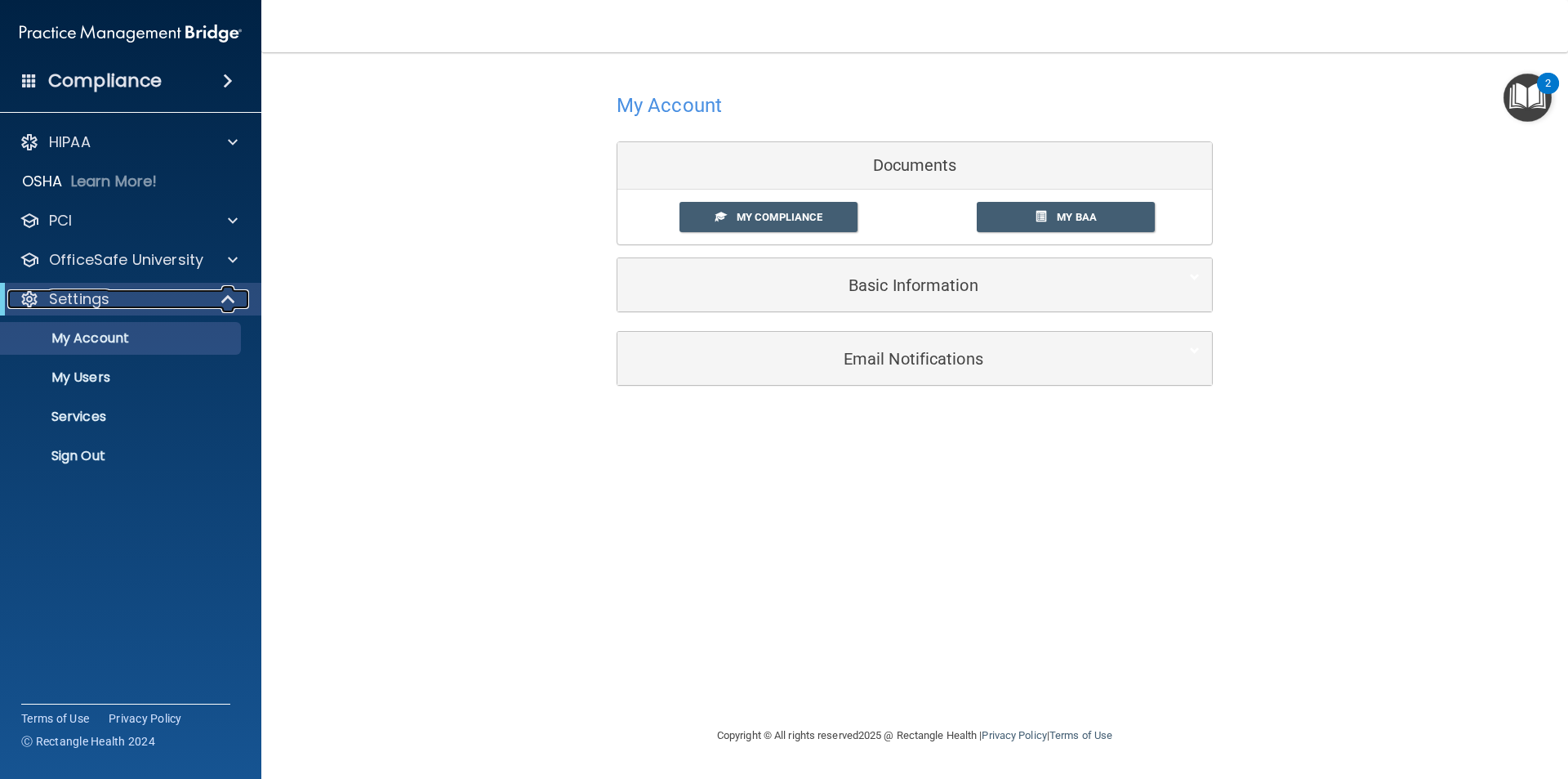
click at [224, 300] on span at bounding box center [230, 298] width 14 height 19
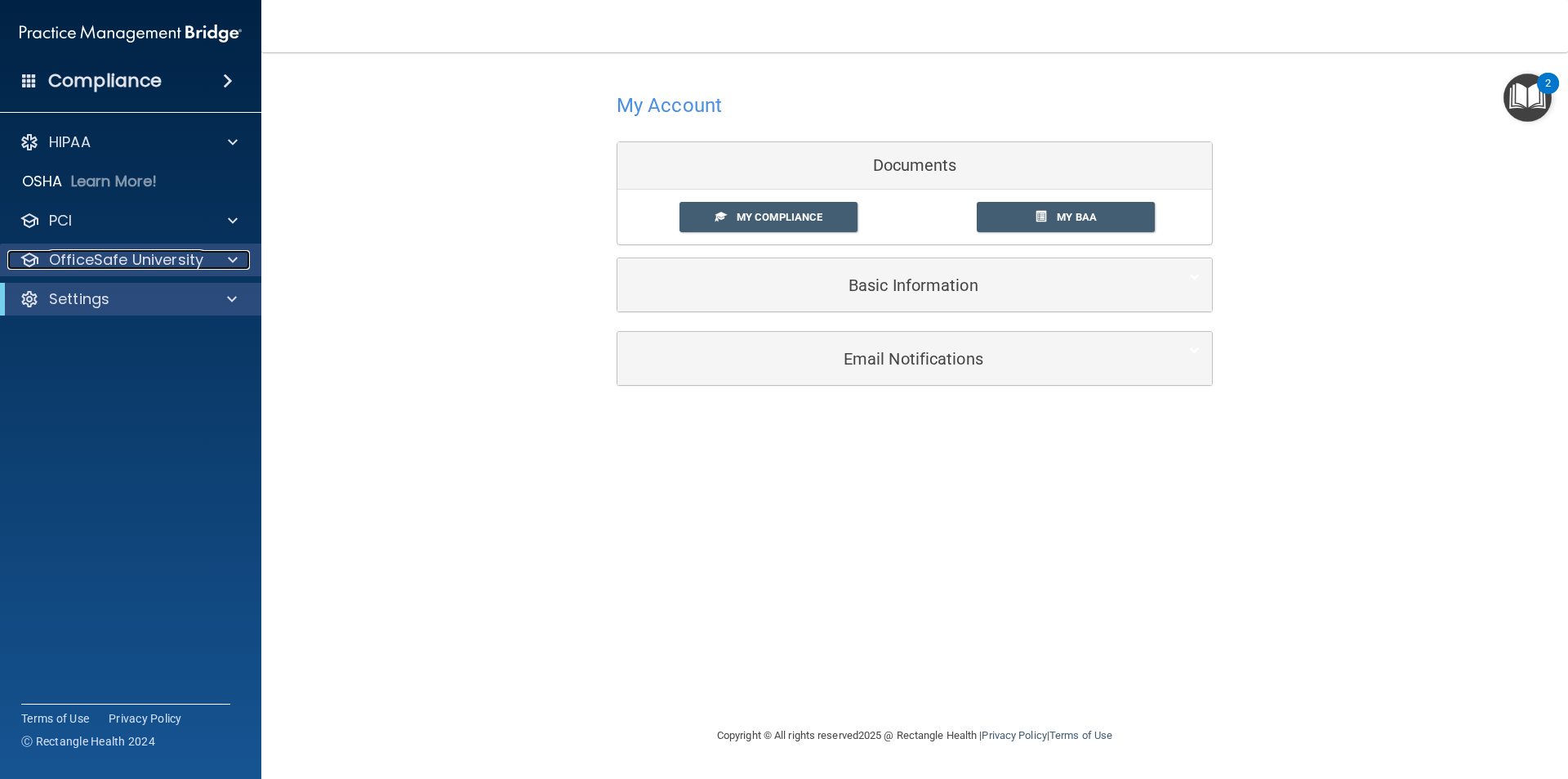
click at [229, 265] on span at bounding box center [233, 260] width 10 height 19
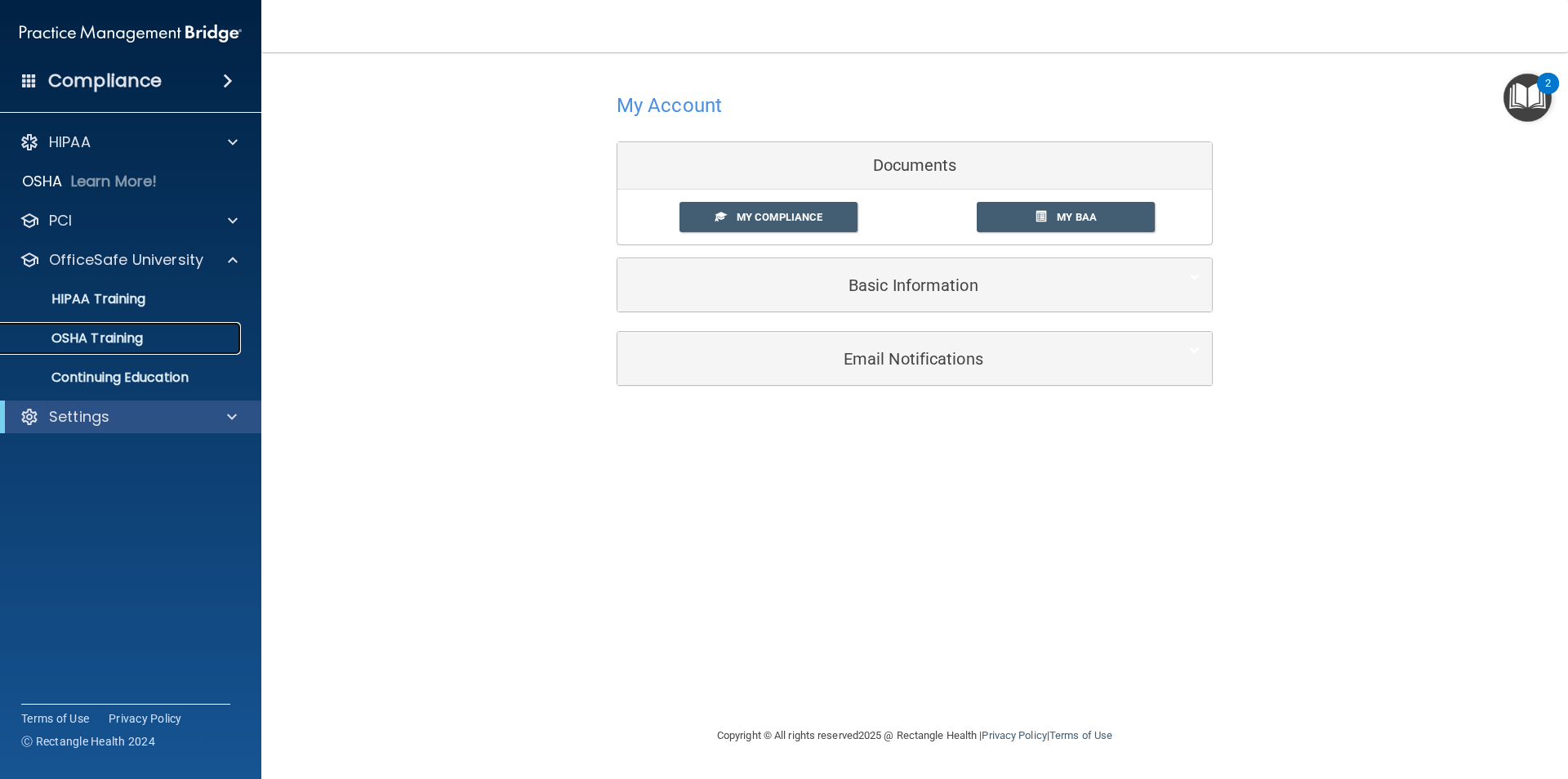
click at [140, 334] on p "OSHA Training" at bounding box center [77, 338] width 133 height 16
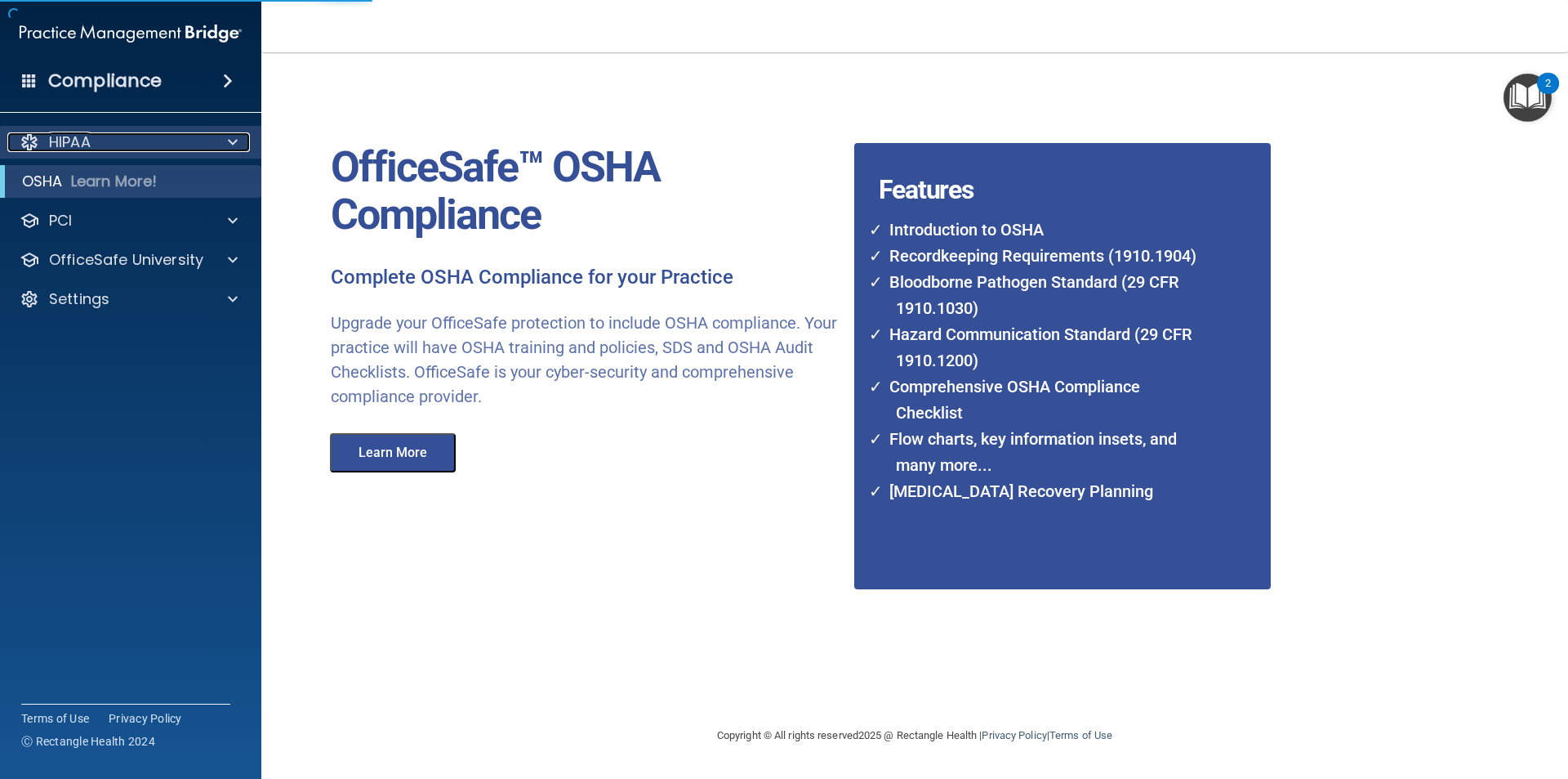
click at [232, 143] on span at bounding box center [233, 142] width 10 height 19
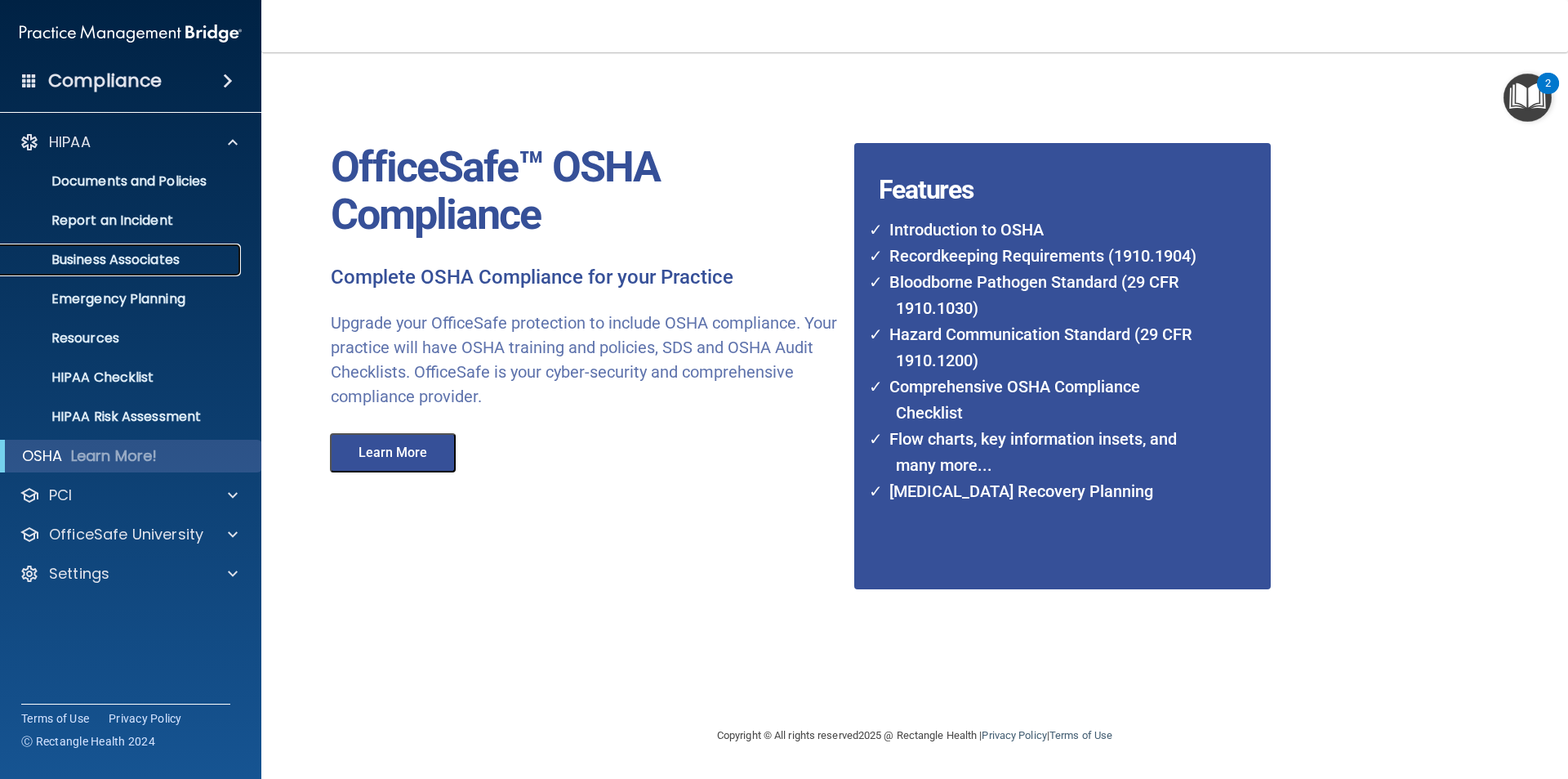
click at [170, 256] on p "Business Associates" at bounding box center [123, 260] width 223 height 16
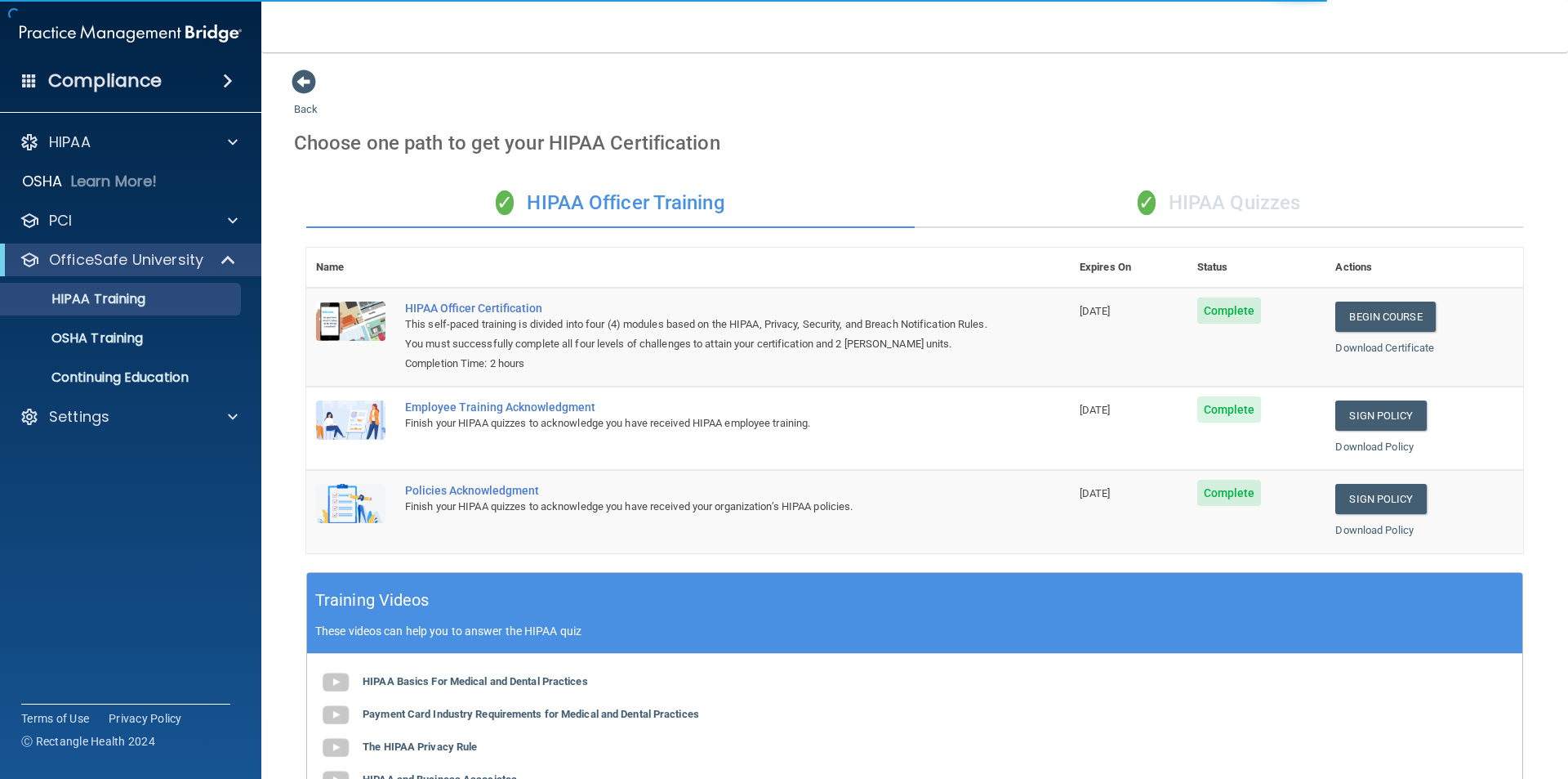
click at [1221, 208] on div "✓ HIPAA Quizzes" at bounding box center [1219, 203] width 609 height 49
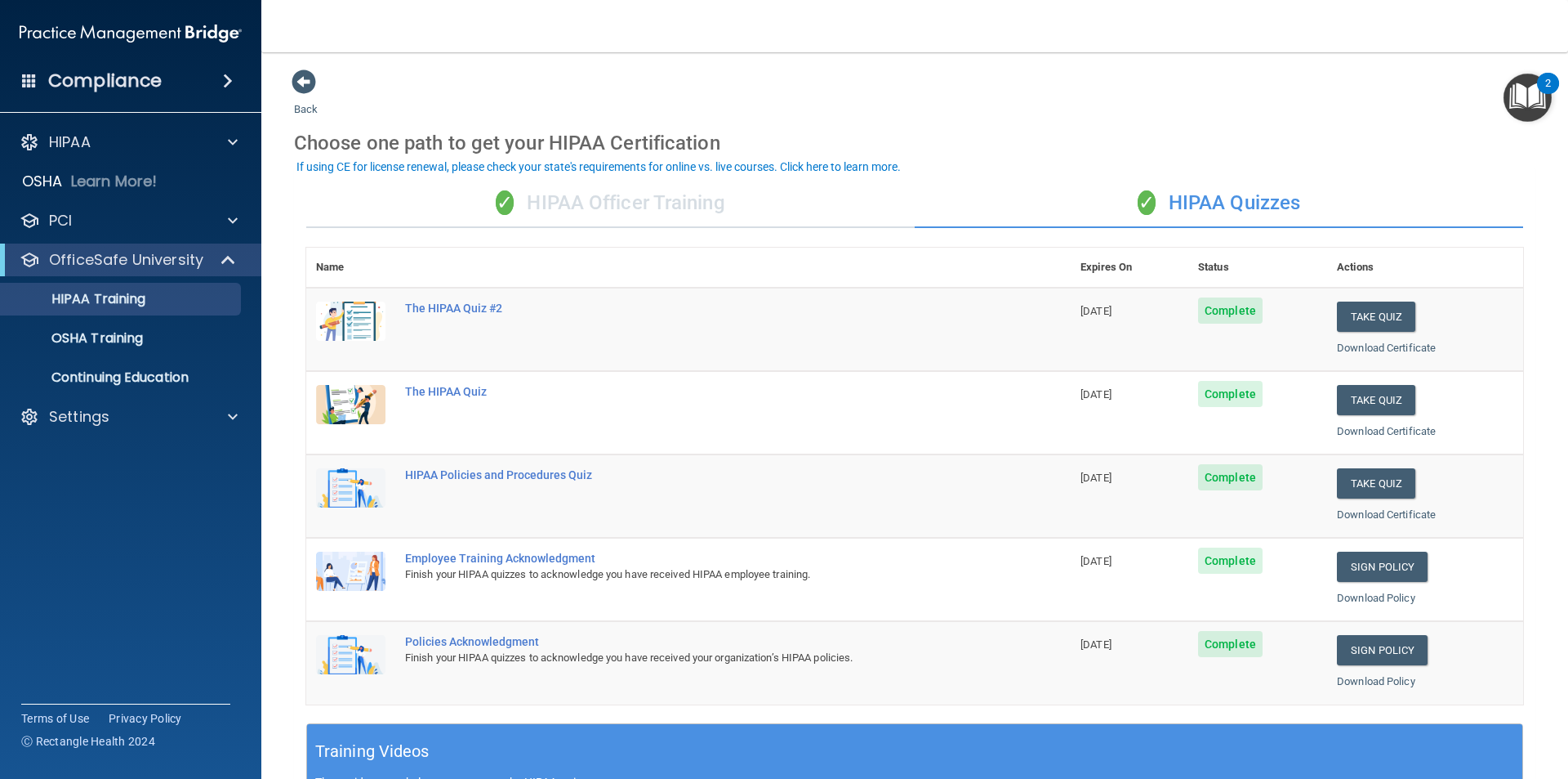
click at [613, 167] on div "If using CE for license renewal, please check your state's requirements for onl…" at bounding box center [599, 167] width 605 height 12
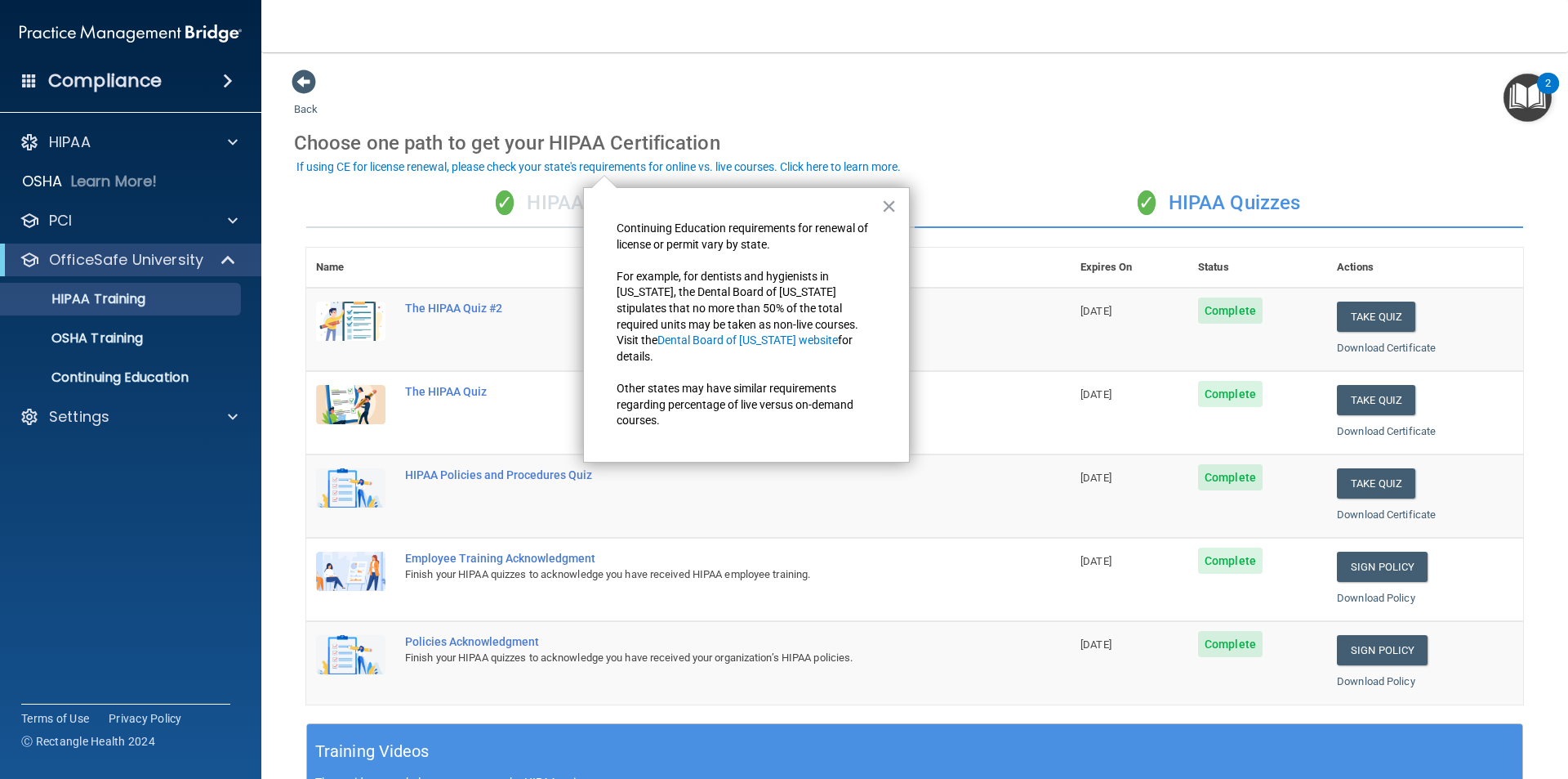
click at [931, 119] on div "Choose one path to get your HIPAA Certification" at bounding box center [915, 143] width 1241 height 47
click at [884, 203] on button "×" at bounding box center [889, 206] width 15 height 26
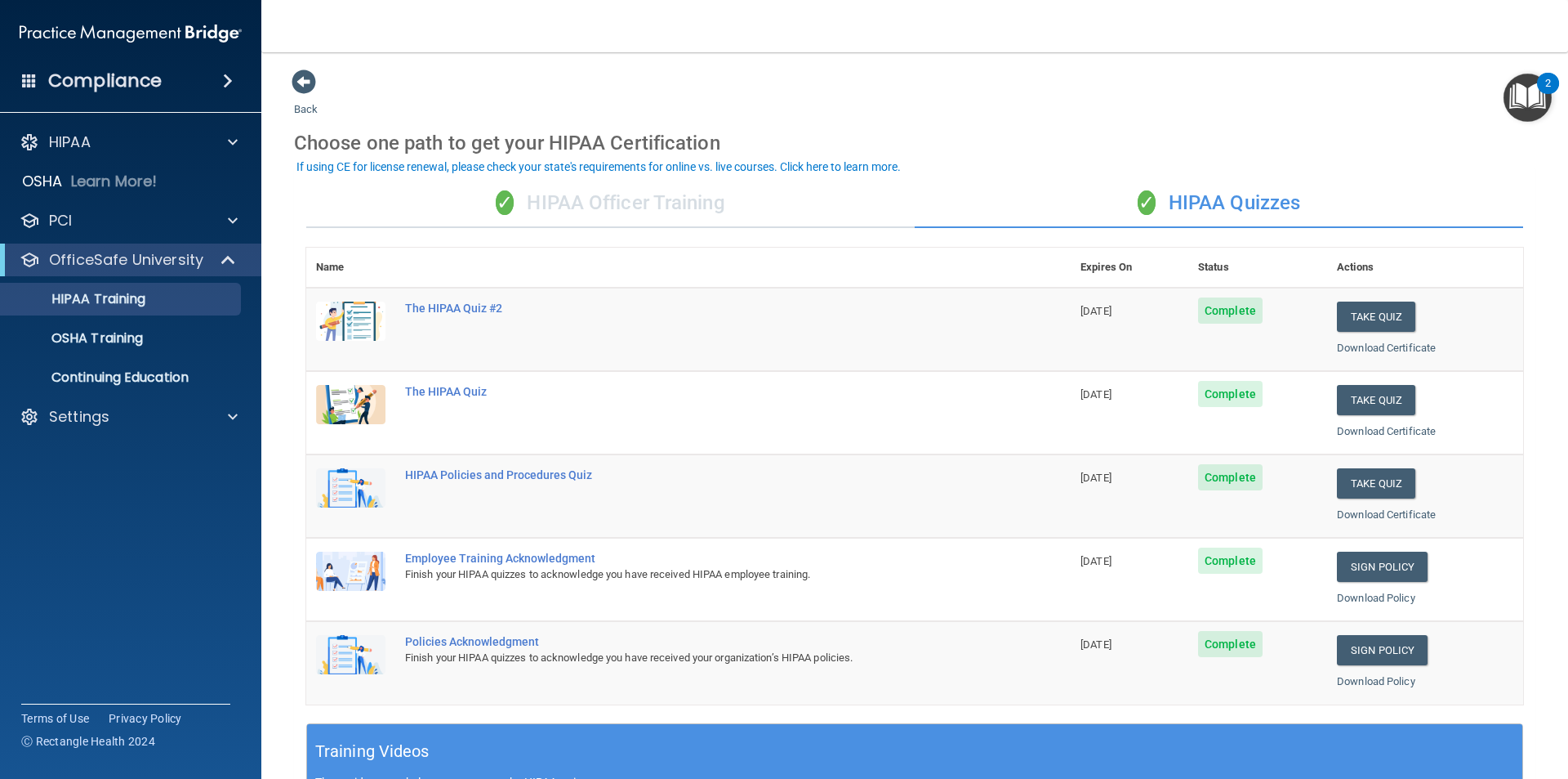
click at [976, 109] on div "Back Choose one path to get your HIPAA Certification ✓ HIPAA Officer Training ✓…" at bounding box center [915, 617] width 1241 height 1097
click at [1515, 99] on img "Open Resource Center, 2 new notifications" at bounding box center [1528, 97] width 48 height 48
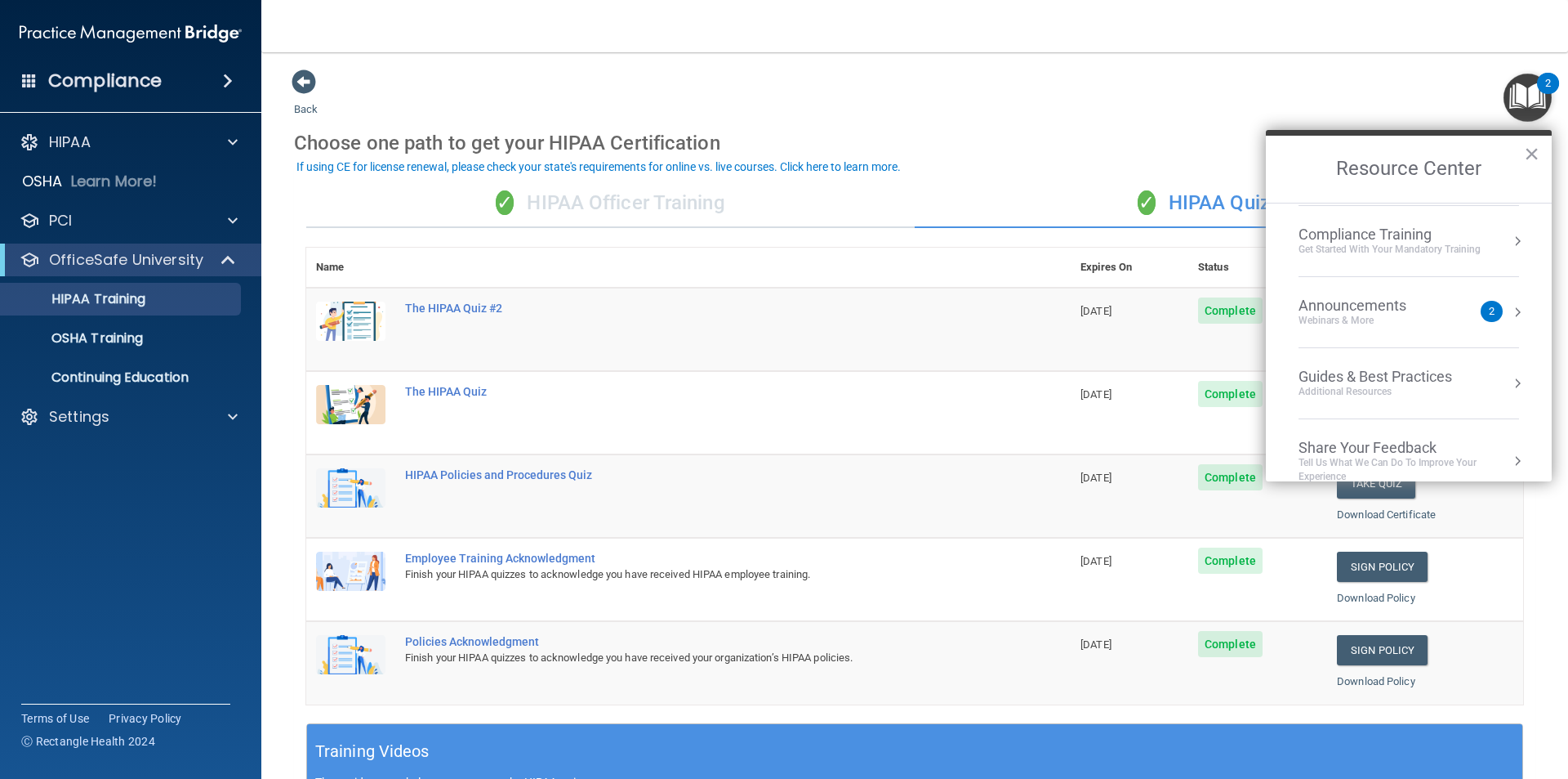
scroll to position [163, 0]
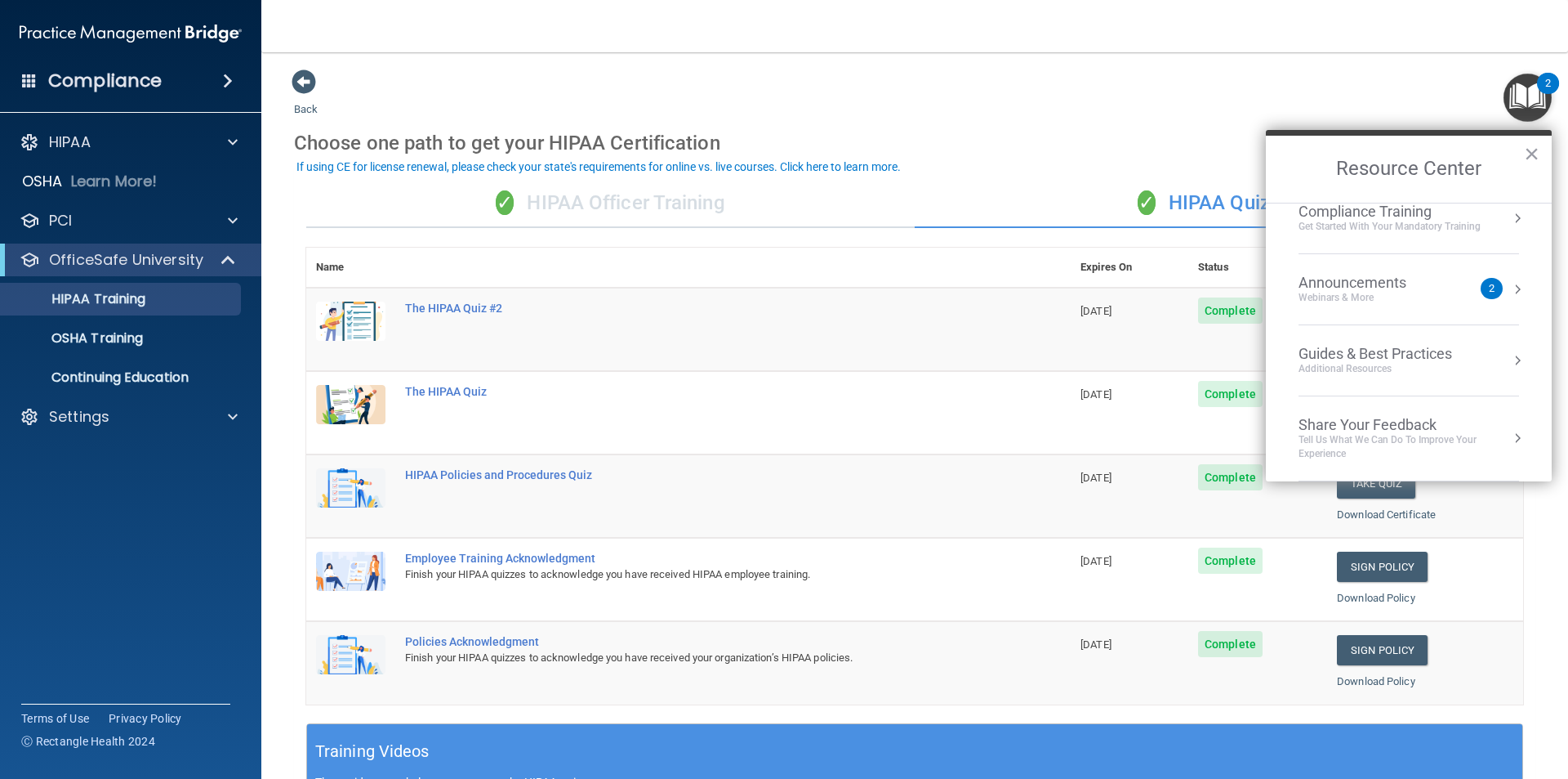
click at [1422, 293] on div "Webinars & More" at bounding box center [1368, 297] width 140 height 14
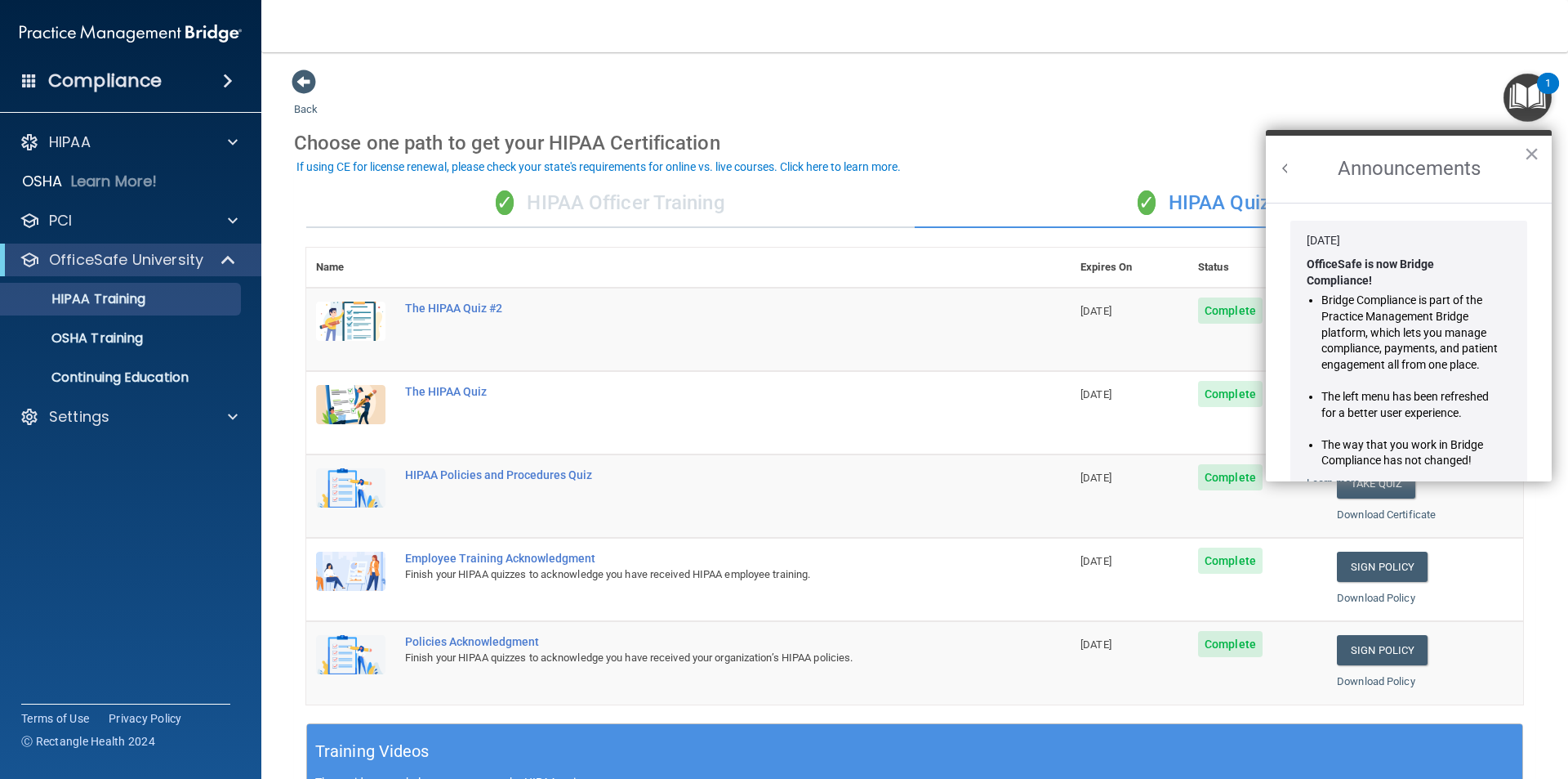
scroll to position [245, 0]
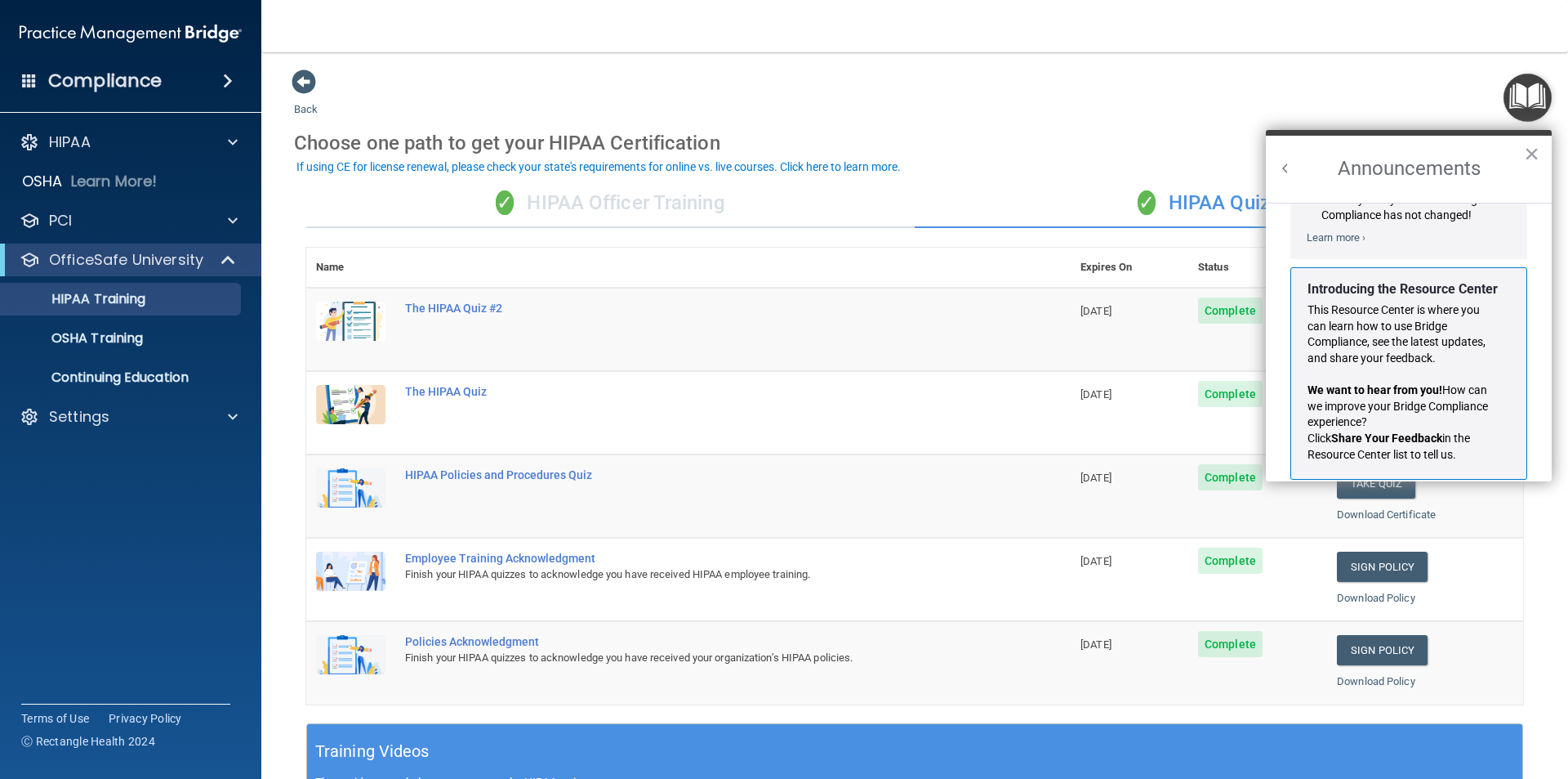
click at [1261, 66] on main "Back Choose one path to get your HIPAA Certification ✓ HIPAA Officer Training ✓…" at bounding box center [915, 415] width 1307 height 727
click at [1245, 150] on div "Choose one path to get your HIPAA Certification" at bounding box center [915, 143] width 1241 height 47
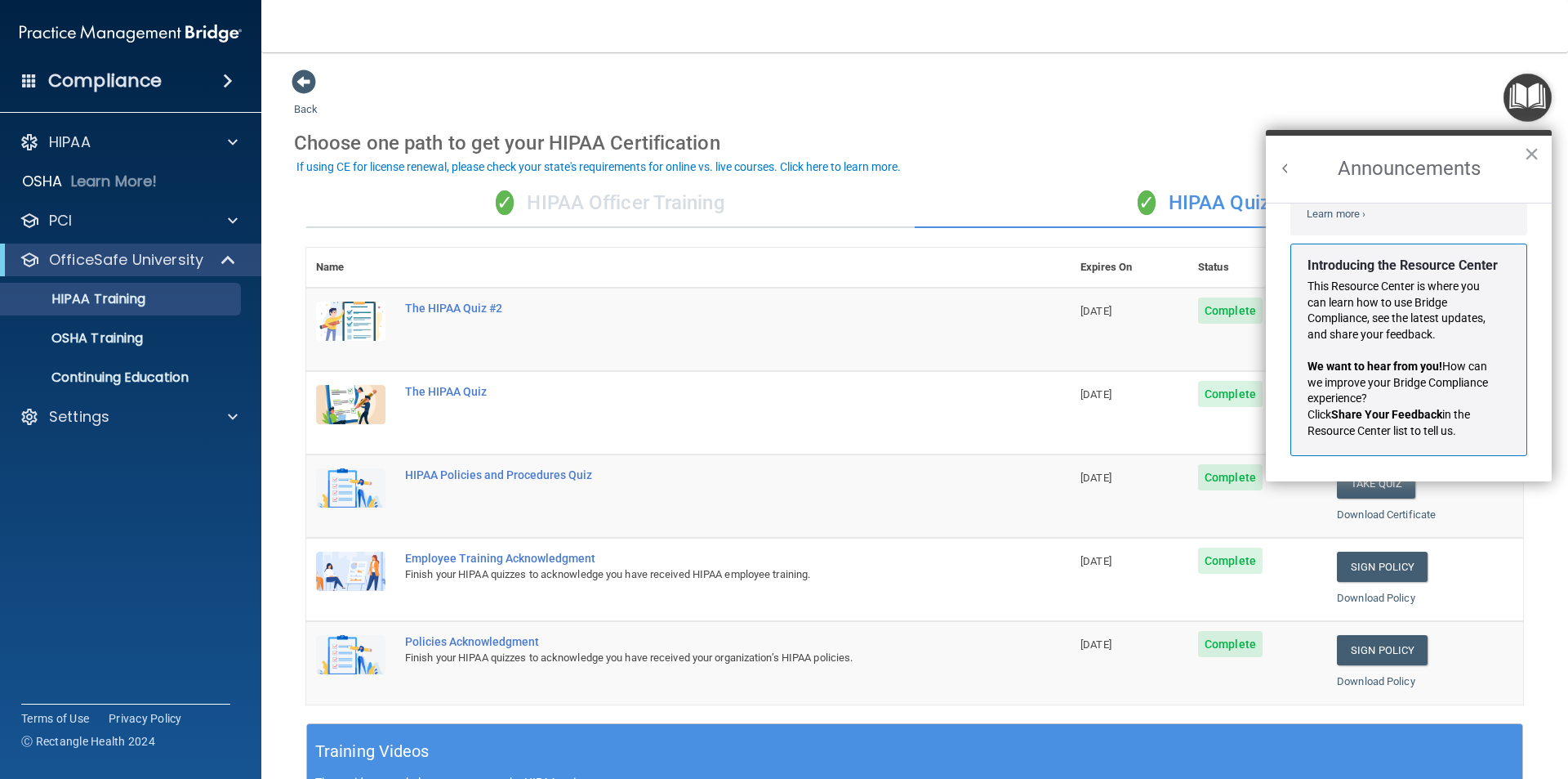
scroll to position [287, 0]
click at [1293, 168] on button "Back to Resource Center Home" at bounding box center [1285, 168] width 16 height 16
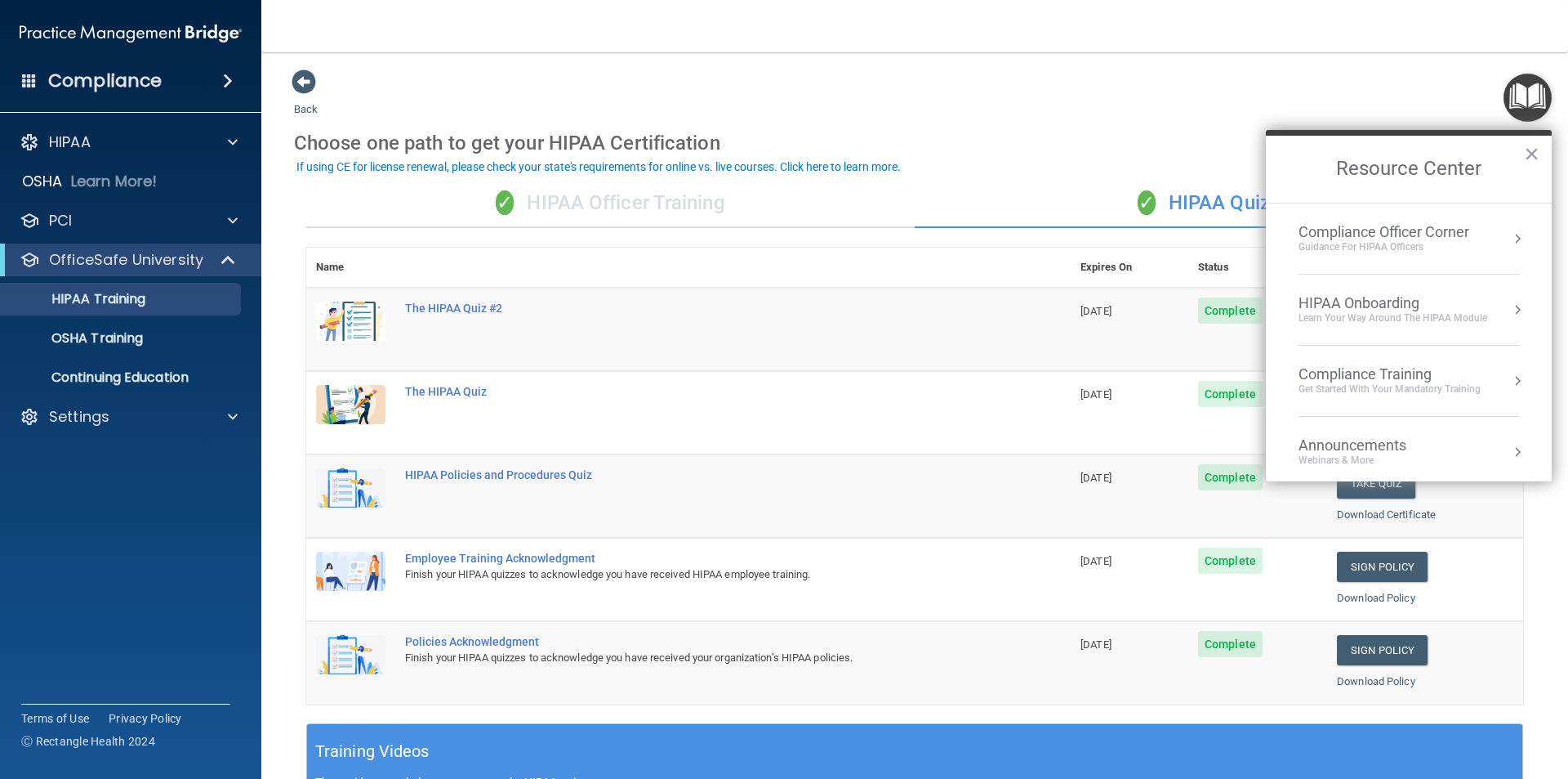
scroll to position [266, 0]
click at [1382, 312] on div "Learn Your Way around the HIPAA module" at bounding box center [1392, 318] width 189 height 14
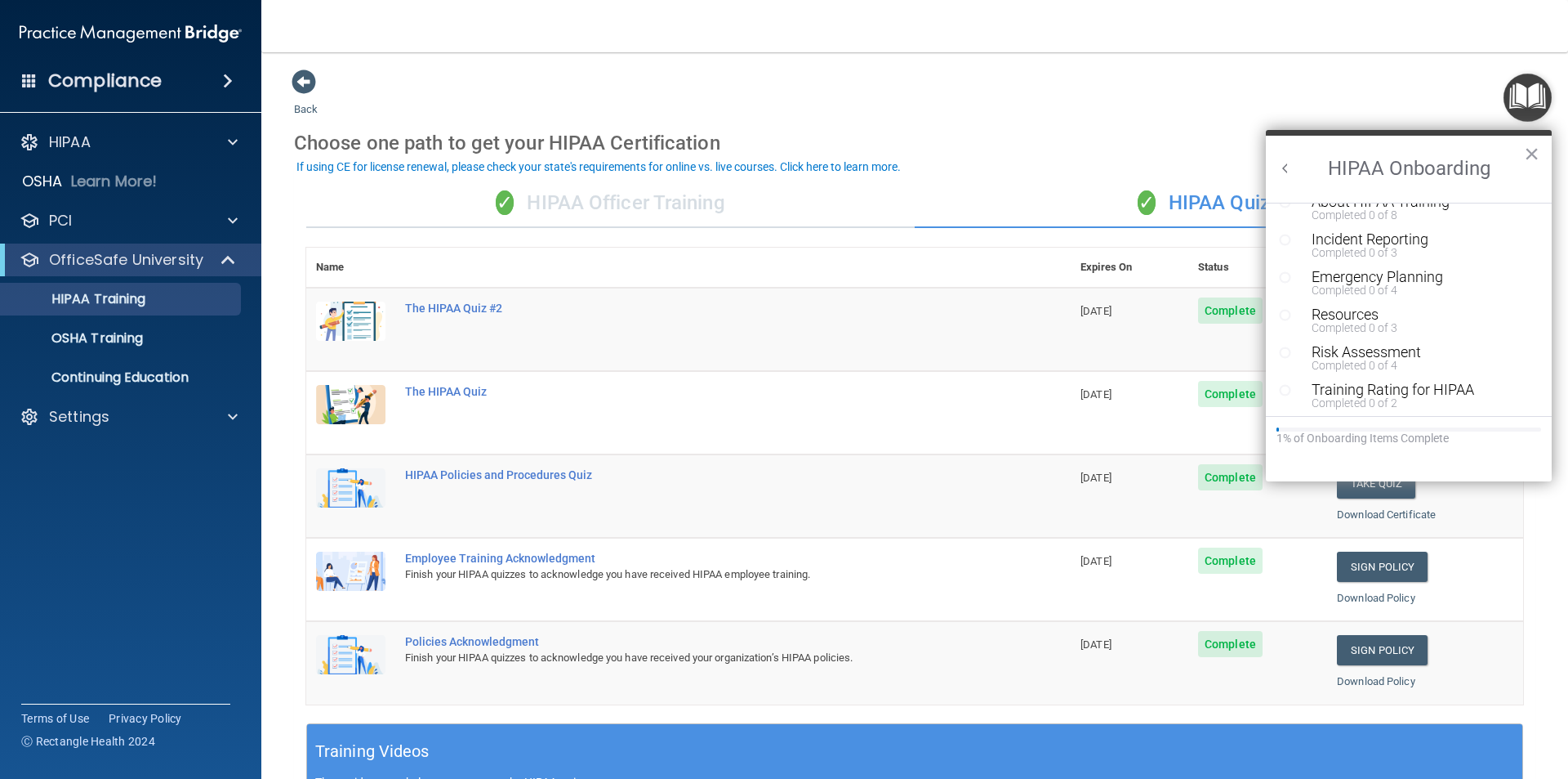
scroll to position [318, 0]
click at [1285, 175] on button "Back to Resource Center Home" at bounding box center [1285, 168] width 16 height 16
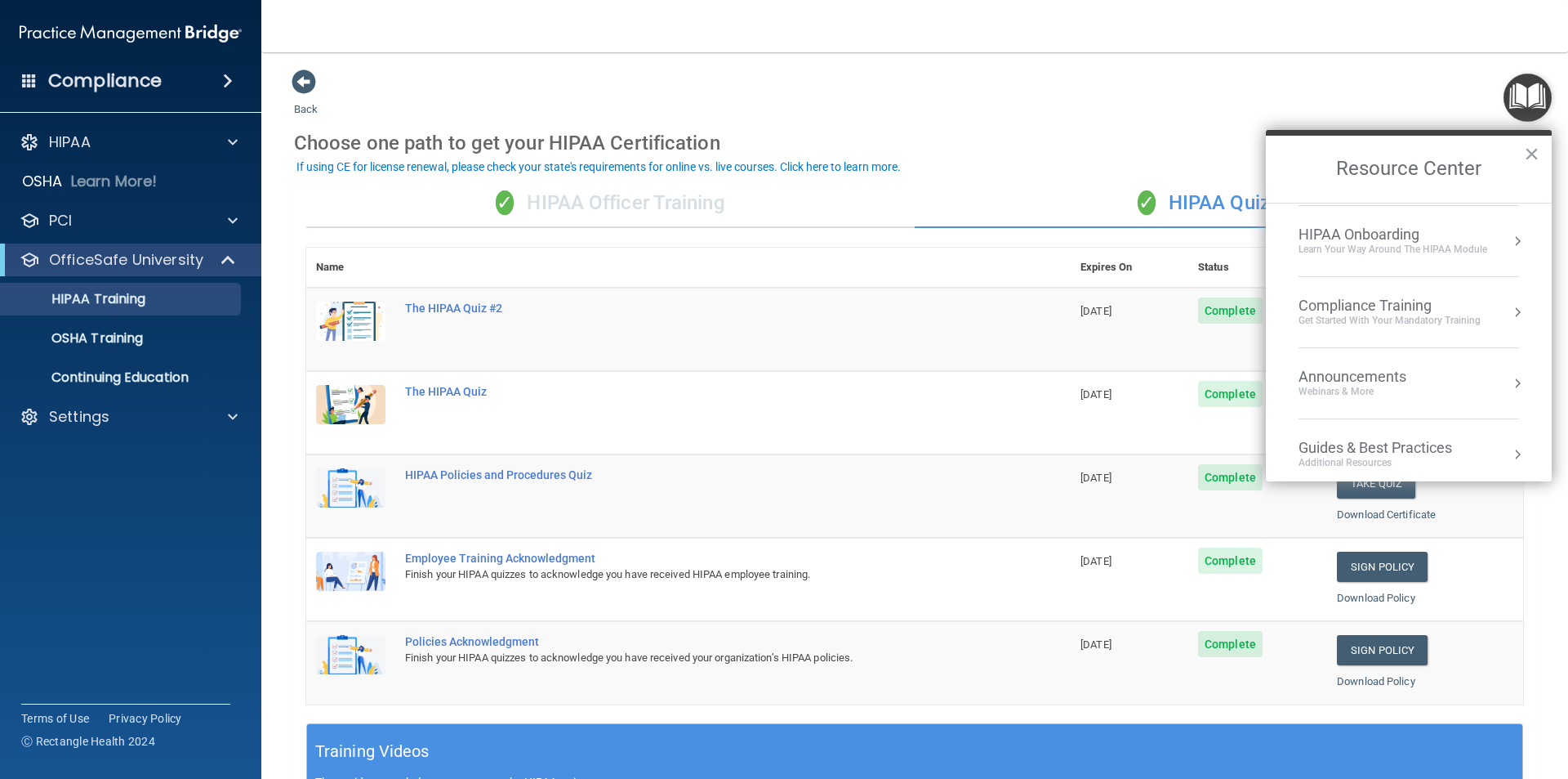
scroll to position [163, 0]
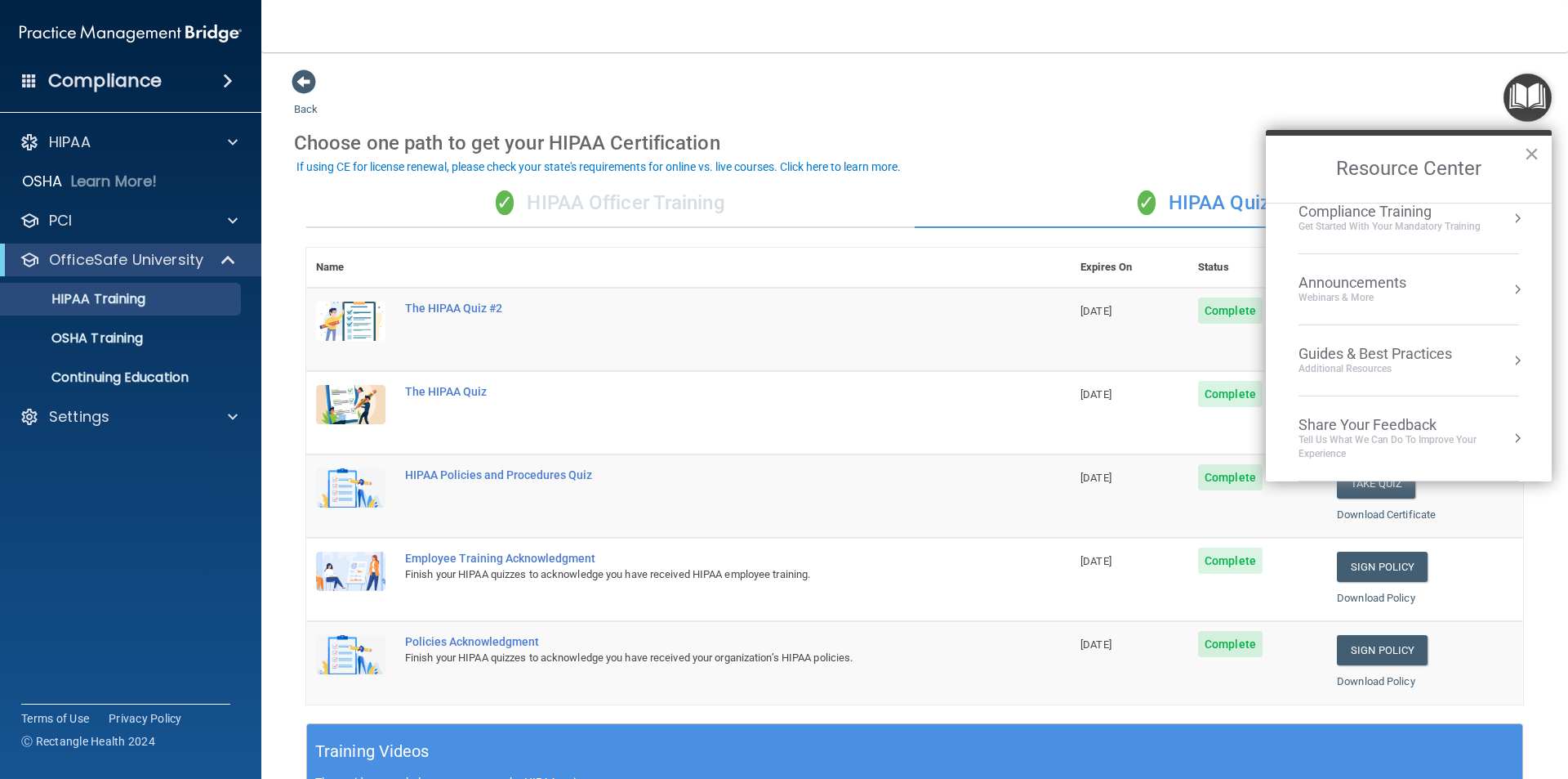
click at [1408, 348] on div "Guides & Best Practices" at bounding box center [1375, 353] width 154 height 18
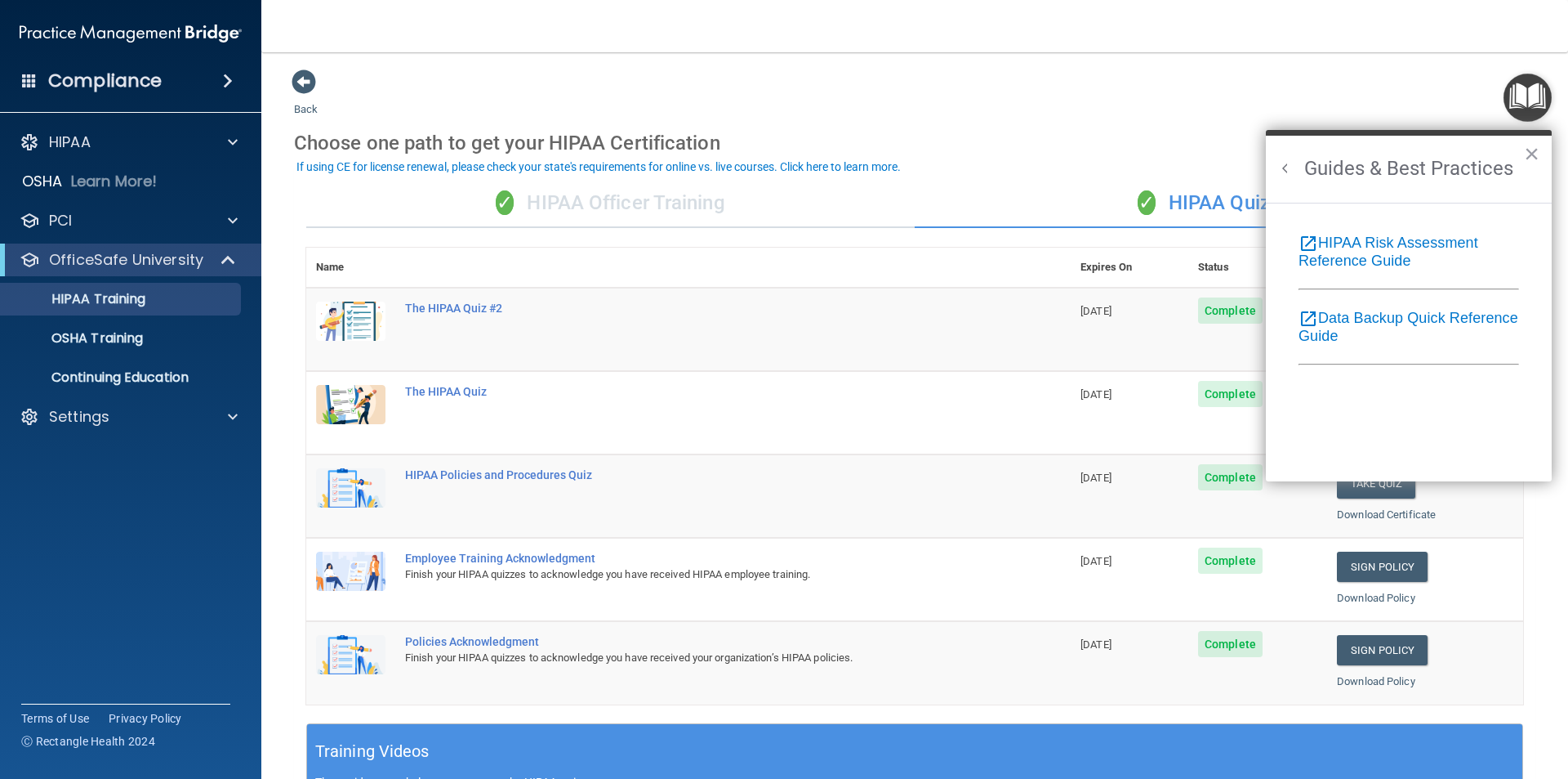
scroll to position [0, 0]
click at [1292, 156] on h2 "Guides & Best Practices" at bounding box center [1409, 169] width 286 height 67
click at [1289, 164] on button "Back to Resource Center Home" at bounding box center [1285, 168] width 16 height 16
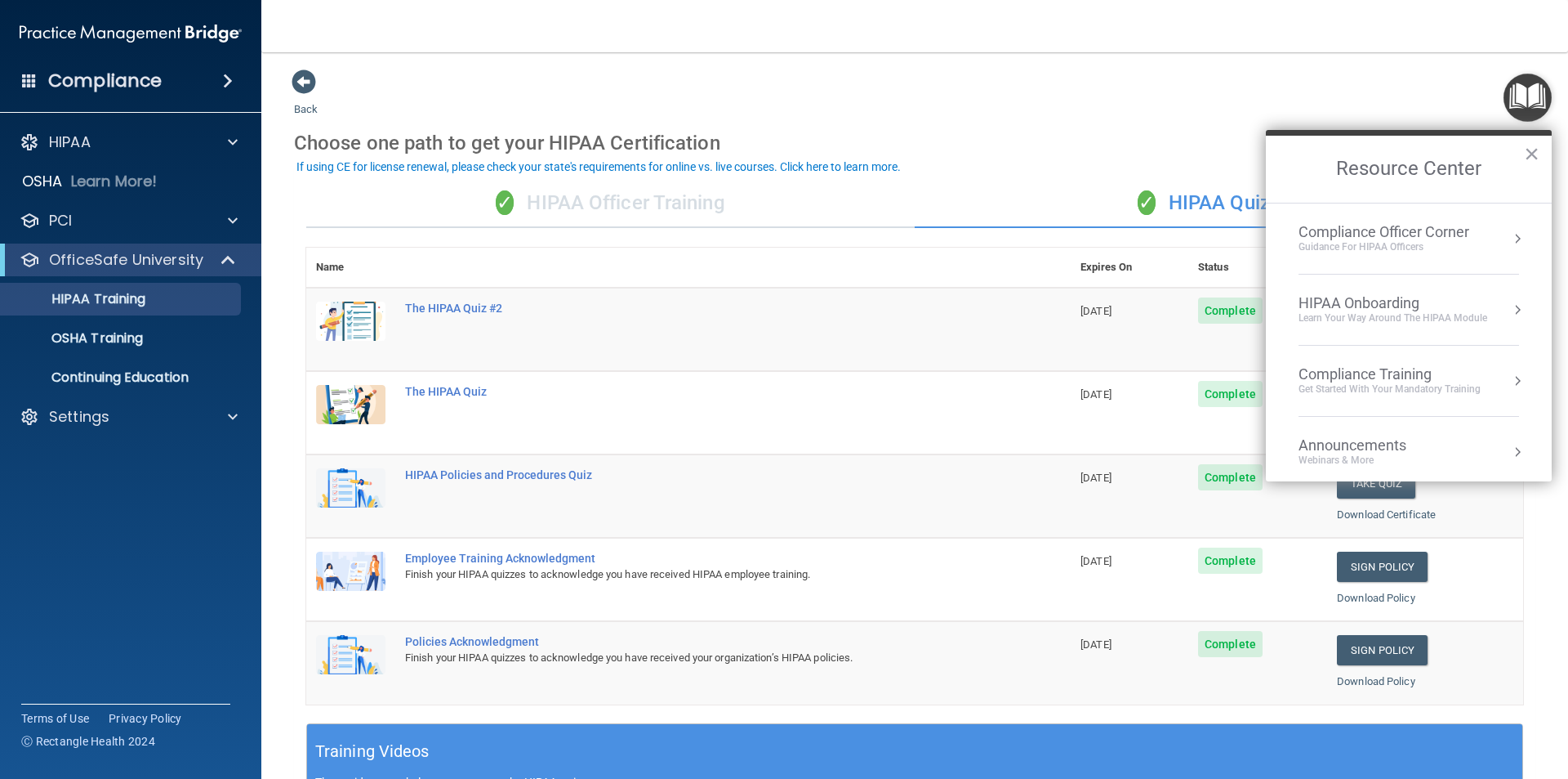
click at [1423, 247] on div "Guidance for HIPAA Officers" at bounding box center [1383, 247] width 170 height 14
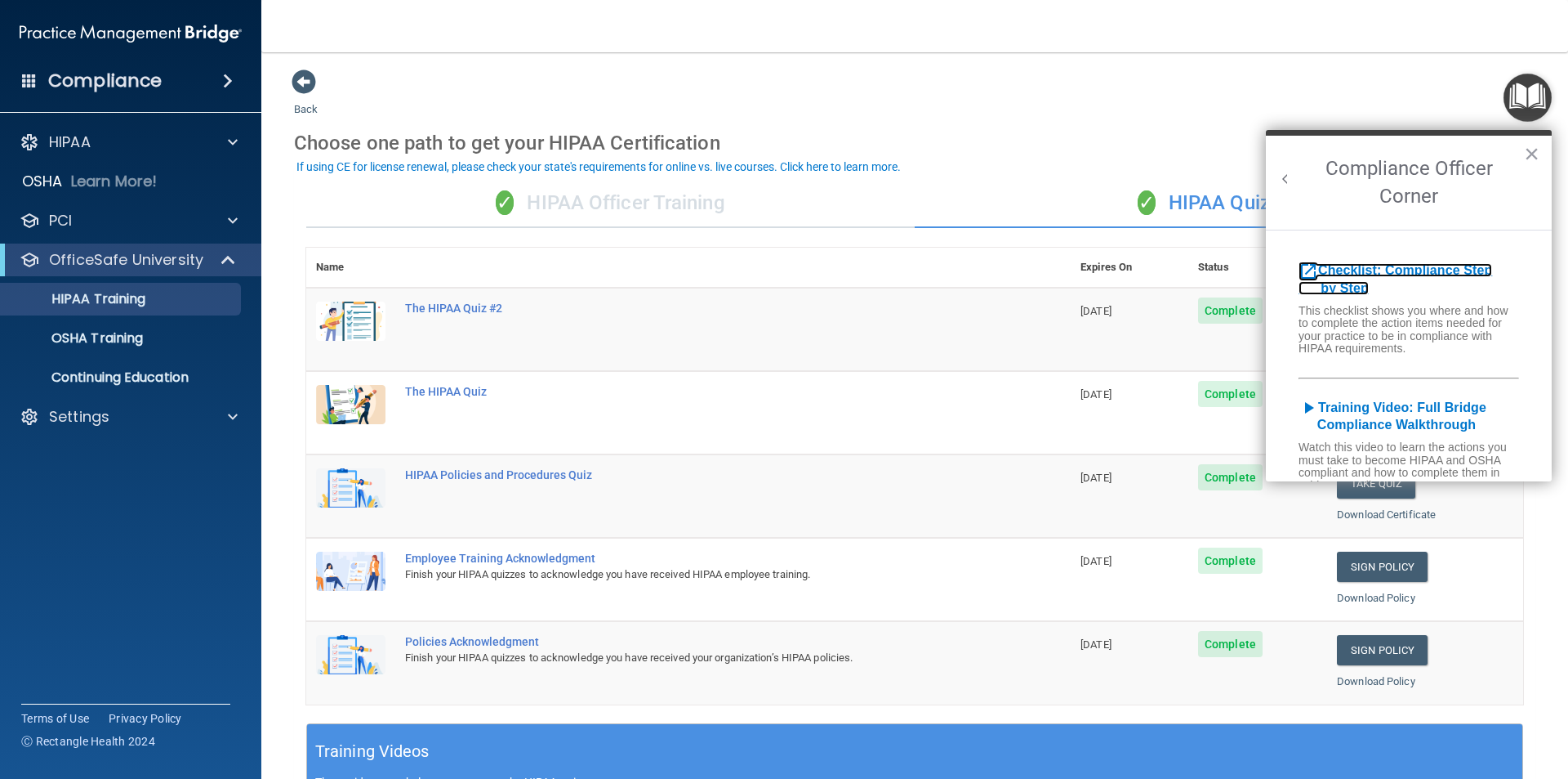
click at [1419, 272] on b "Checklist: Compliance Step by Step" at bounding box center [1395, 279] width 194 height 32
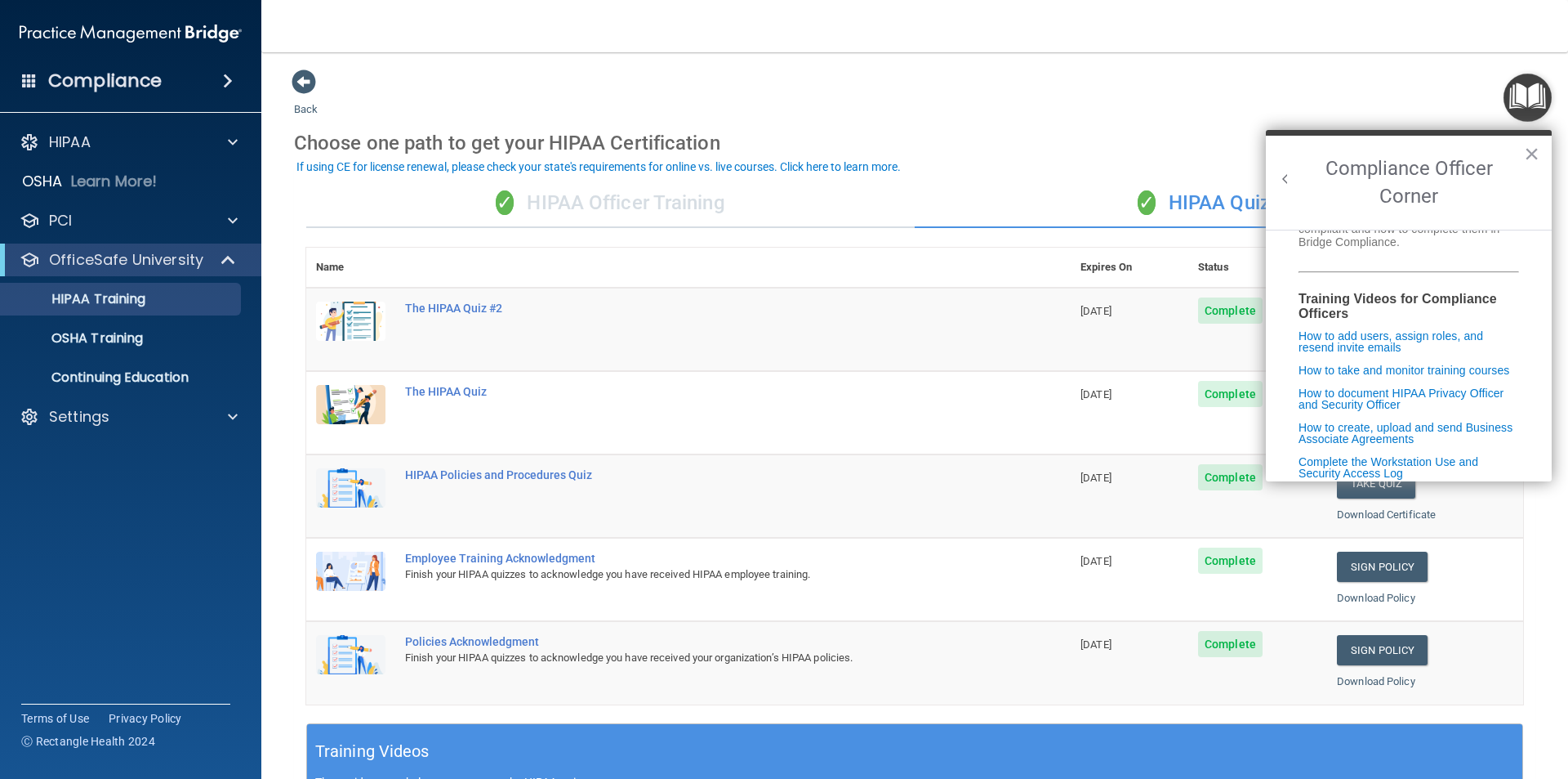
scroll to position [325, 0]
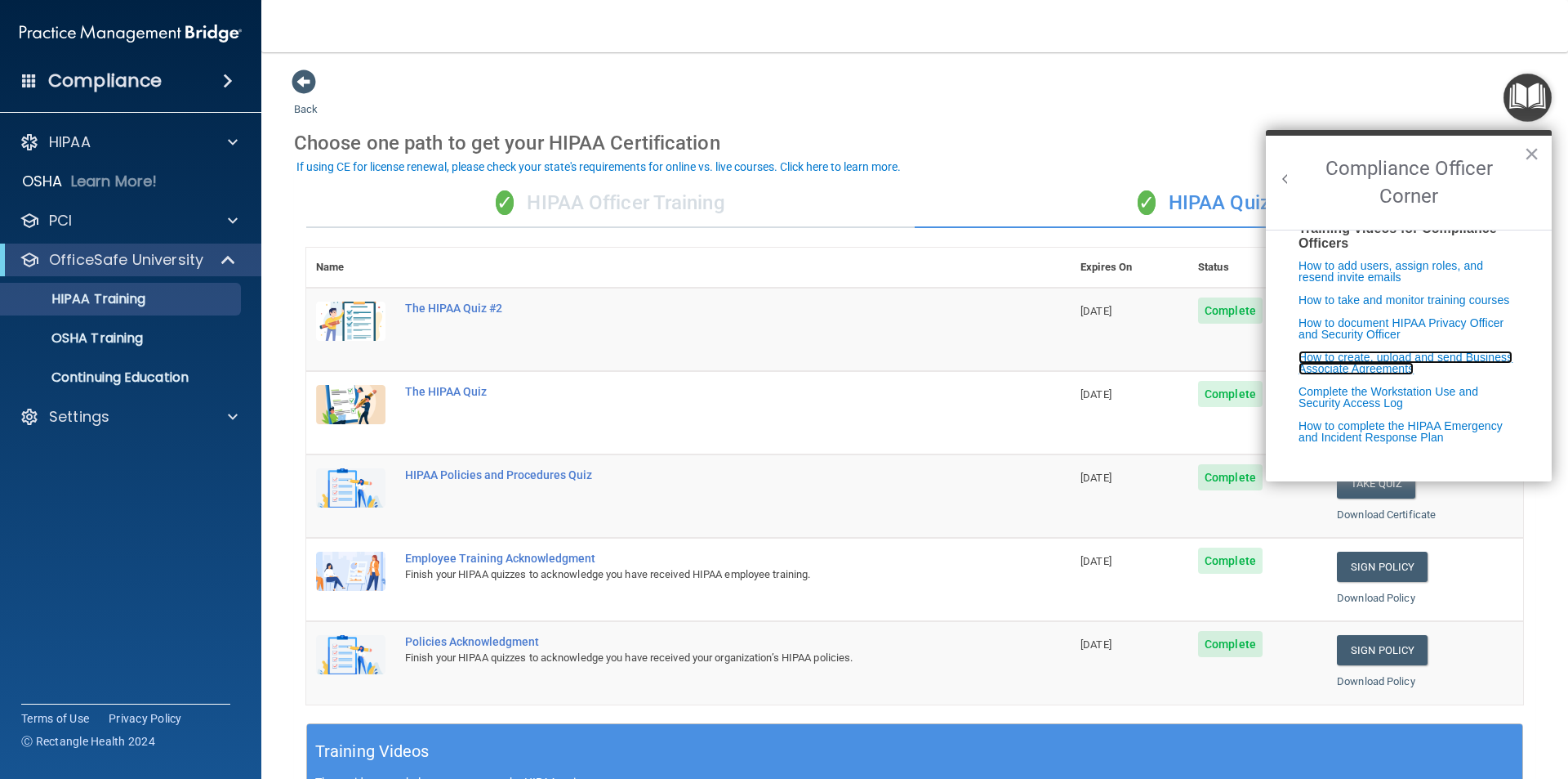
click at [1405, 359] on link "How to create, upload and send Business Associate Agreements" at bounding box center [1405, 362] width 214 height 24
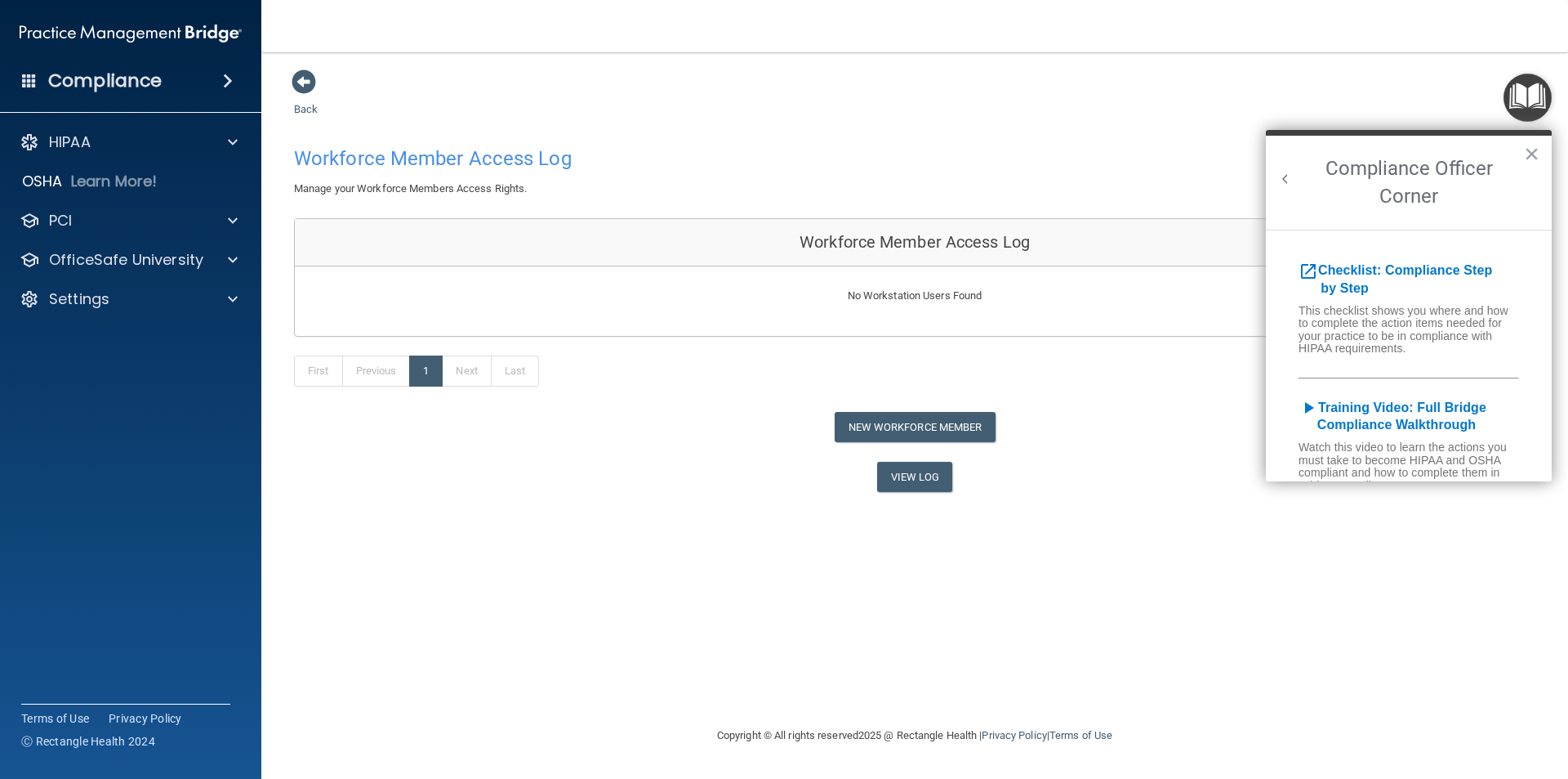
click at [139, 76] on h4 "Compliance" at bounding box center [104, 81] width 113 height 23
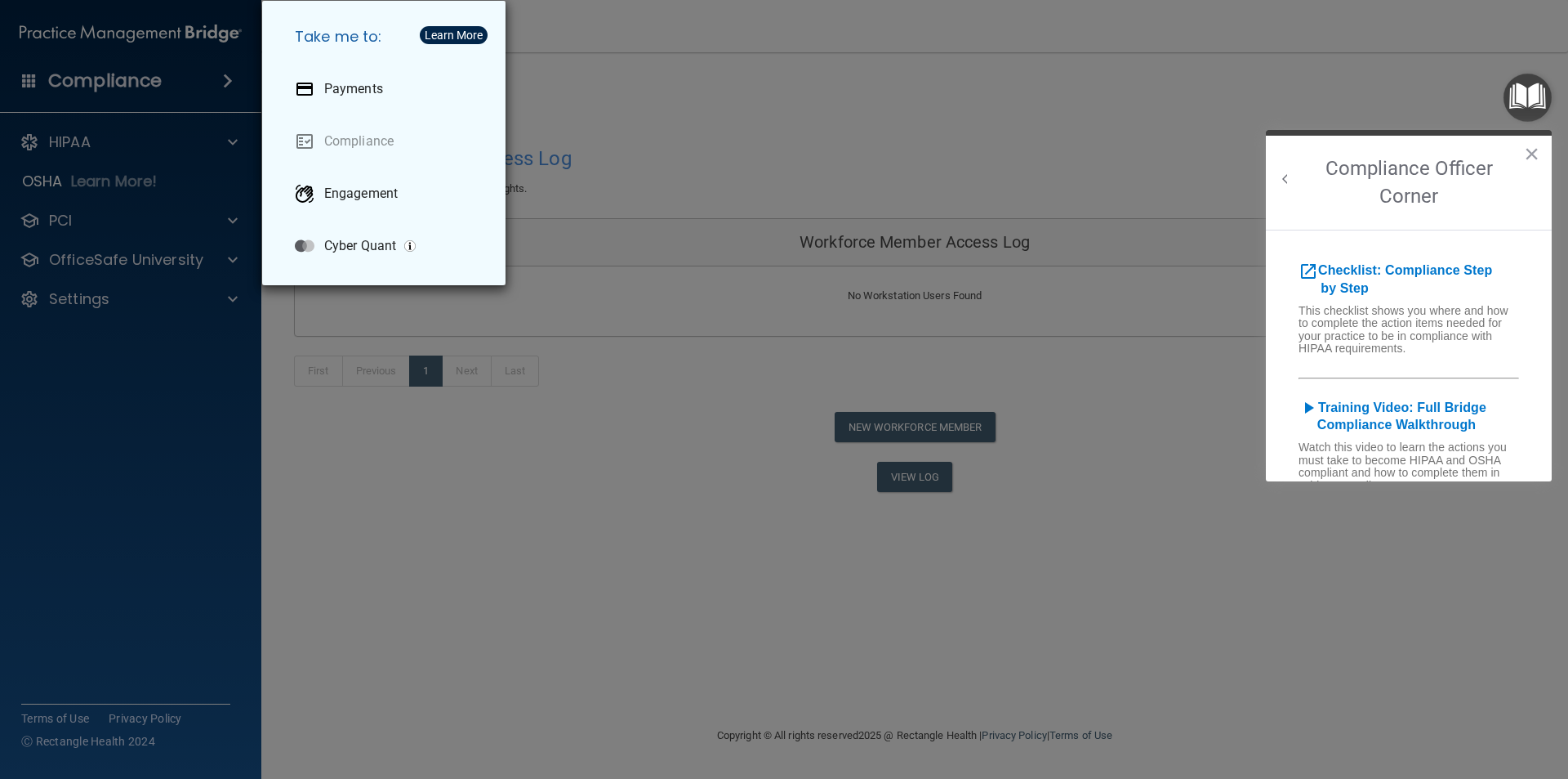
click at [116, 143] on div "Take me to: Payments Compliance Engagement Cyber Quant" at bounding box center [784, 389] width 1568 height 779
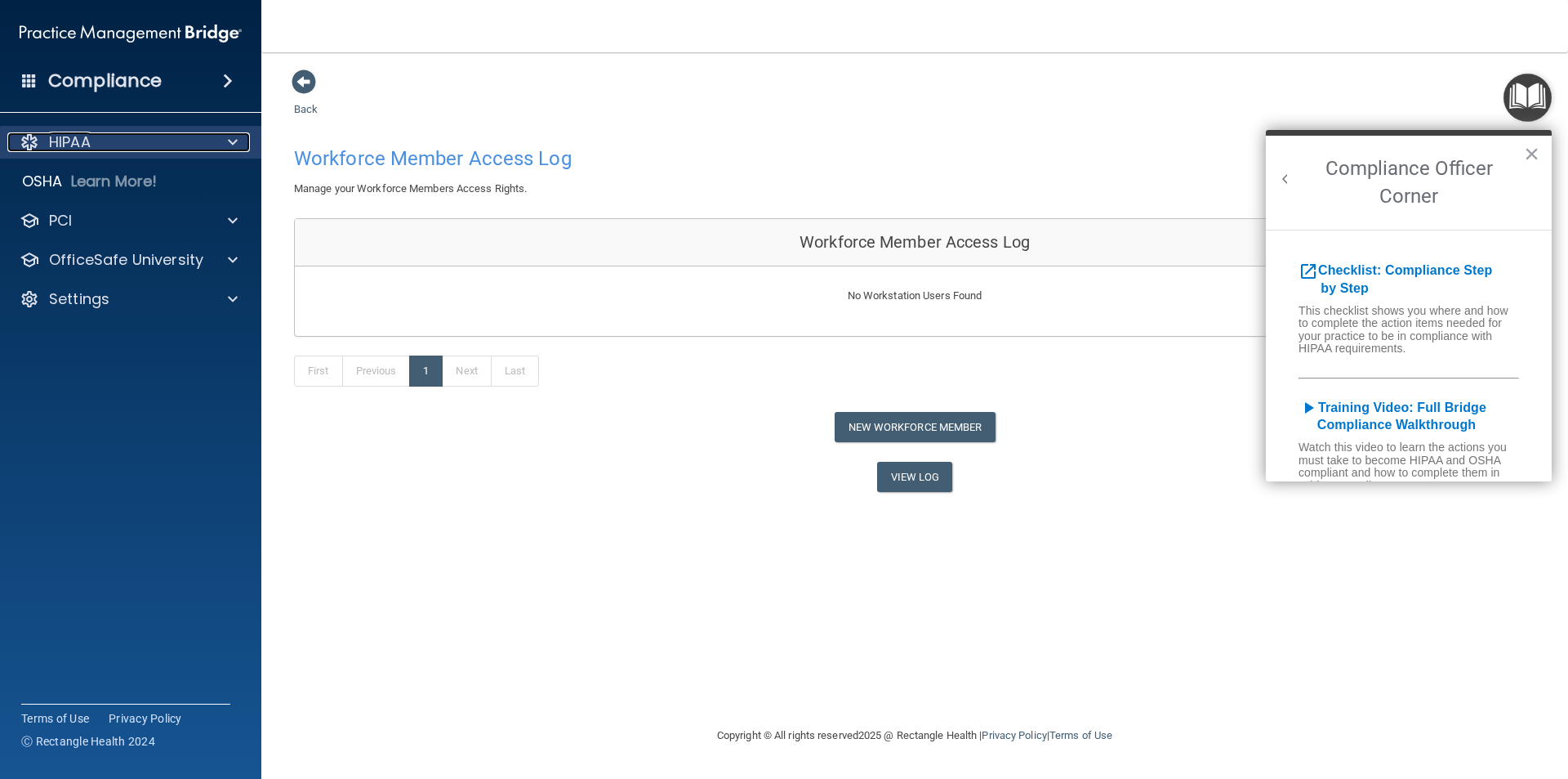
click at [210, 148] on div at bounding box center [230, 142] width 41 height 19
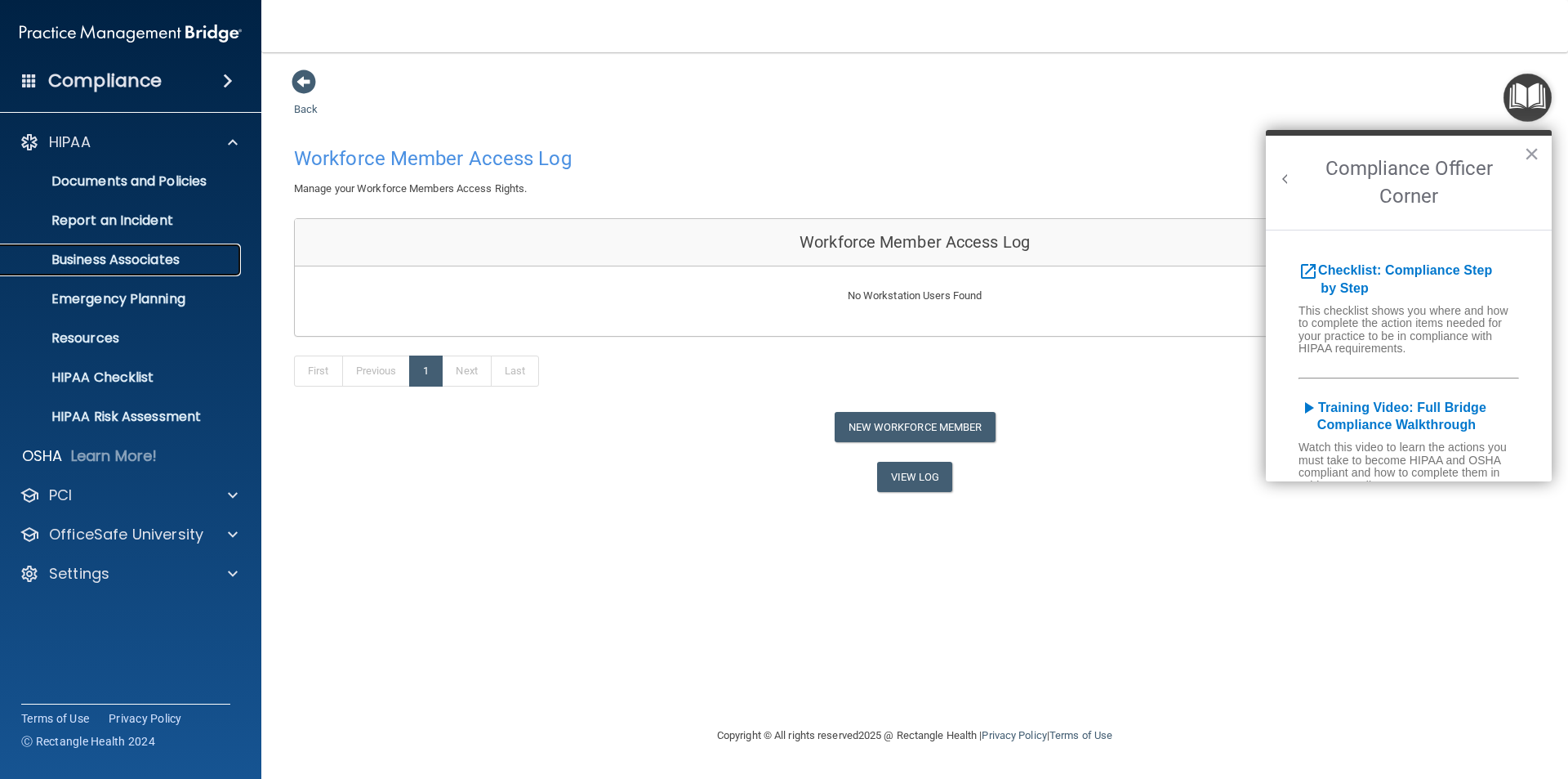
click at [176, 256] on p "Business Associates" at bounding box center [123, 260] width 223 height 16
